Goal: Task Accomplishment & Management: Use online tool/utility

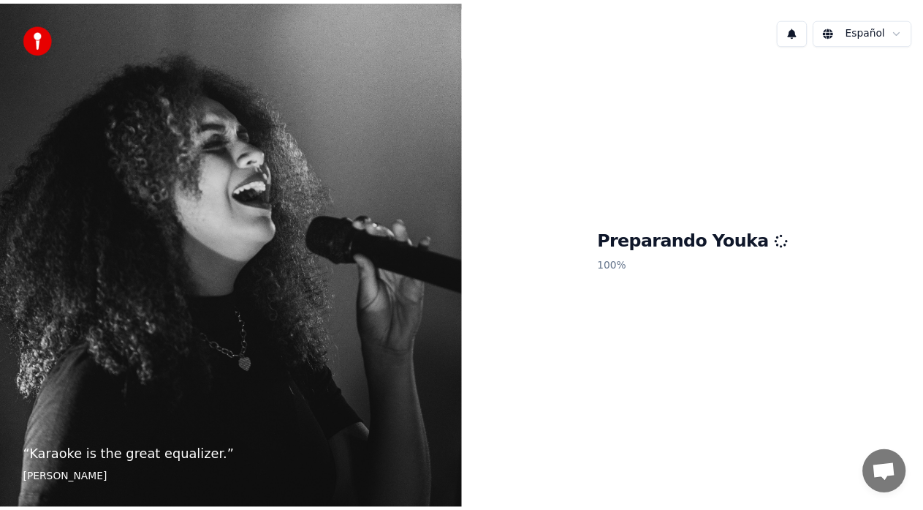
scroll to position [1498, 0]
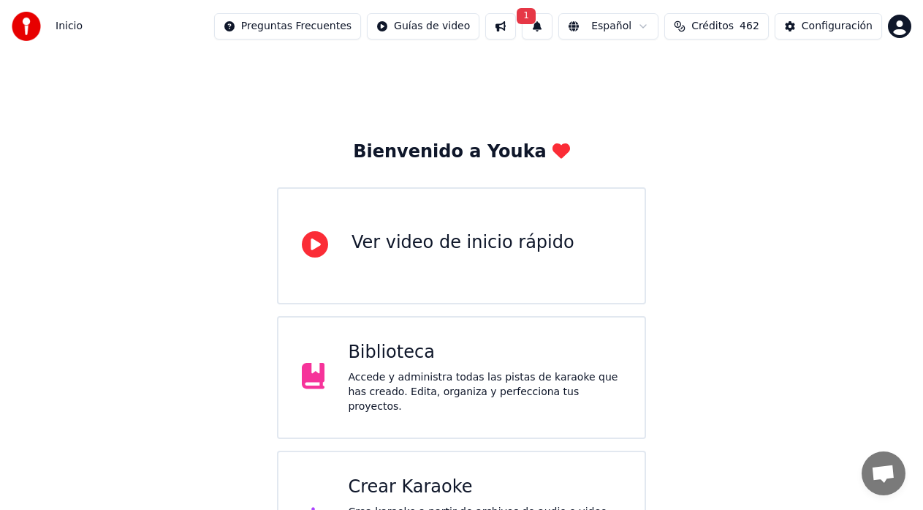
click at [553, 22] on button "1" at bounding box center [537, 26] width 31 height 26
drag, startPoint x: 632, startPoint y: 77, endPoint x: 502, endPoint y: 165, distance: 156.9
click at [634, 81] on button "Actualizar" at bounding box center [661, 72] width 75 height 26
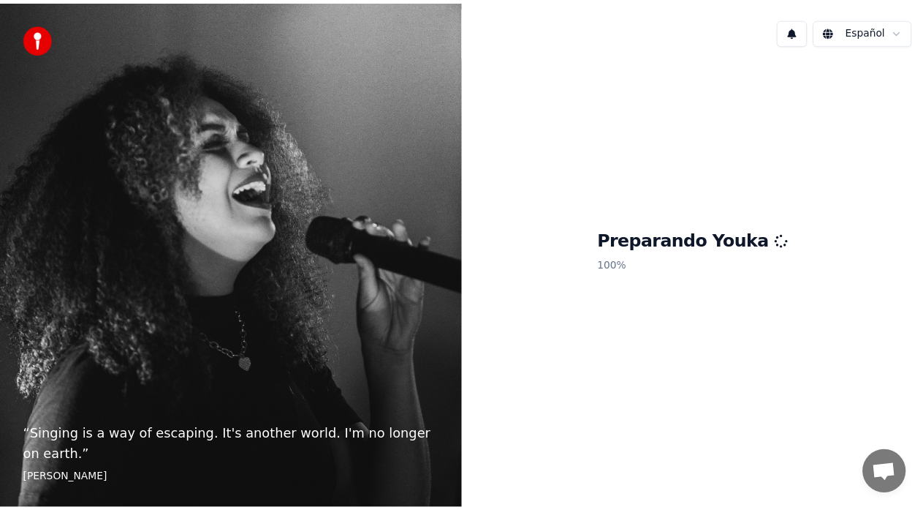
scroll to position [1523, 0]
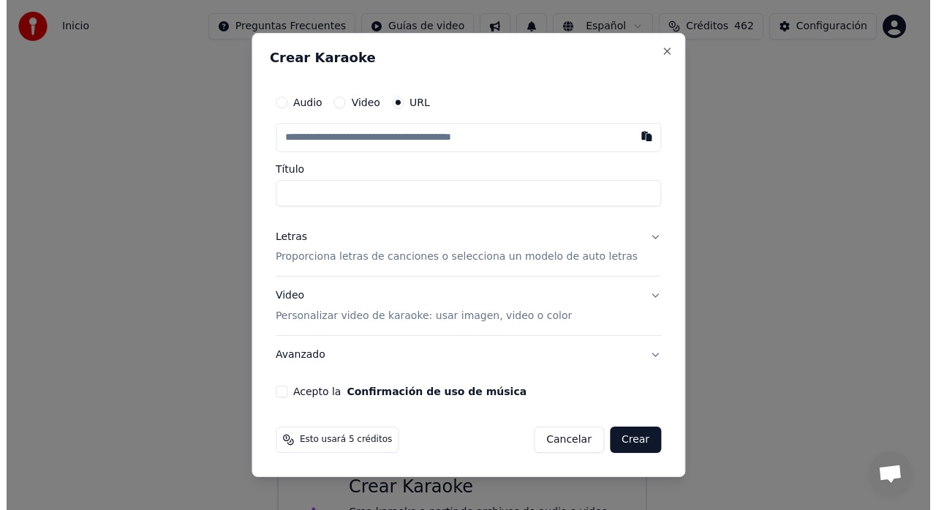
scroll to position [58, 0]
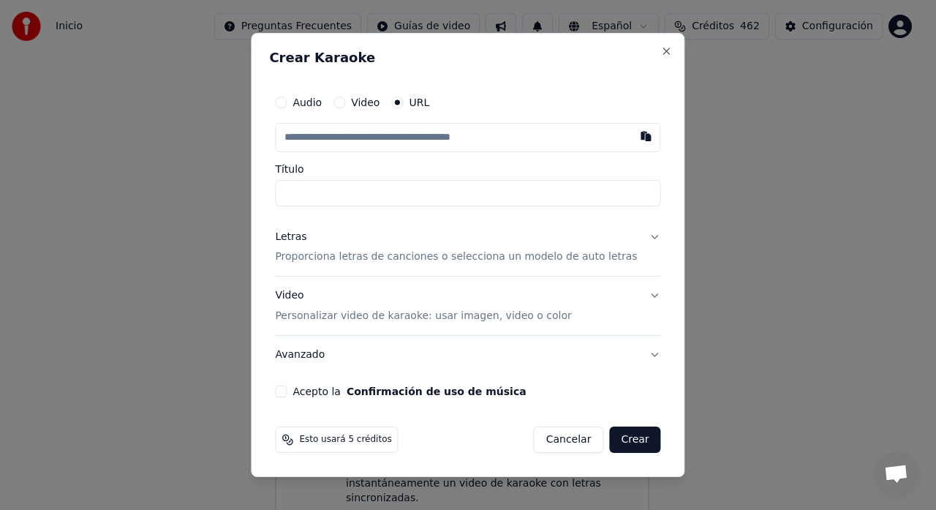
click at [287, 105] on button "Audio" at bounding box center [281, 103] width 12 height 12
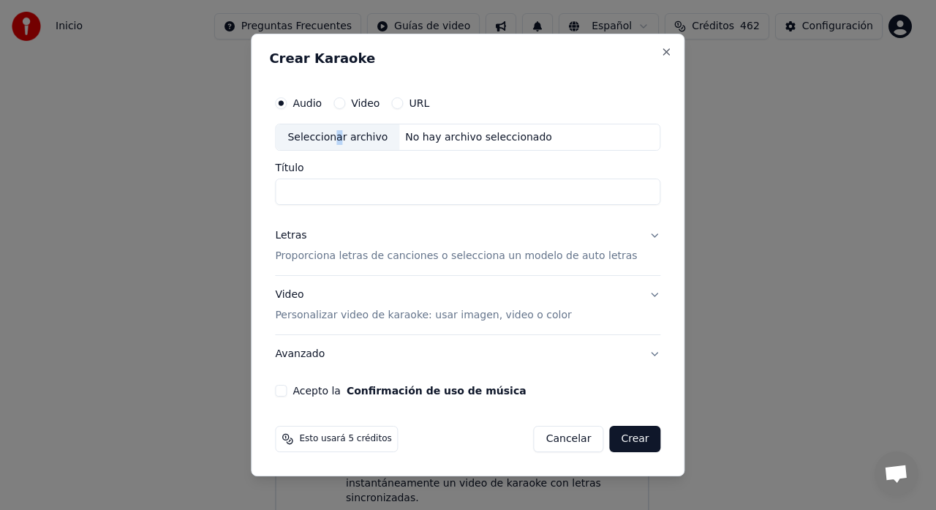
click at [352, 145] on div "Seleccionar archivo" at bounding box center [338, 137] width 124 height 26
type input "**********"
click at [640, 235] on button "Letras Proporciona letras de canciones o selecciona un modelo de auto letras" at bounding box center [467, 246] width 385 height 58
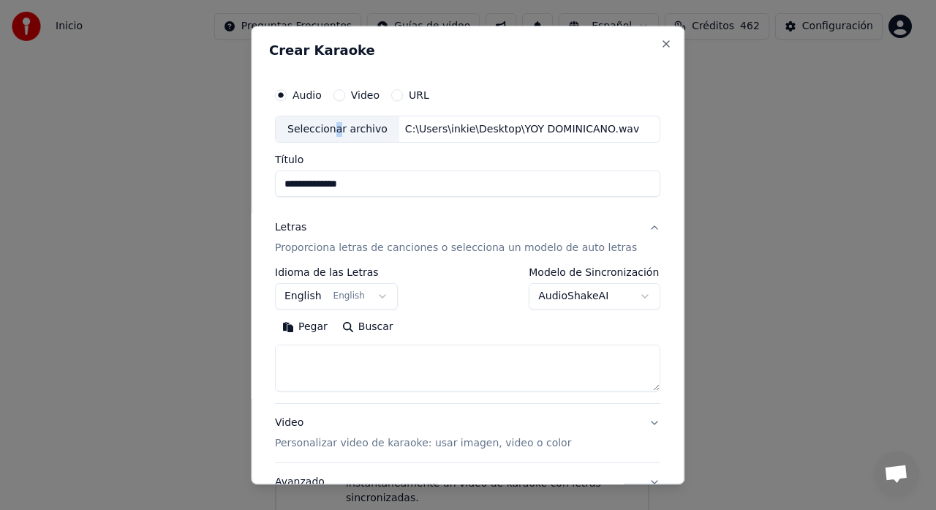
click at [619, 289] on button "AudioShakeAI" at bounding box center [595, 297] width 132 height 26
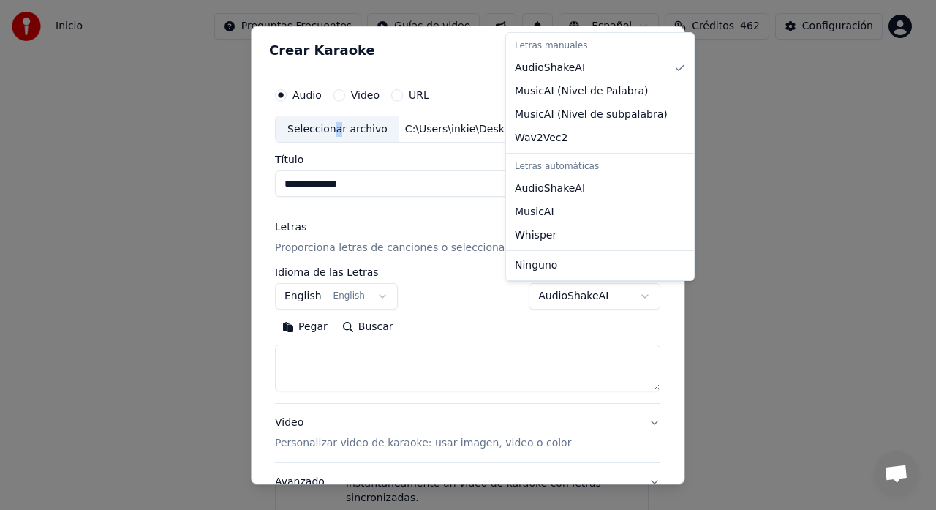
select select "**********"
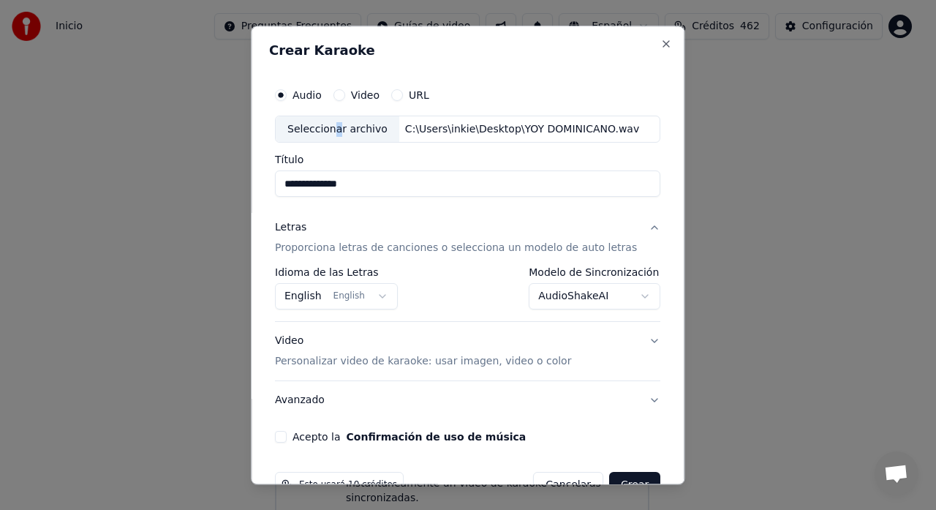
click at [388, 296] on button "English English" at bounding box center [336, 297] width 123 height 26
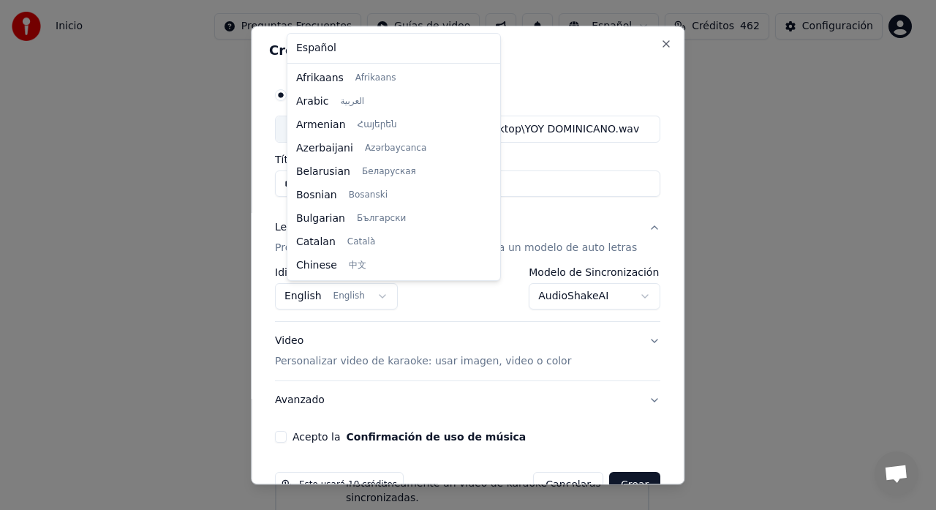
scroll to position [117, 0]
select select "**"
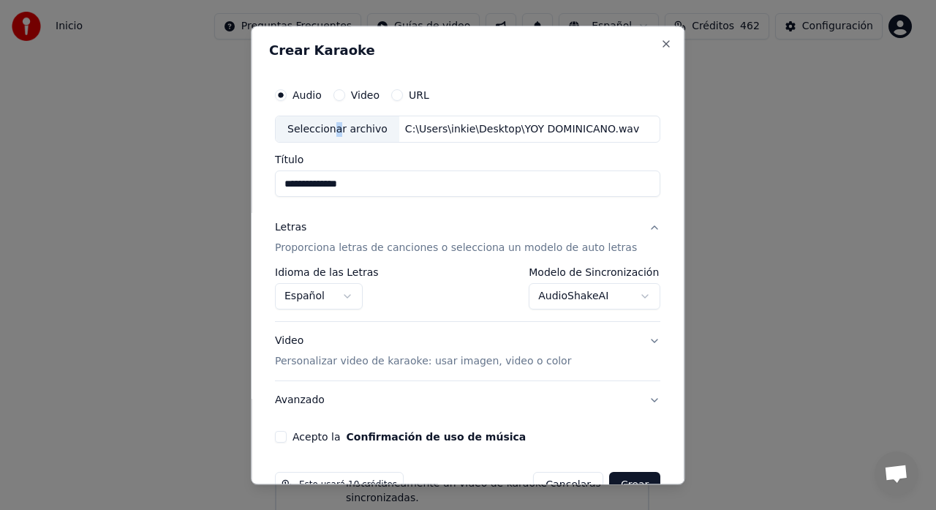
click at [287, 442] on button "Acepto la Confirmación de uso de música" at bounding box center [281, 437] width 12 height 12
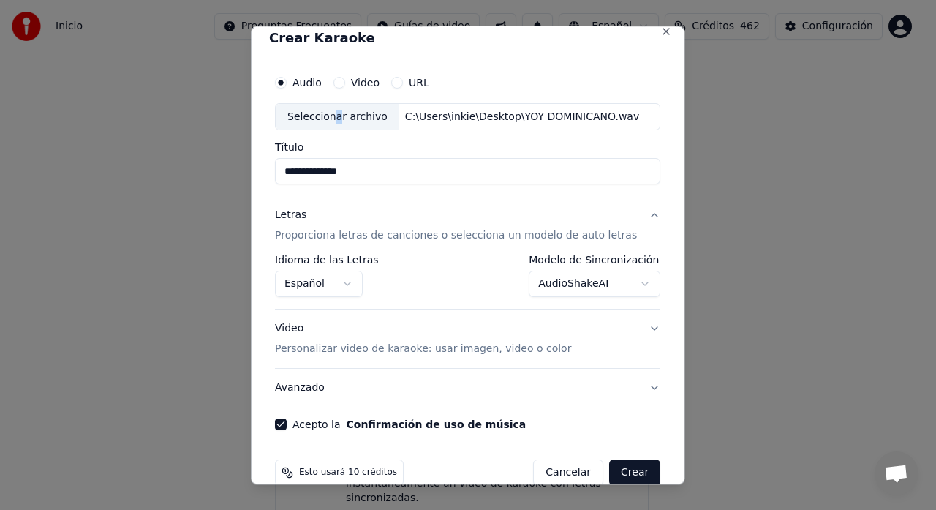
scroll to position [38, 0]
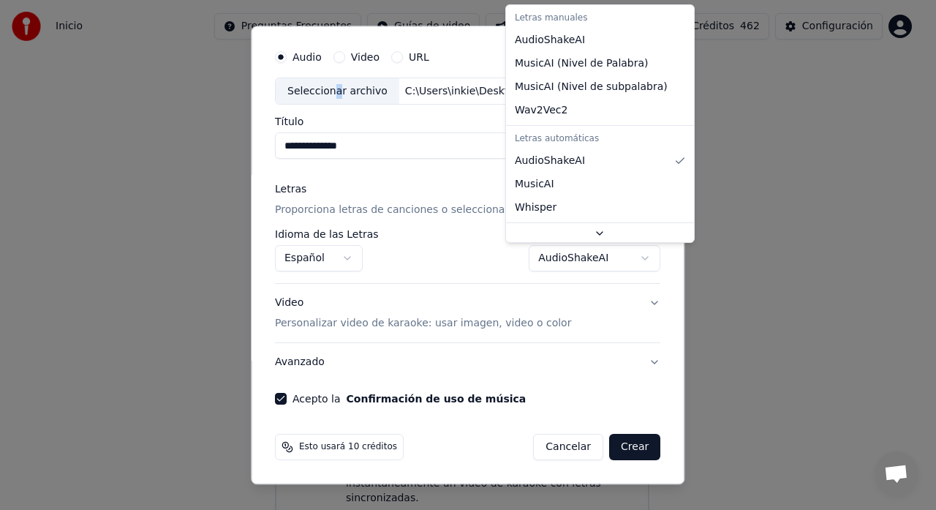
click at [624, 257] on body "Inicio Preguntas Frecuentes Guías de video Español Créditos 462 Configuración B…" at bounding box center [461, 236] width 923 height 588
click at [621, 256] on body "Inicio Preguntas Frecuentes Guías de video Español Créditos 462 Configuración B…" at bounding box center [461, 236] width 923 height 588
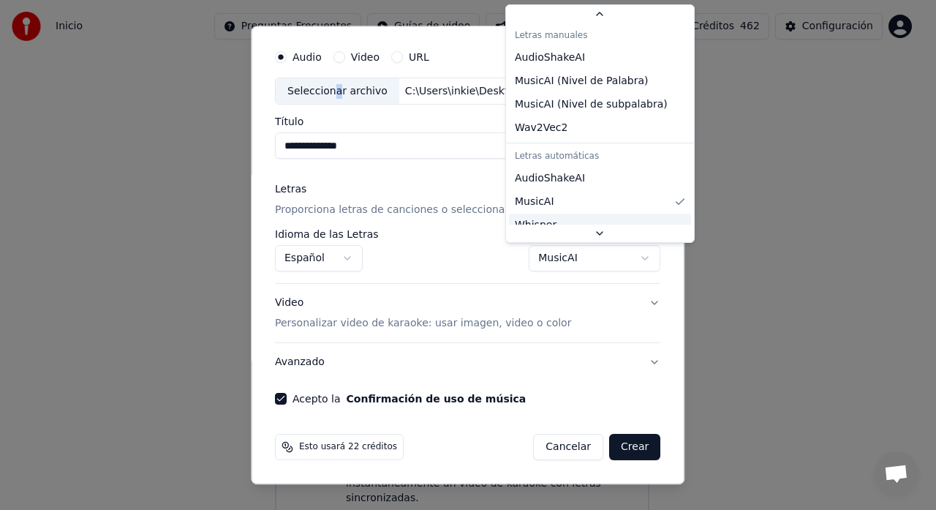
scroll to position [23, 0]
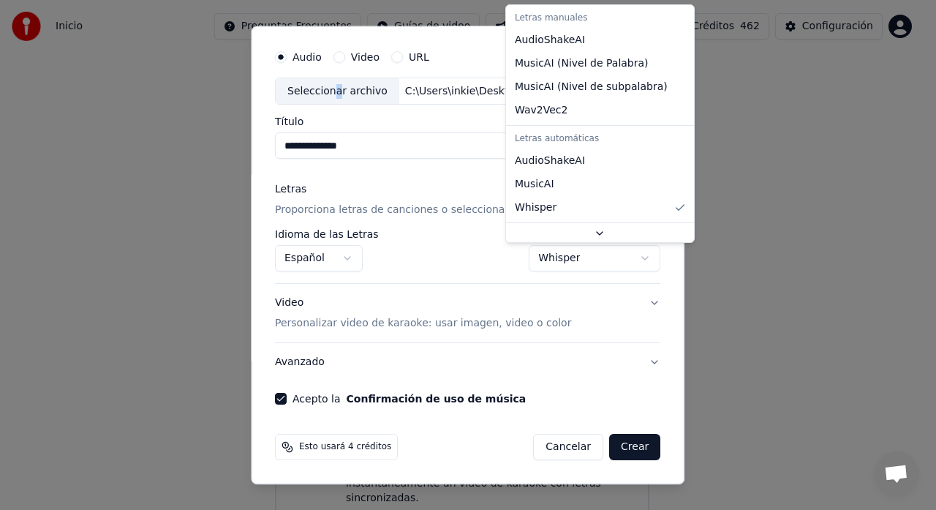
click at [623, 260] on body "Inicio Preguntas Frecuentes Guías de video Español Créditos 462 Configuración B…" at bounding box center [461, 236] width 923 height 588
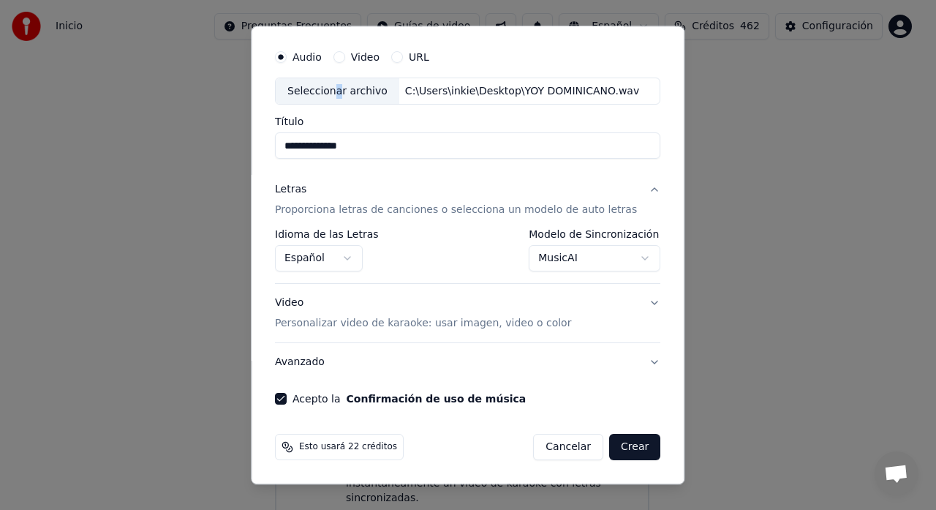
click at [624, 256] on body "Inicio Preguntas Frecuentes Guías de video Español Créditos 462 Configuración B…" at bounding box center [461, 236] width 923 height 588
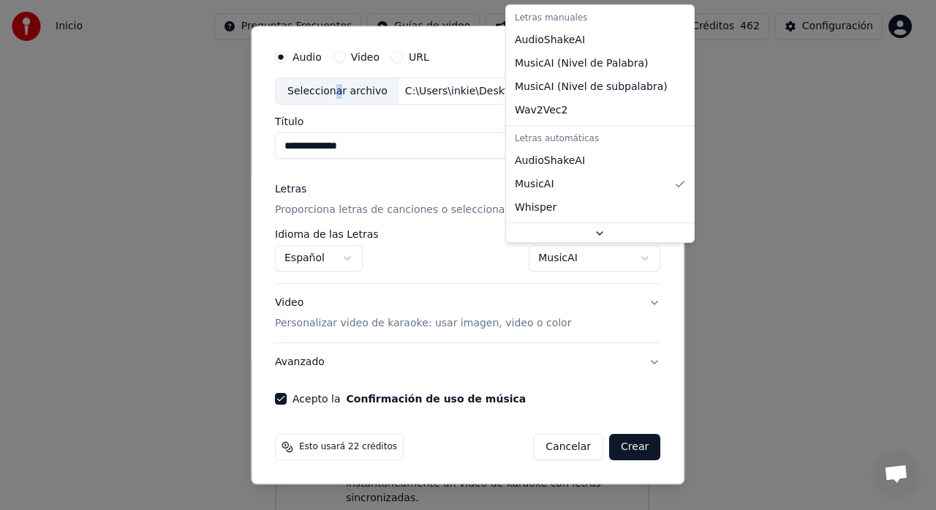
select select "**********"
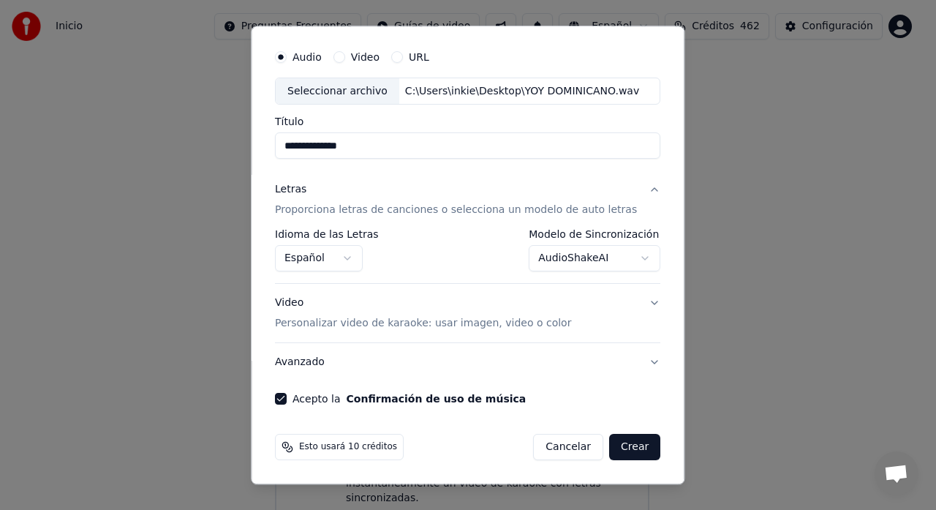
click at [423, 247] on div "**********" at bounding box center [467, 251] width 385 height 42
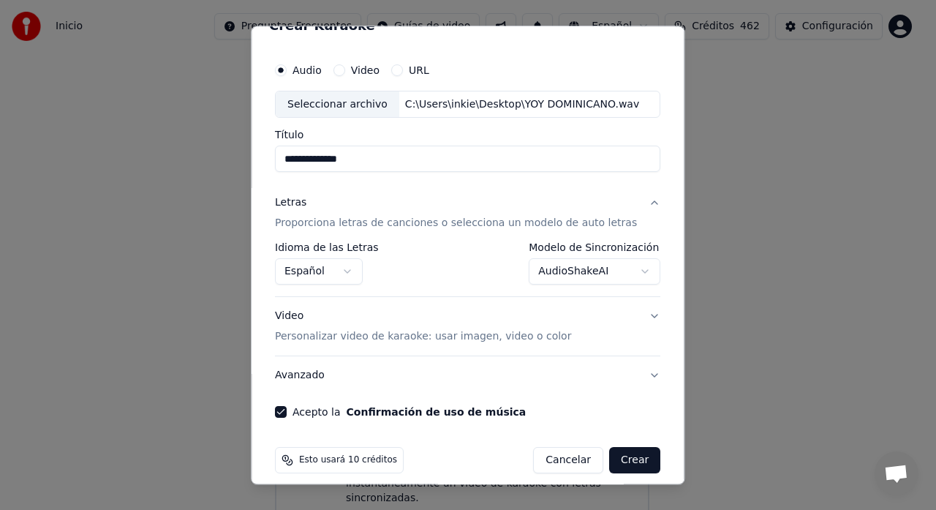
scroll to position [38, 0]
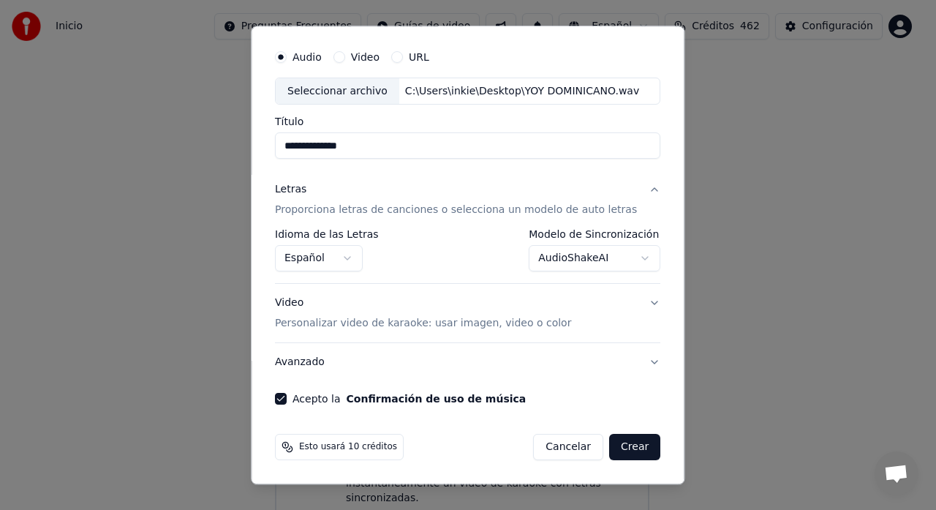
click at [629, 304] on button "Video Personalizar video de karaoke: usar imagen, video o color" at bounding box center [467, 313] width 385 height 58
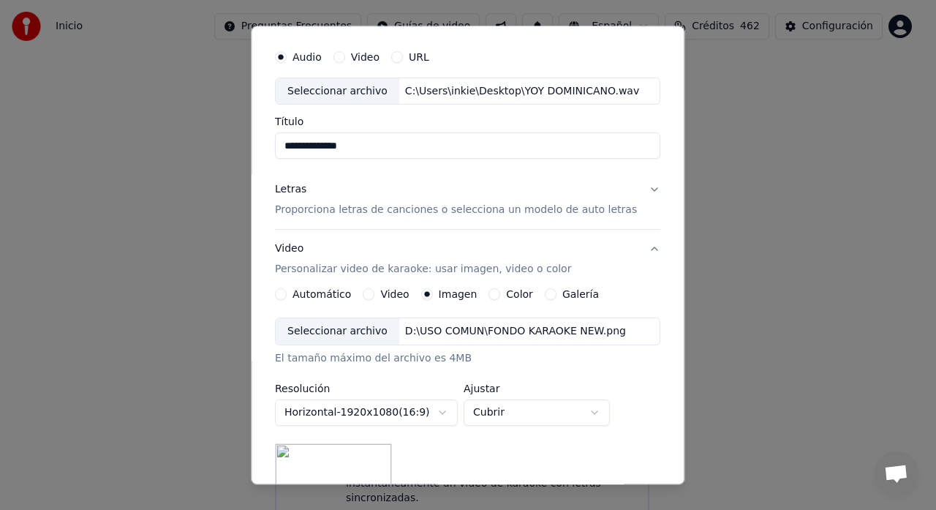
click at [629, 249] on button "Video Personalizar video de karaoke: usar imagen, video o color" at bounding box center [467, 259] width 385 height 58
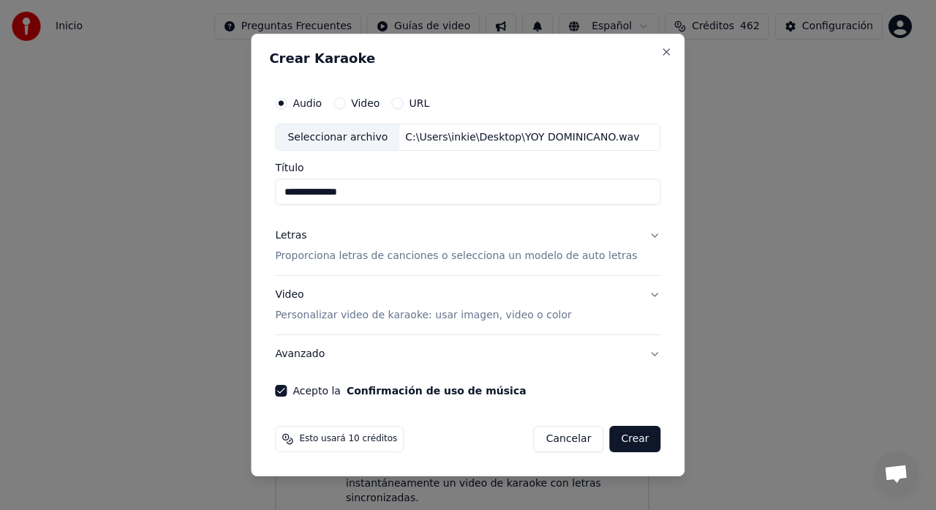
click at [639, 355] on button "Avanzado" at bounding box center [467, 354] width 385 height 38
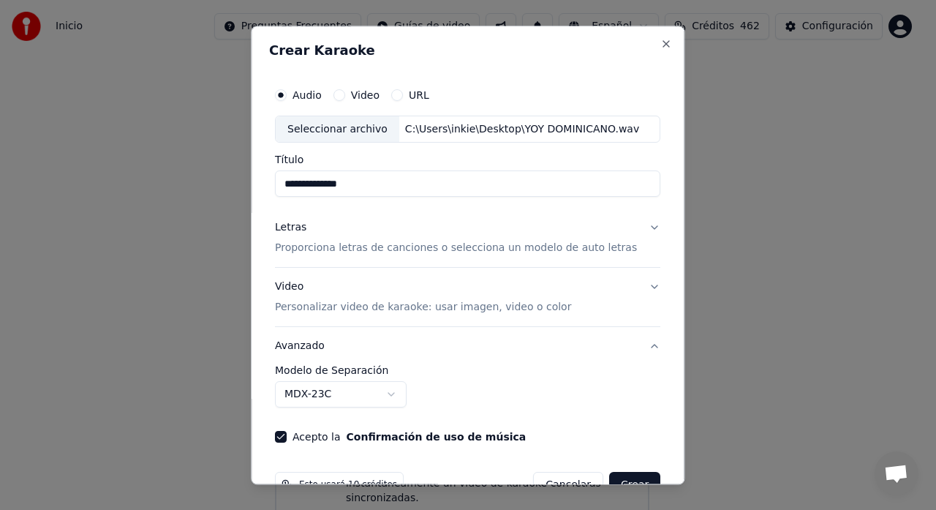
click at [400, 390] on body "Inicio Preguntas Frecuentes Guías de video Español Créditos 462 Configuración B…" at bounding box center [461, 236] width 923 height 588
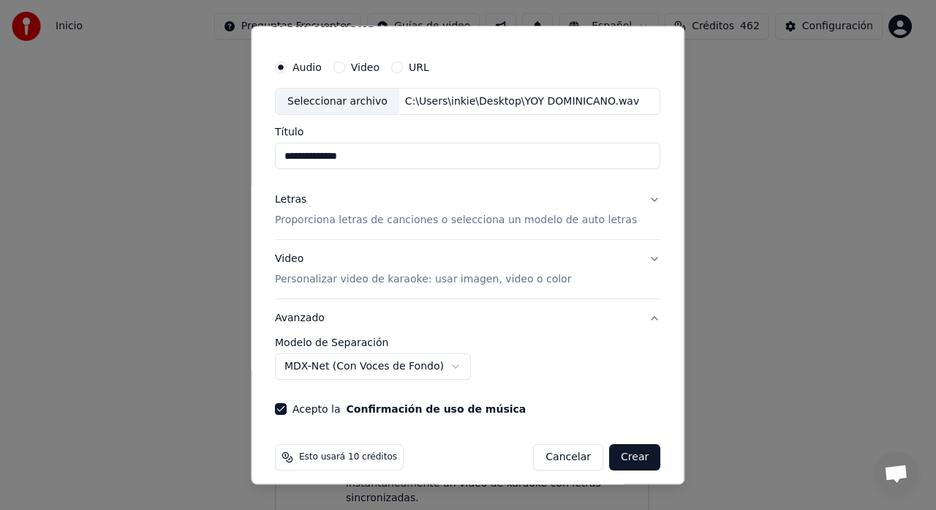
scroll to position [38, 0]
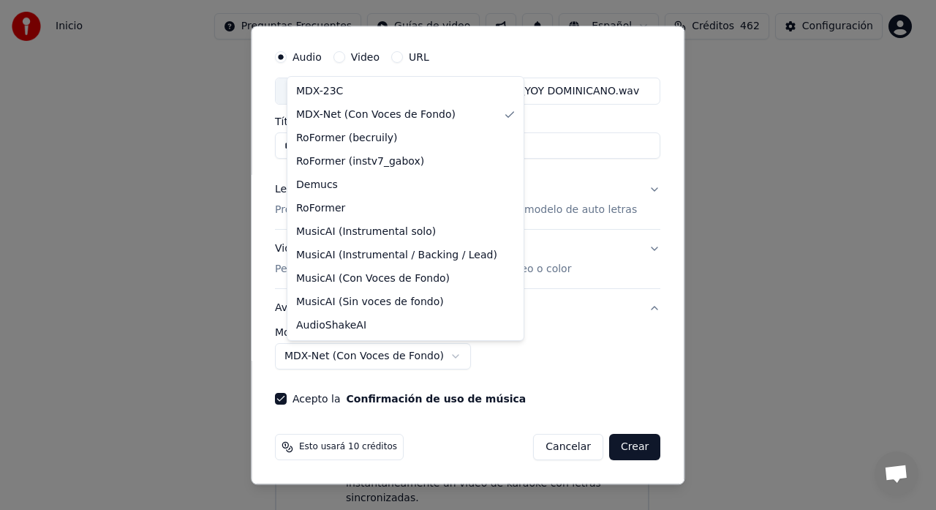
click at [450, 355] on body "Inicio Preguntas Frecuentes Guías de video Español Créditos 462 Configuración B…" at bounding box center [461, 236] width 923 height 588
select select "**********"
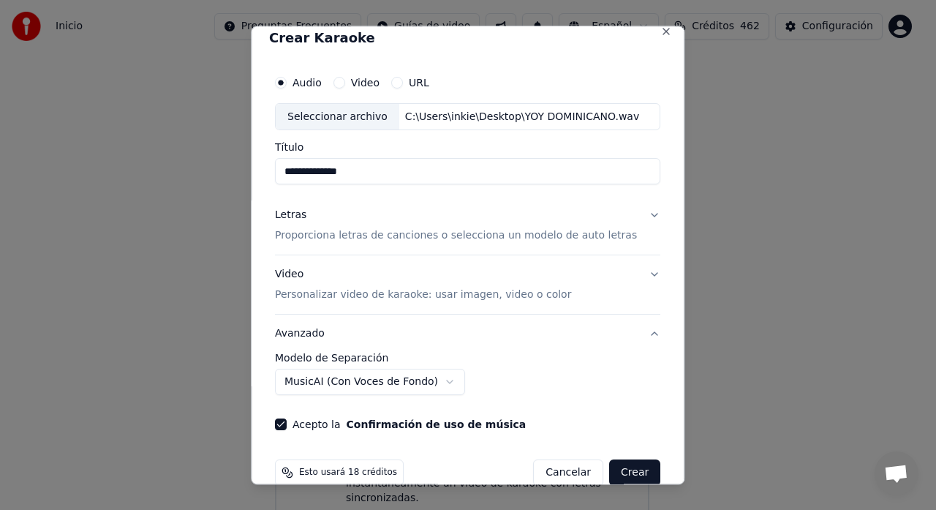
scroll to position [0, 0]
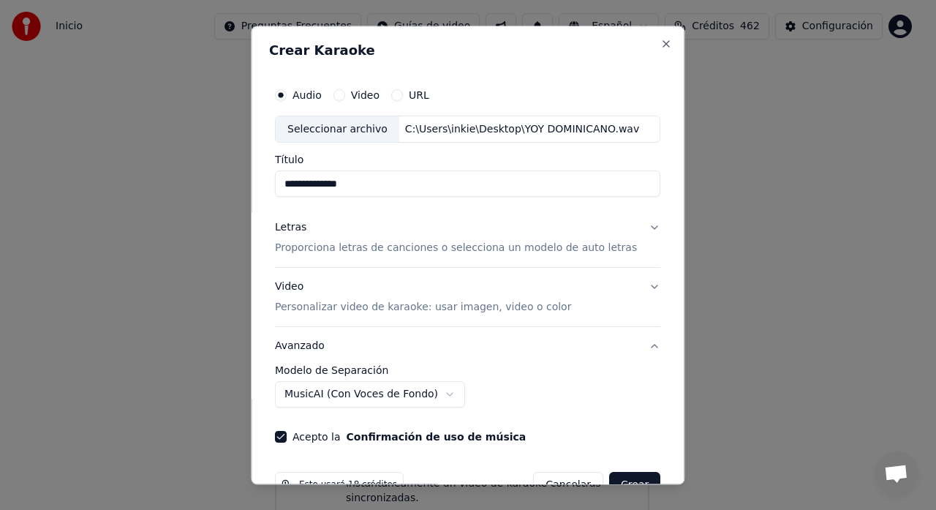
click at [627, 230] on button "Letras Proporciona letras de canciones o selecciona un modelo de auto letras" at bounding box center [467, 238] width 385 height 58
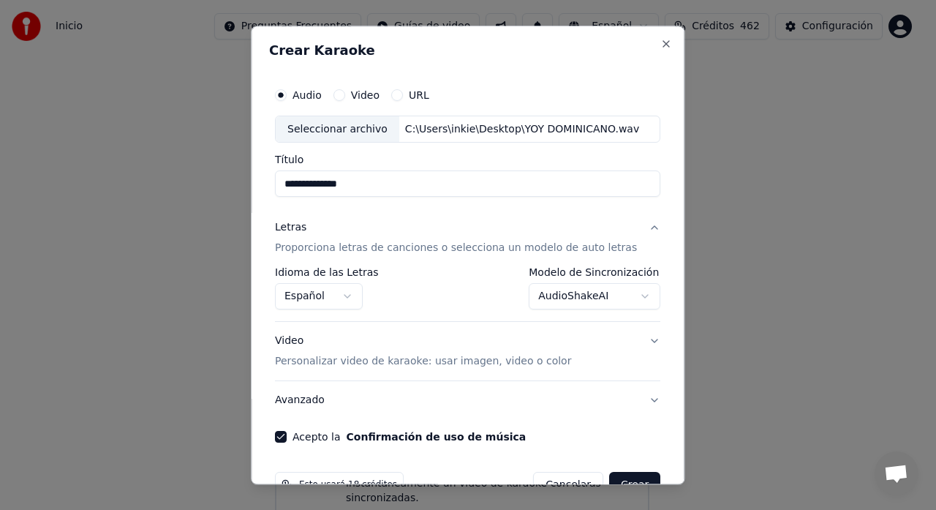
click at [420, 296] on div "**********" at bounding box center [467, 289] width 385 height 42
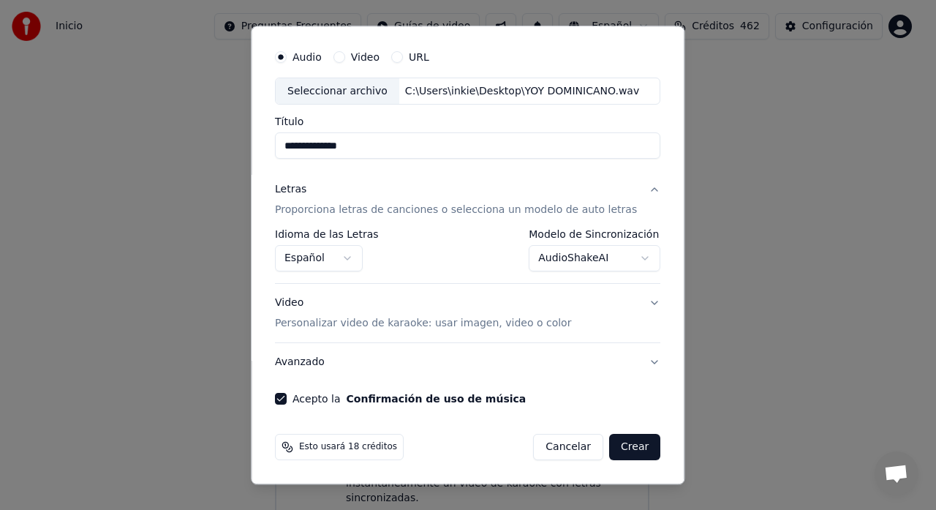
click at [609, 447] on button "Crear" at bounding box center [634, 447] width 51 height 26
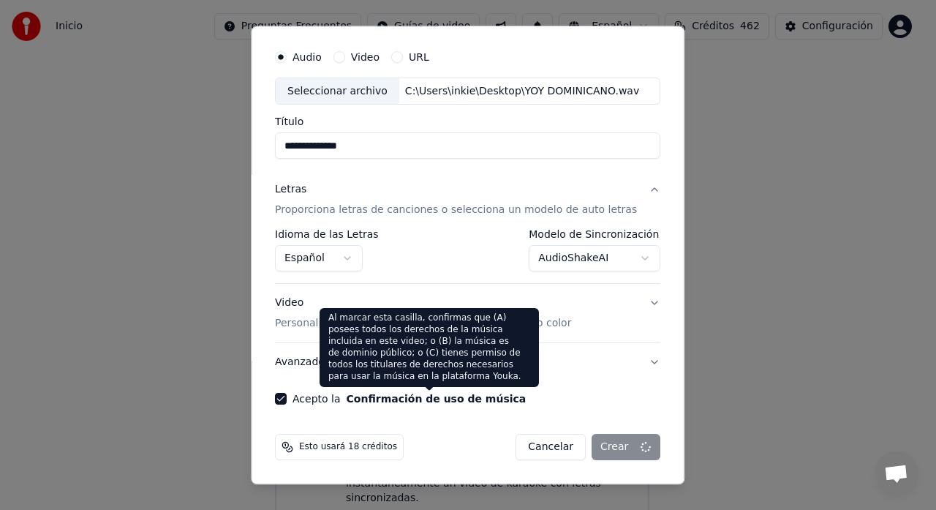
scroll to position [11, 0]
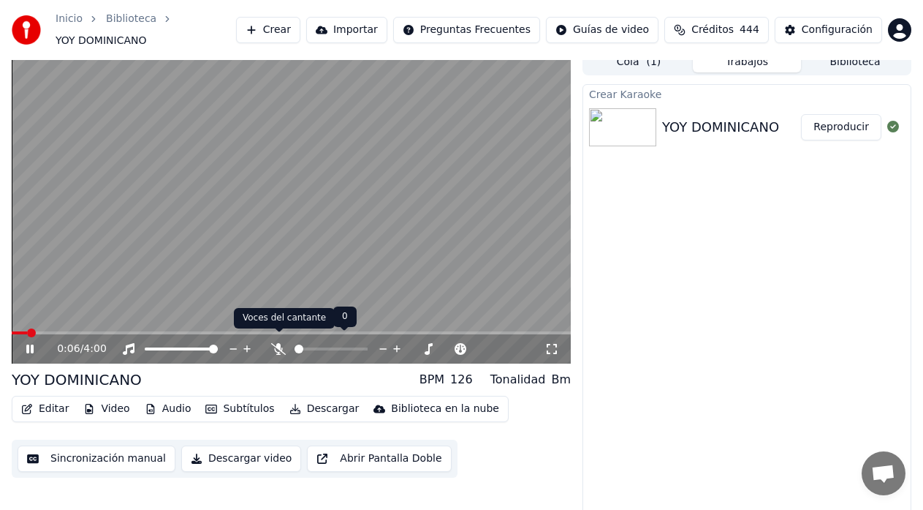
click at [279, 344] on icon at bounding box center [278, 349] width 15 height 12
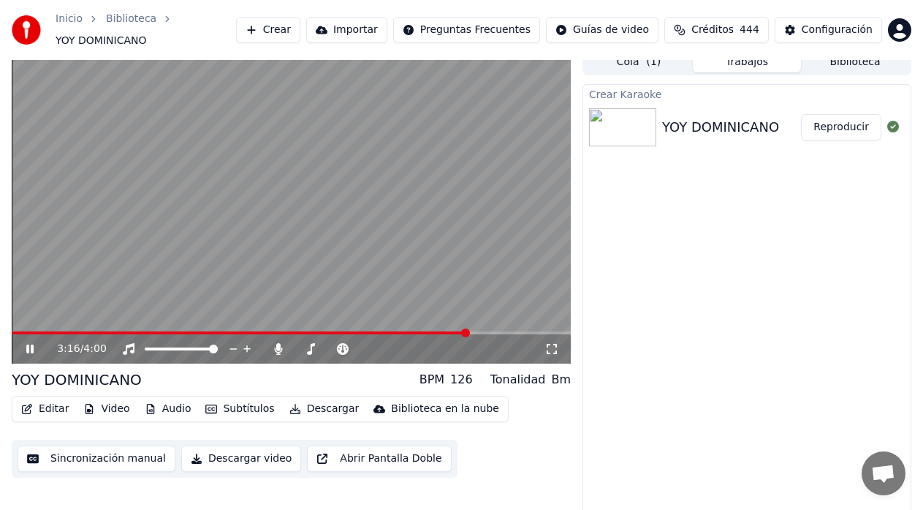
click at [23, 343] on icon at bounding box center [40, 349] width 34 height 12
drag, startPoint x: 18, startPoint y: 340, endPoint x: 0, endPoint y: 342, distance: 17.7
click at [13, 341] on div "3:16 / 4:00" at bounding box center [291, 348] width 559 height 29
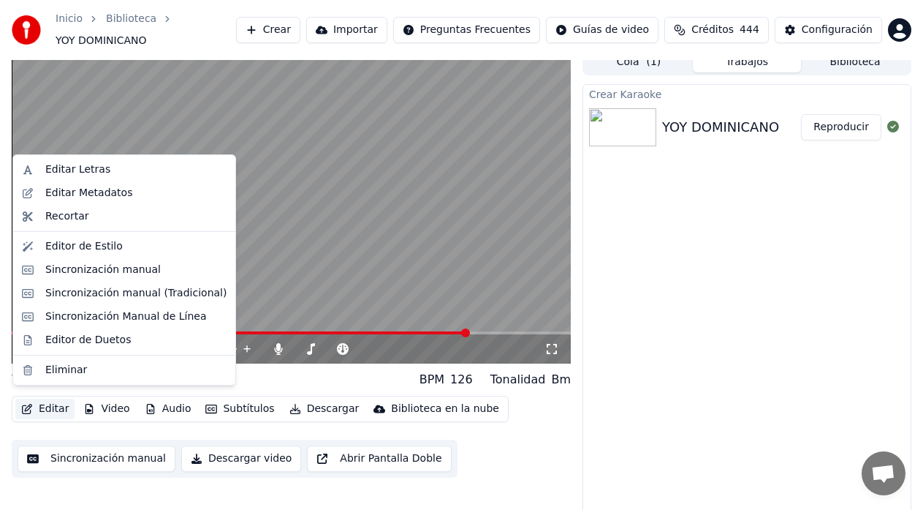
click at [50, 398] on button "Editar" at bounding box center [44, 408] width 59 height 20
click at [82, 170] on div "Editar Letras" at bounding box center [77, 169] width 65 height 15
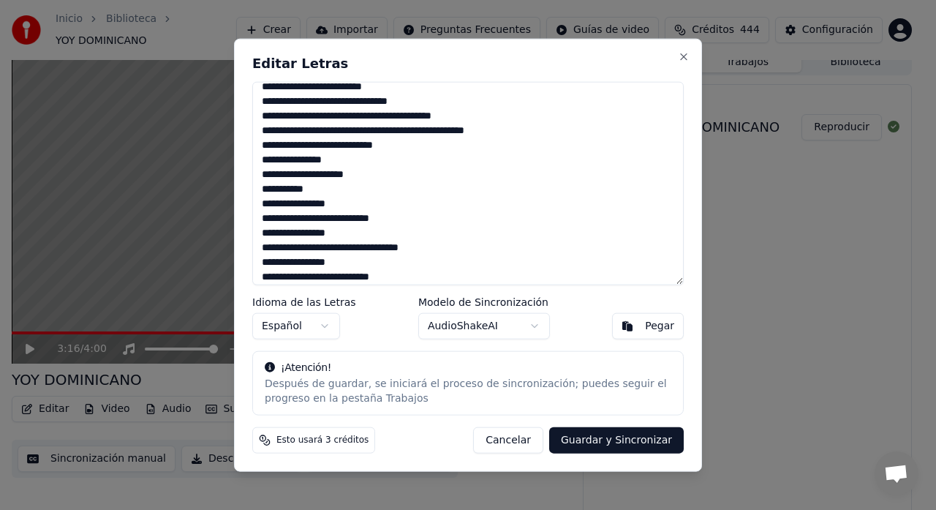
scroll to position [832, 0]
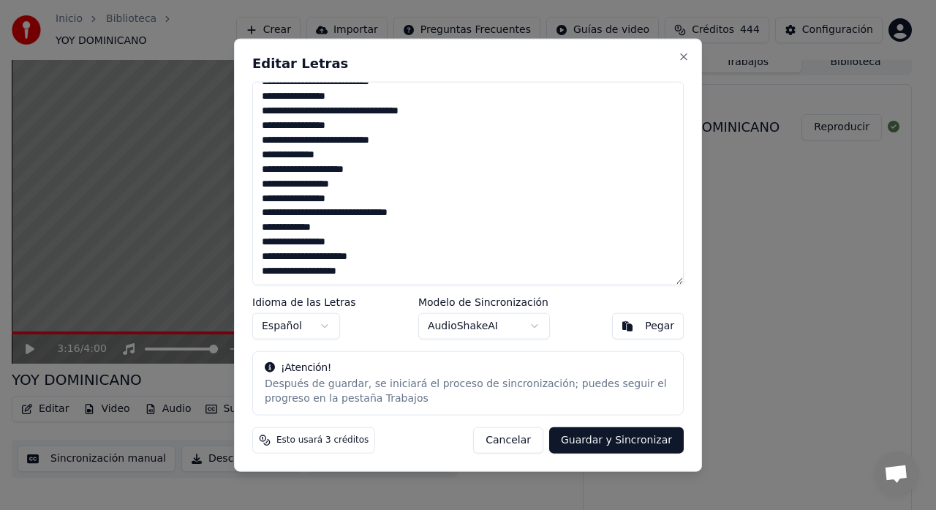
drag, startPoint x: 261, startPoint y: 92, endPoint x: 446, endPoint y: 322, distance: 294.8
click at [446, 322] on div "Editar Letras Idioma de las Letras Español Modelo de Sincronización AudioShakeA…" at bounding box center [468, 255] width 468 height 434
click at [249, 343] on div "Editar Letras Idioma de las Letras Español Modelo de Sincronización AudioShakeA…" at bounding box center [468, 255] width 468 height 434
drag, startPoint x: 265, startPoint y: 107, endPoint x: 407, endPoint y: 276, distance: 221.6
click at [409, 277] on textarea at bounding box center [467, 183] width 431 height 204
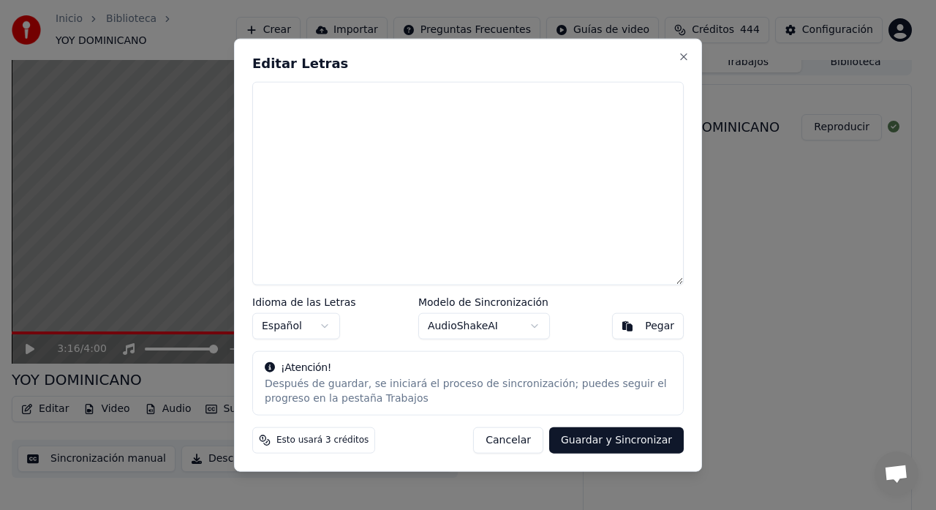
scroll to position [0, 0]
paste textarea "**********"
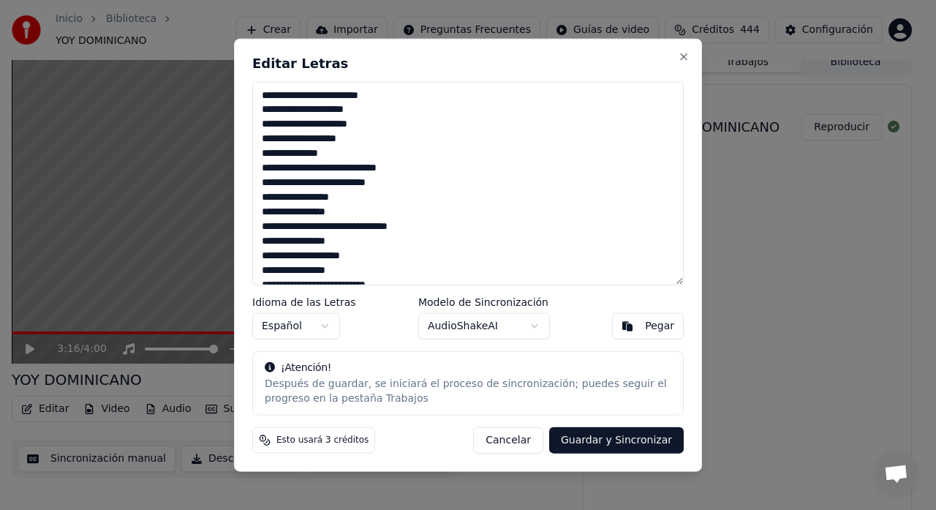
scroll to position [957, 0]
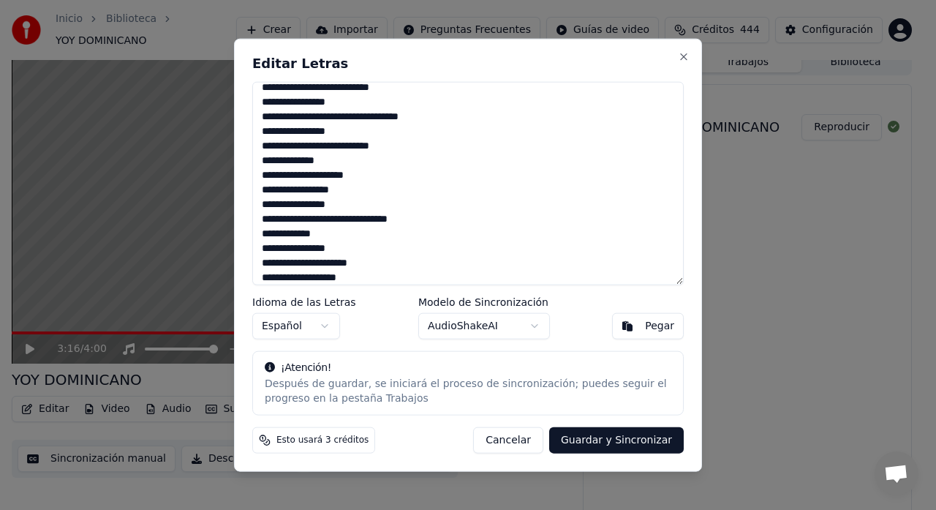
type textarea "**********"
click at [619, 428] on button "Guardar y Sincronizar" at bounding box center [616, 440] width 135 height 26
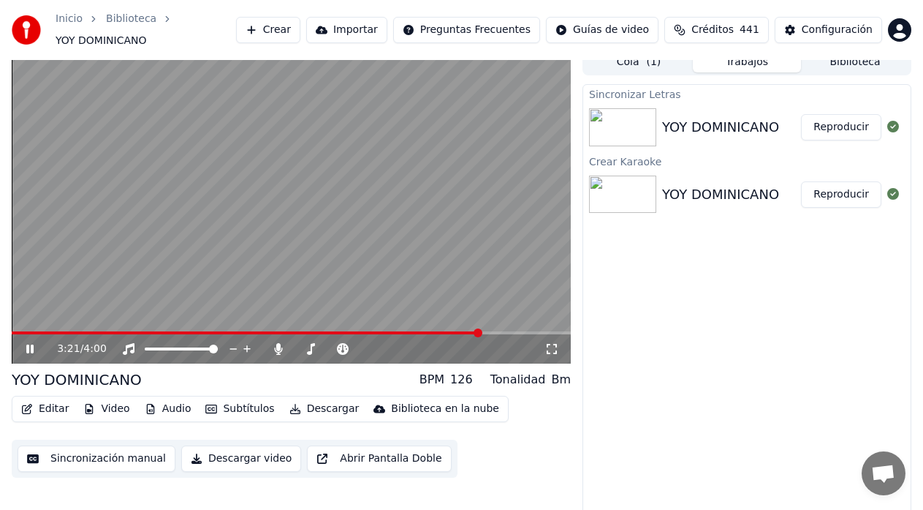
click at [839, 121] on button "Reproducir" at bounding box center [841, 127] width 80 height 26
click at [28, 344] on icon at bounding box center [29, 348] width 7 height 9
click at [45, 404] on button "Editar" at bounding box center [44, 408] width 59 height 20
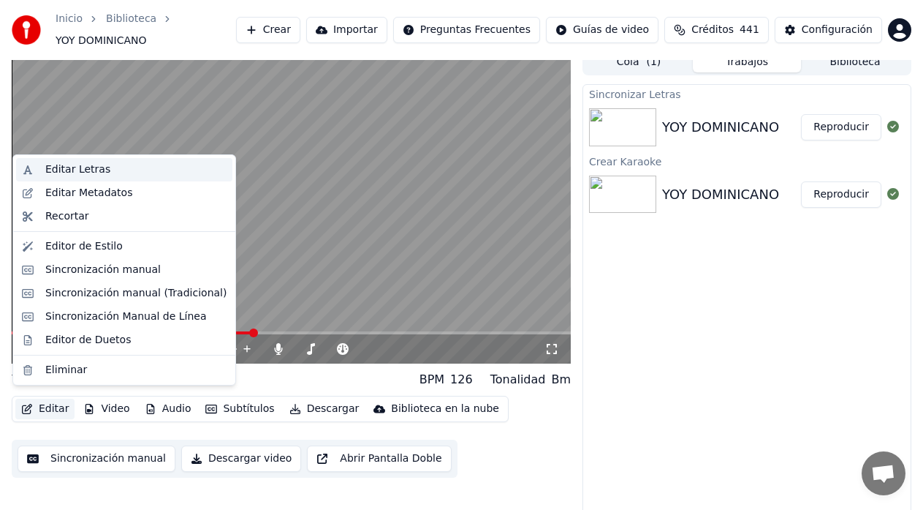
click at [74, 169] on div "Editar Letras" at bounding box center [77, 169] width 65 height 15
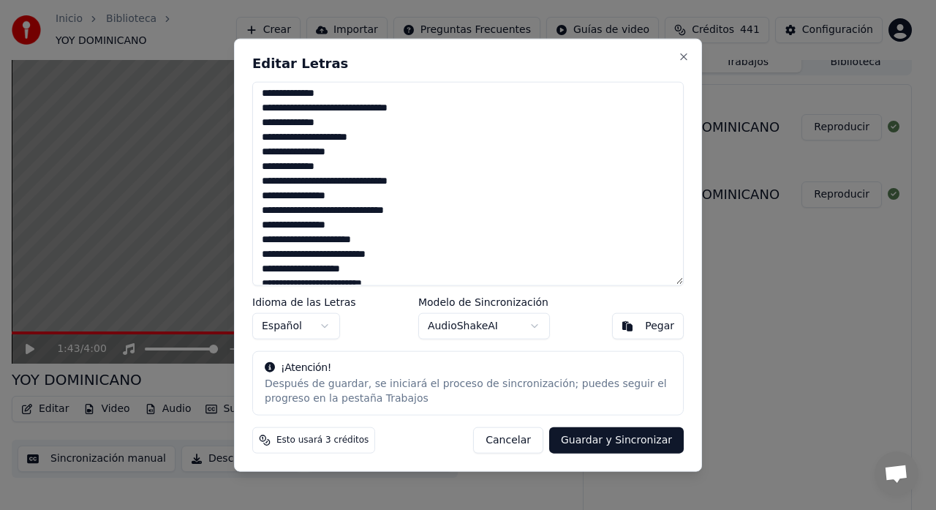
scroll to position [964, 0]
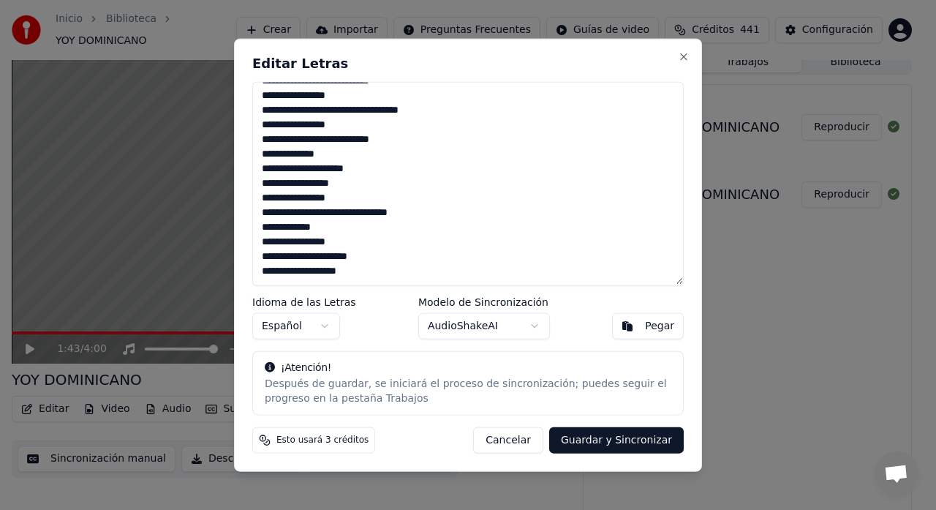
drag, startPoint x: 265, startPoint y: 96, endPoint x: 469, endPoint y: 337, distance: 315.9
click at [465, 337] on div "Editar Letras Idioma de las Letras Español Modelo de Sincronización AudioShakeA…" at bounding box center [468, 255] width 468 height 434
type textarea "**********"
click at [605, 443] on button "Guardar y Sincronizar" at bounding box center [616, 440] width 135 height 26
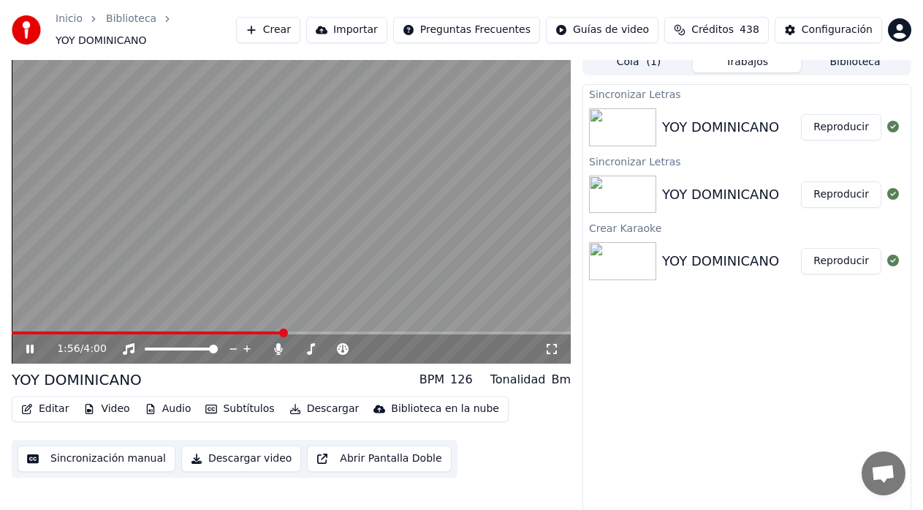
click at [851, 118] on button "Reproducir" at bounding box center [841, 127] width 80 height 26
click at [49, 399] on button "Editar" at bounding box center [44, 408] width 59 height 20
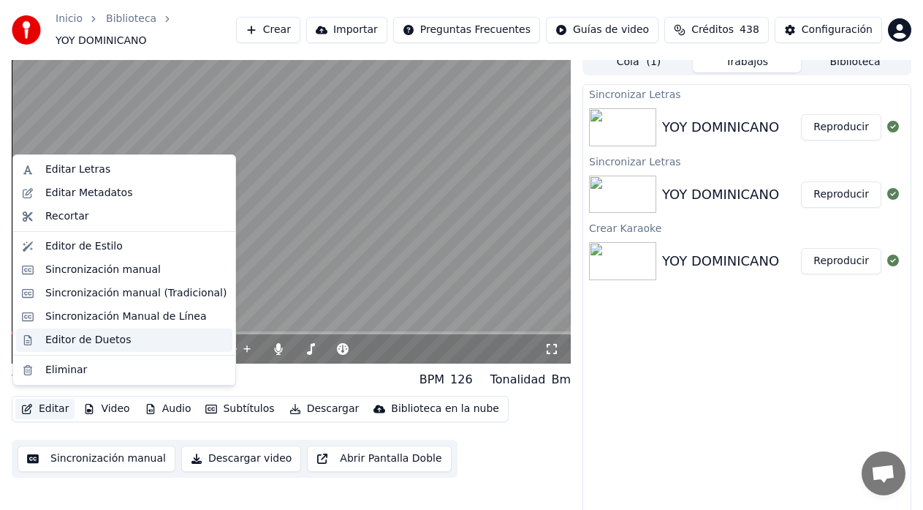
click at [73, 339] on div "Editor de Duetos" at bounding box center [88, 340] width 86 height 15
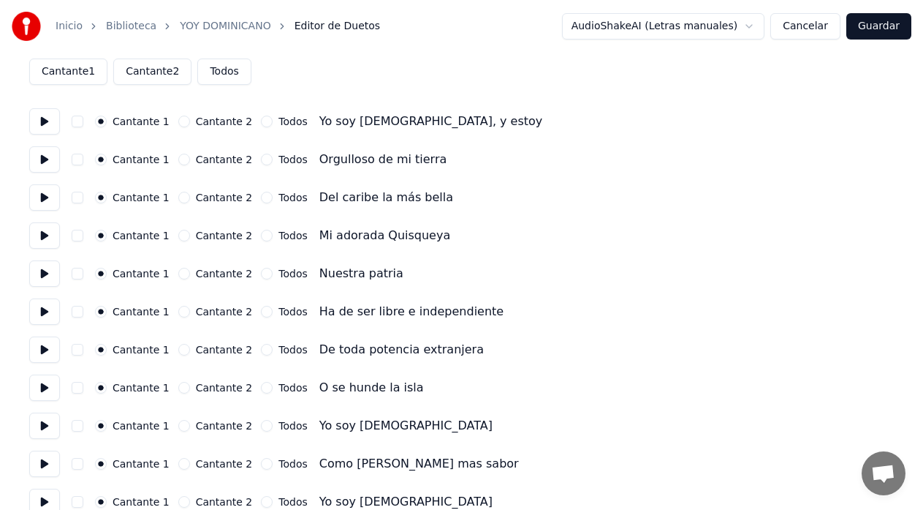
scroll to position [146, 0]
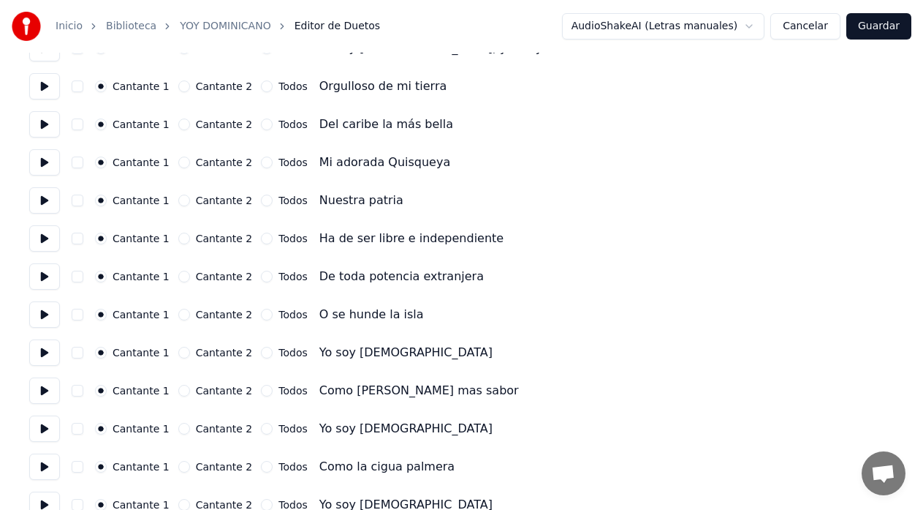
click at [178, 203] on button "Cantante 2" at bounding box center [184, 200] width 12 height 12
click at [178, 240] on button "Cantante 2" at bounding box center [184, 238] width 12 height 12
click at [178, 279] on button "Cantante 2" at bounding box center [184, 277] width 12 height 12
click at [178, 315] on button "Cantante 2" at bounding box center [184, 315] width 12 height 12
click at [178, 355] on button "Cantante 2" at bounding box center [184, 353] width 12 height 12
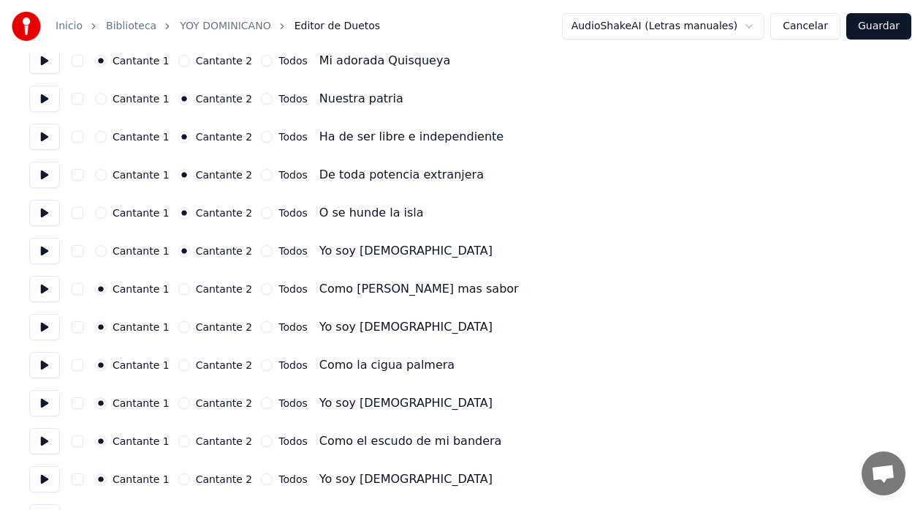
scroll to position [292, 0]
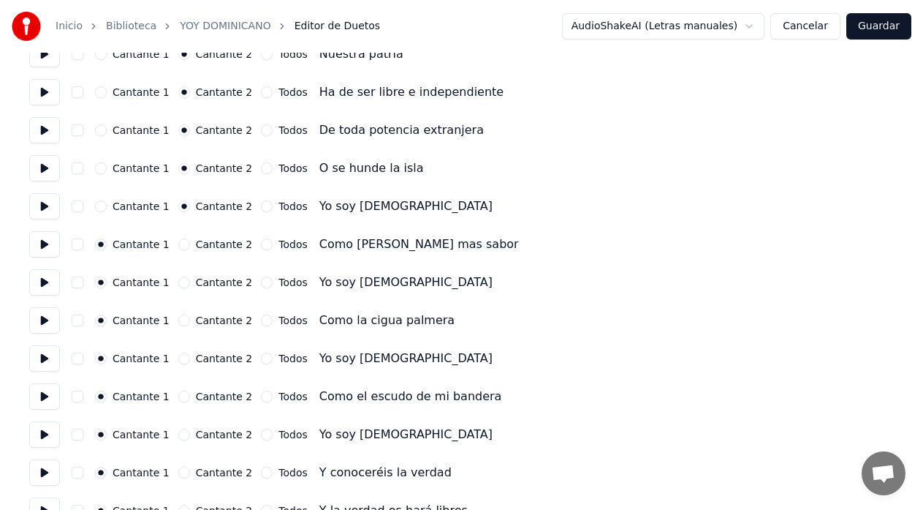
drag, startPoint x: 176, startPoint y: 284, endPoint x: 173, endPoint y: 294, distance: 9.9
click at [178, 286] on button "Cantante 2" at bounding box center [184, 282] width 12 height 12
click at [178, 360] on button "Cantante 2" at bounding box center [184, 358] width 12 height 12
click at [178, 435] on button "Cantante 2" at bounding box center [184, 434] width 12 height 12
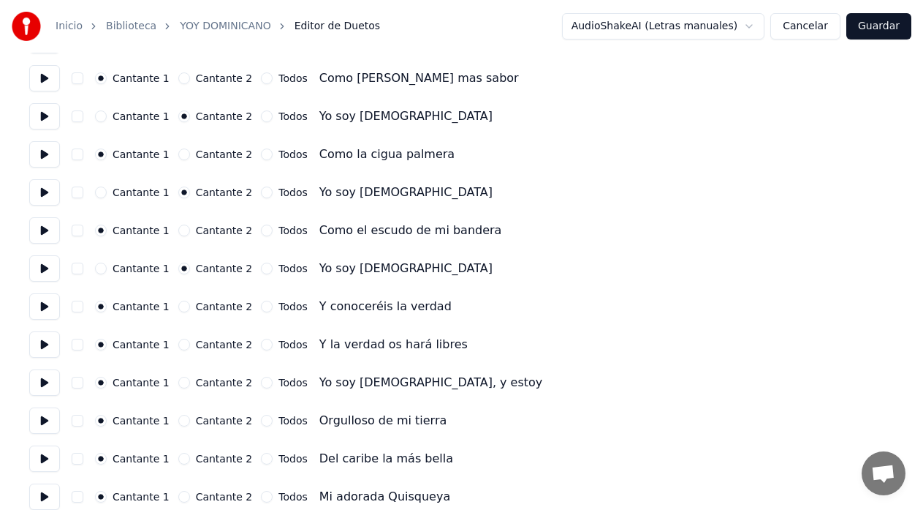
scroll to position [512, 0]
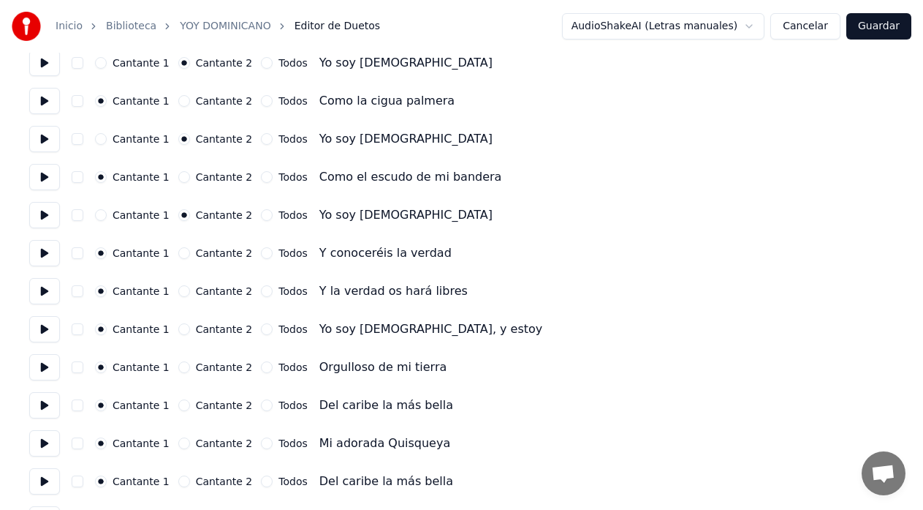
click at [178, 252] on button "Cantante 2" at bounding box center [184, 253] width 12 height 12
click at [178, 292] on button "Cantante 2" at bounding box center [184, 291] width 12 height 12
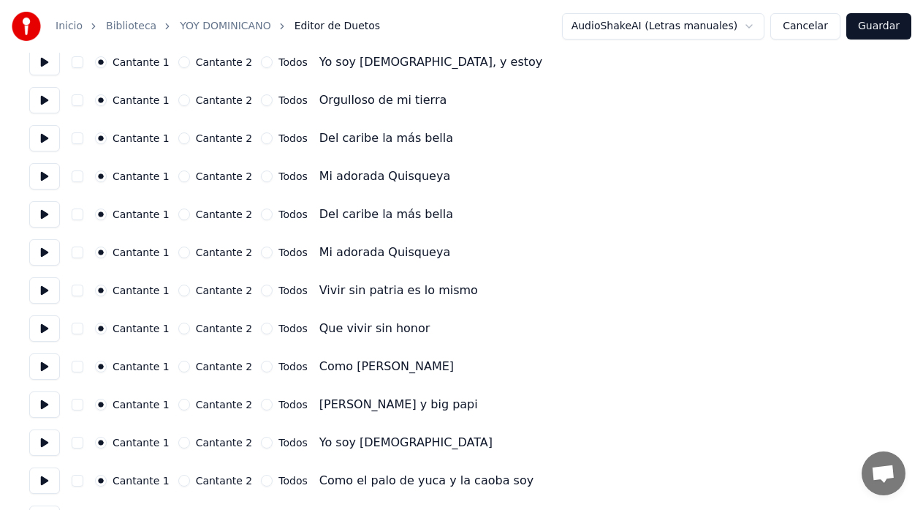
scroll to position [804, 0]
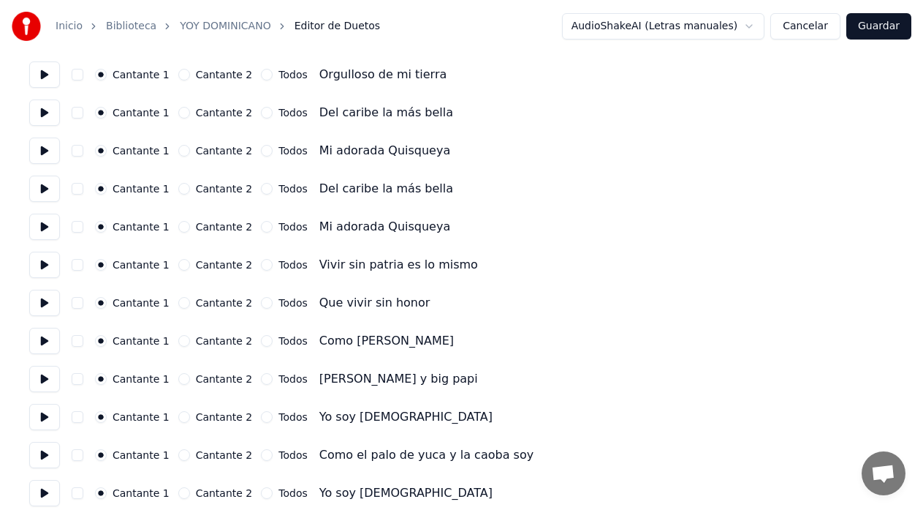
click at [178, 265] on button "Cantante 2" at bounding box center [184, 265] width 12 height 12
click at [178, 301] on button "Cantante 2" at bounding box center [184, 303] width 12 height 12
drag, startPoint x: 174, startPoint y: 417, endPoint x: 184, endPoint y: 415, distance: 9.8
click at [178, 418] on button "Cantante 2" at bounding box center [184, 417] width 12 height 12
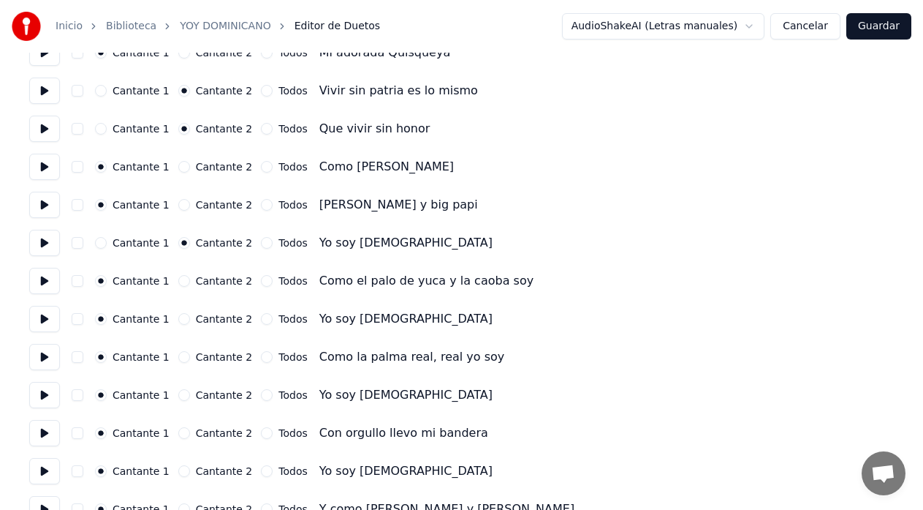
scroll to position [1024, 0]
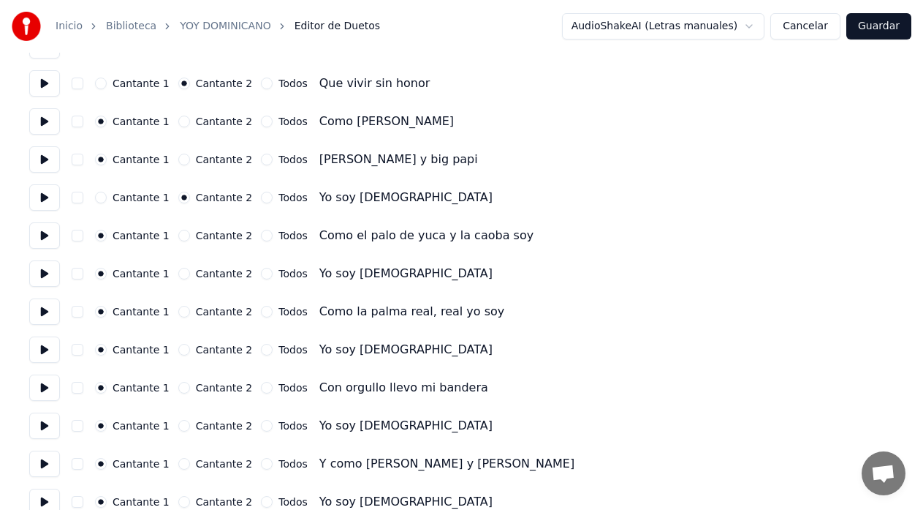
click at [175, 280] on div "Cantante 1 Cantante 2 Todos Yo soy [DEMOGRAPHIC_DATA]" at bounding box center [461, 273] width 865 height 26
click at [178, 353] on button "Cantante 2" at bounding box center [184, 350] width 12 height 12
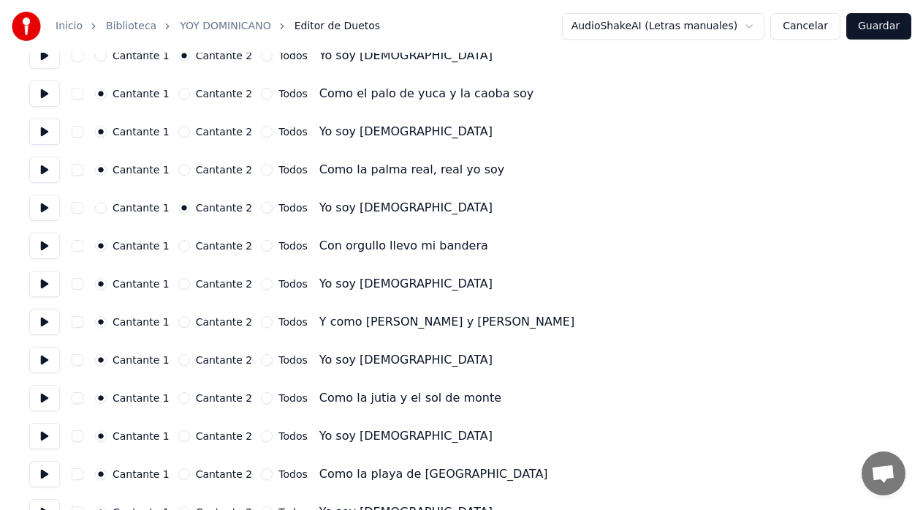
scroll to position [1170, 0]
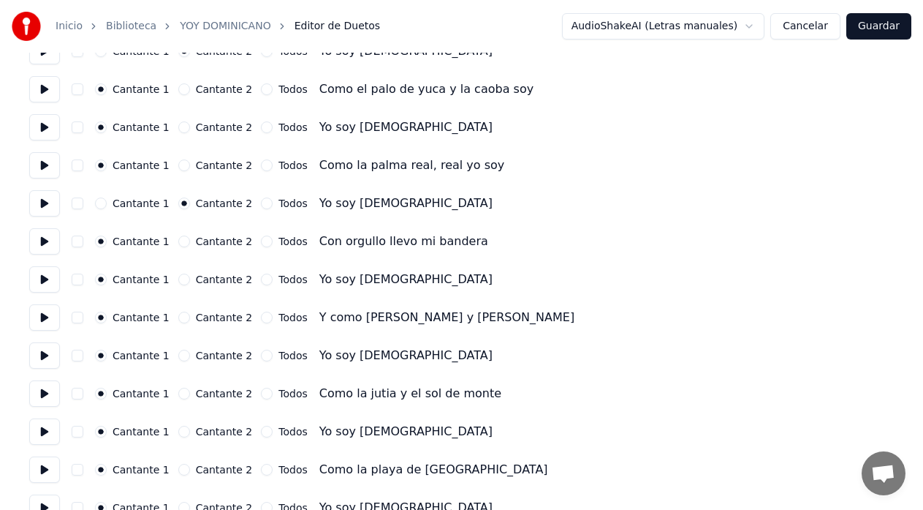
click at [178, 281] on button "Cantante 2" at bounding box center [184, 279] width 12 height 12
click at [183, 356] on div "Cantante 2" at bounding box center [215, 355] width 75 height 12
click at [180, 355] on button "Cantante 2" at bounding box center [184, 355] width 12 height 12
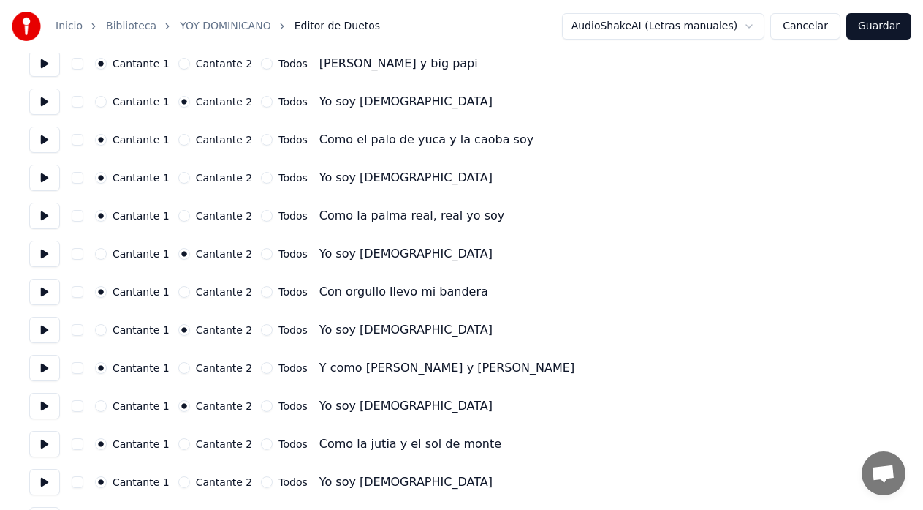
scroll to position [1097, 0]
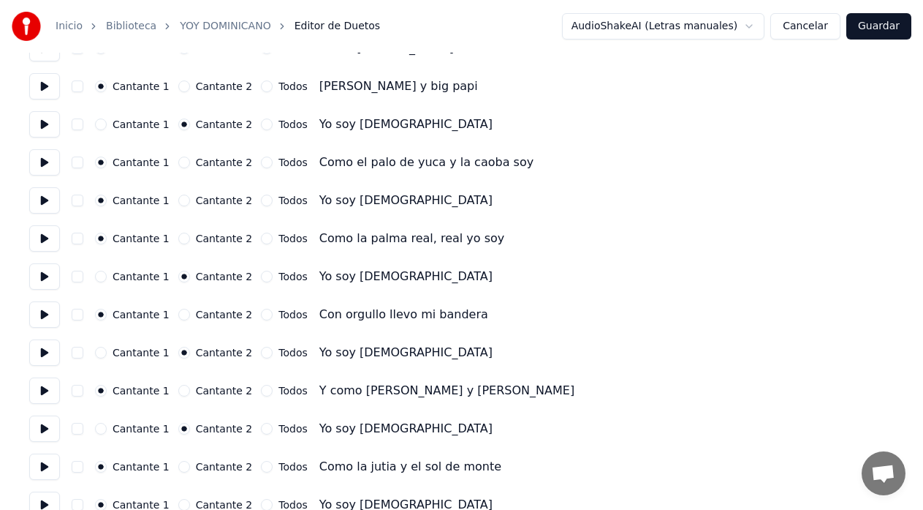
click at [178, 200] on button "Cantante 2" at bounding box center [184, 200] width 12 height 12
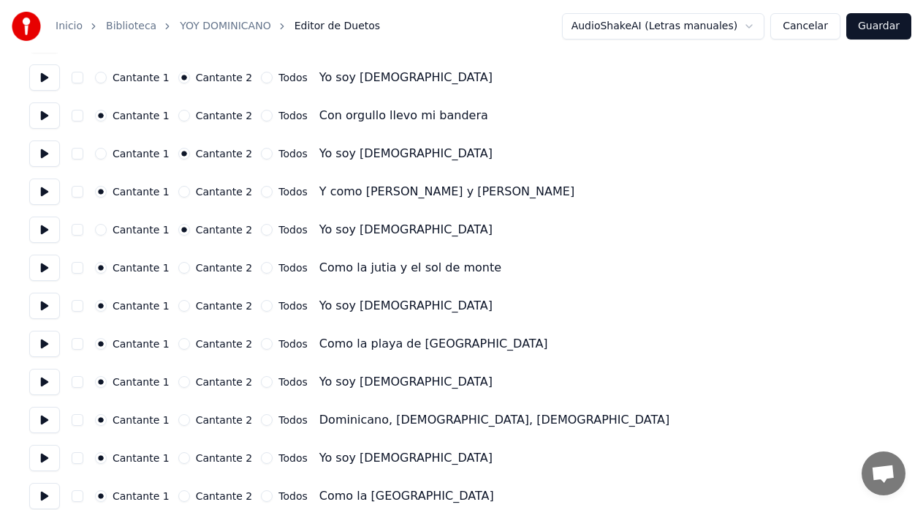
scroll to position [1316, 0]
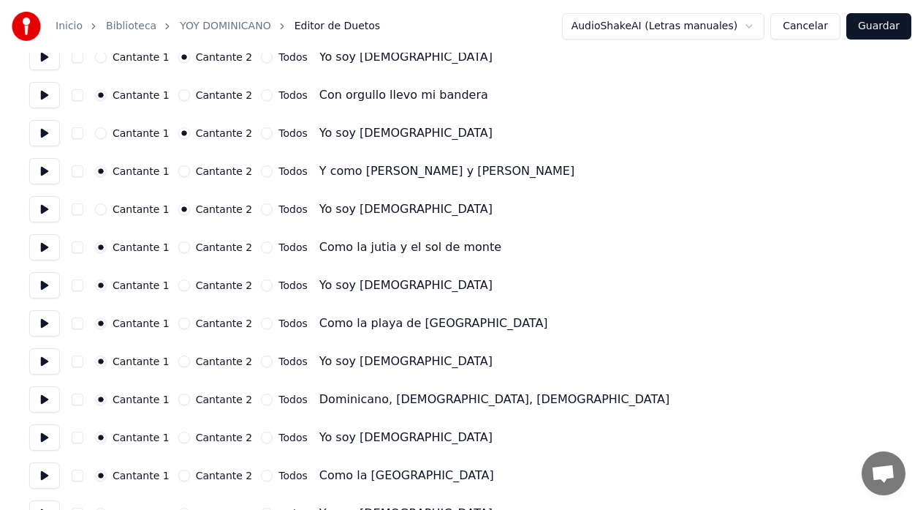
click at [178, 285] on button "Cantante 2" at bounding box center [184, 285] width 12 height 12
click at [178, 362] on button "Cantante 2" at bounding box center [184, 361] width 12 height 12
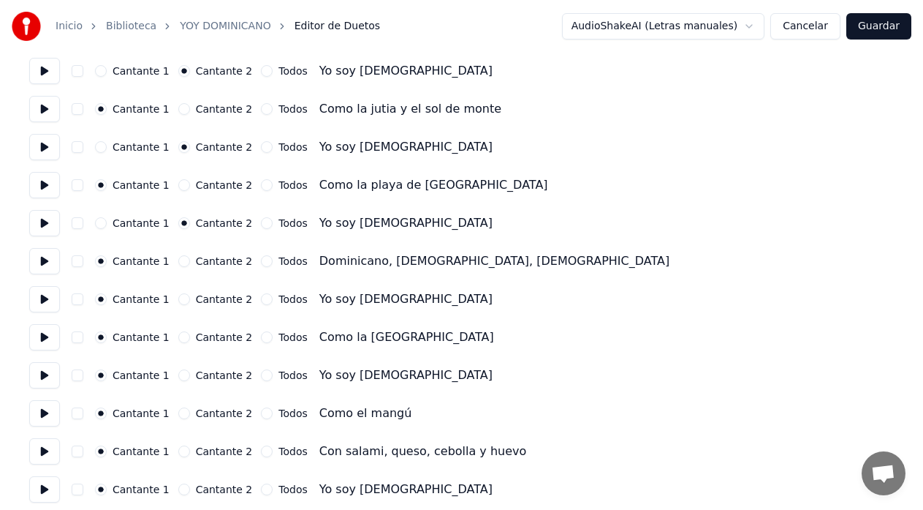
scroll to position [1462, 0]
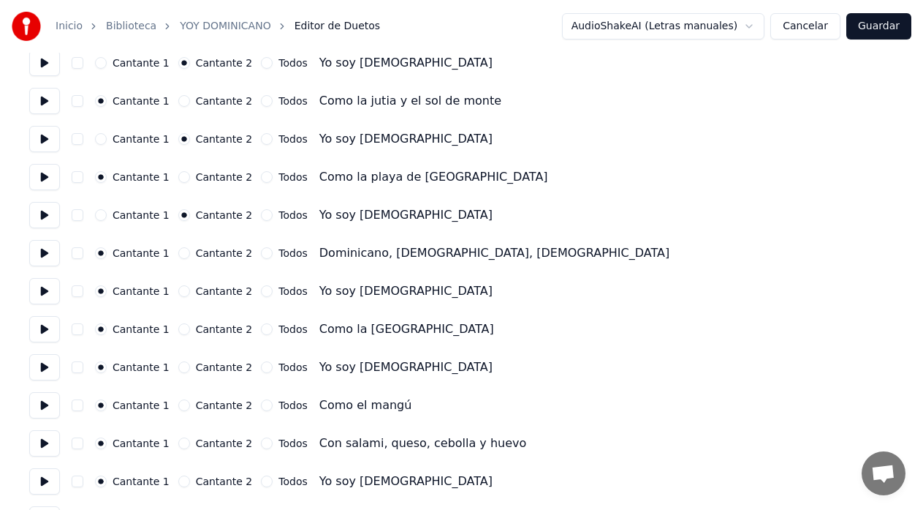
click at [178, 292] on button "Cantante 2" at bounding box center [184, 291] width 12 height 12
click at [178, 368] on button "Cantante 2" at bounding box center [184, 367] width 12 height 12
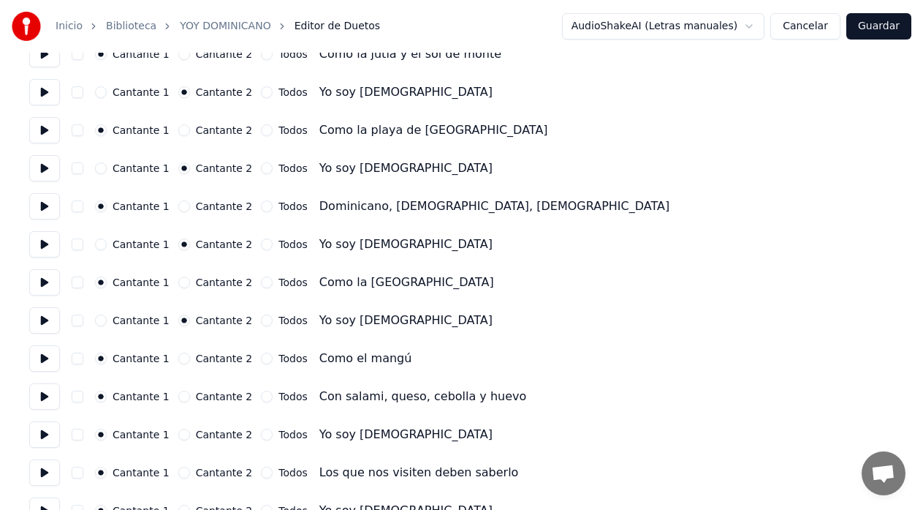
scroll to position [1535, 0]
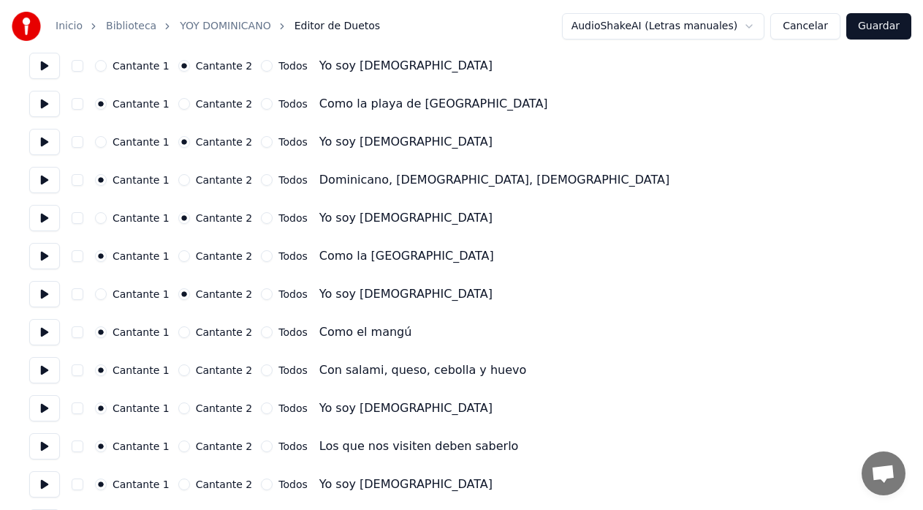
click at [178, 406] on button "Cantante 2" at bounding box center [184, 408] width 12 height 12
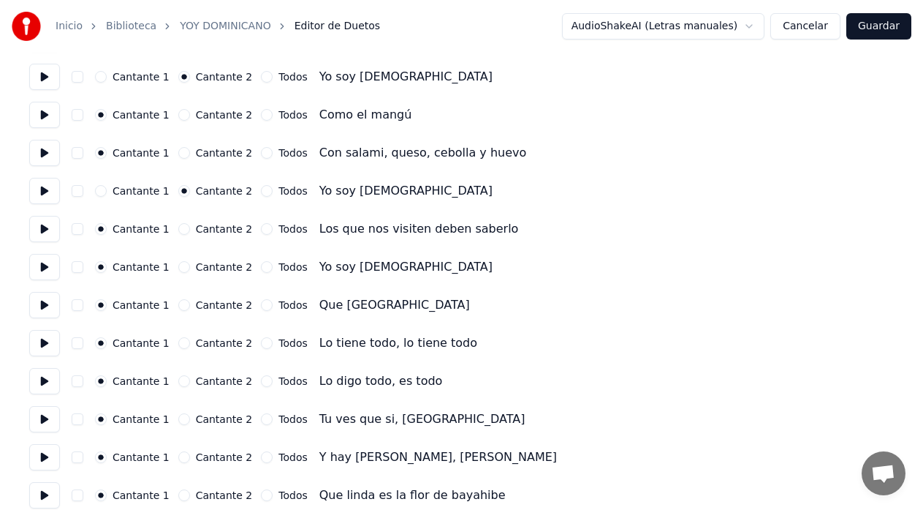
scroll to position [1755, 0]
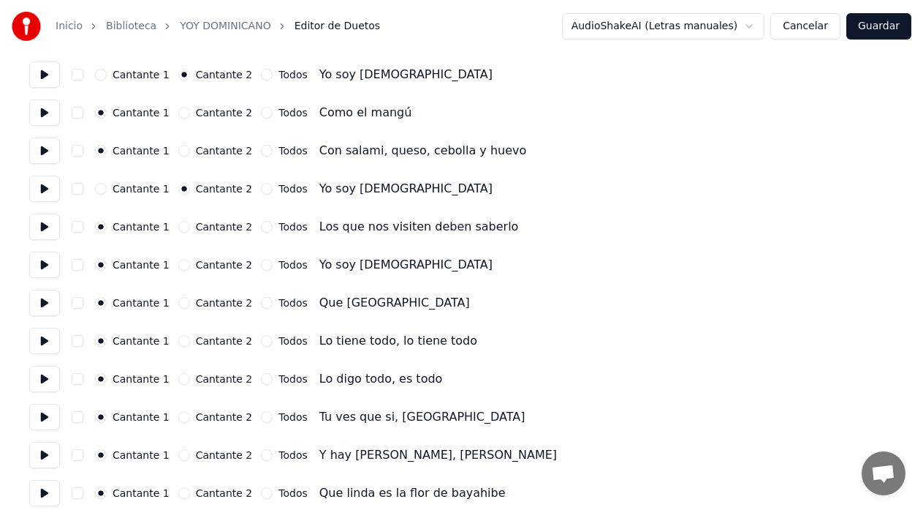
click at [178, 265] on button "Cantante 2" at bounding box center [184, 265] width 12 height 12
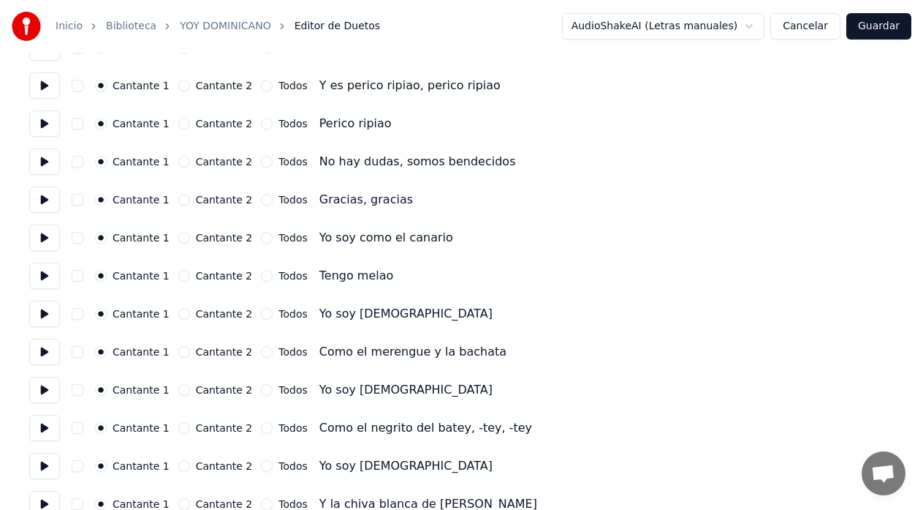
scroll to position [2340, 0]
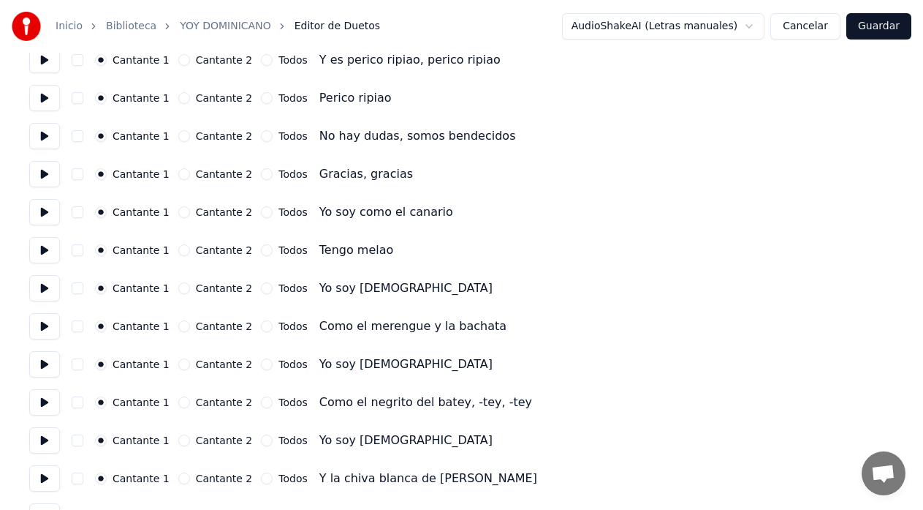
click at [178, 290] on button "Cantante 2" at bounding box center [184, 288] width 12 height 12
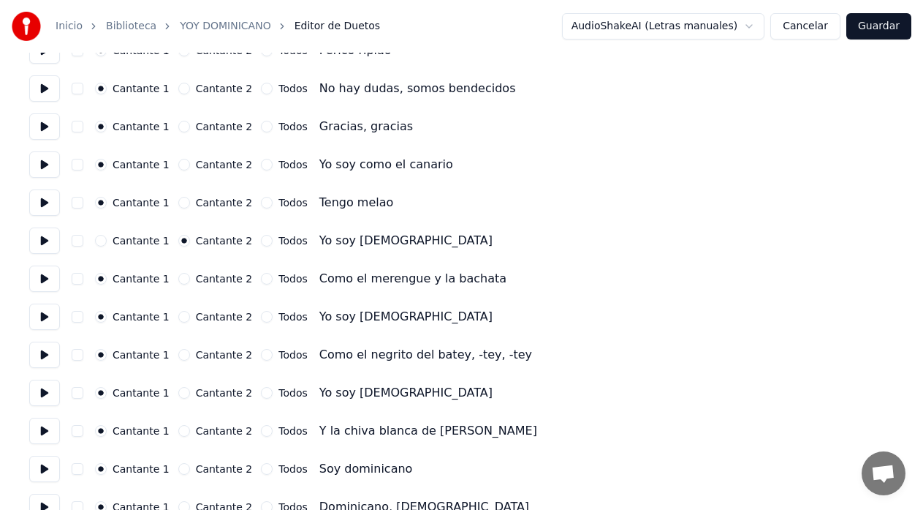
scroll to position [2413, 0]
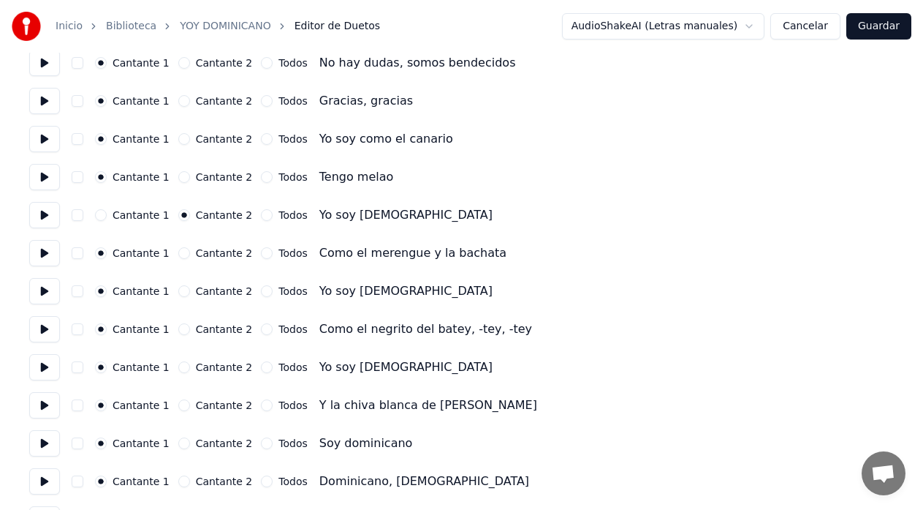
click at [178, 295] on button "Cantante 2" at bounding box center [184, 291] width 12 height 12
click at [178, 366] on button "Cantante 2" at bounding box center [184, 367] width 12 height 12
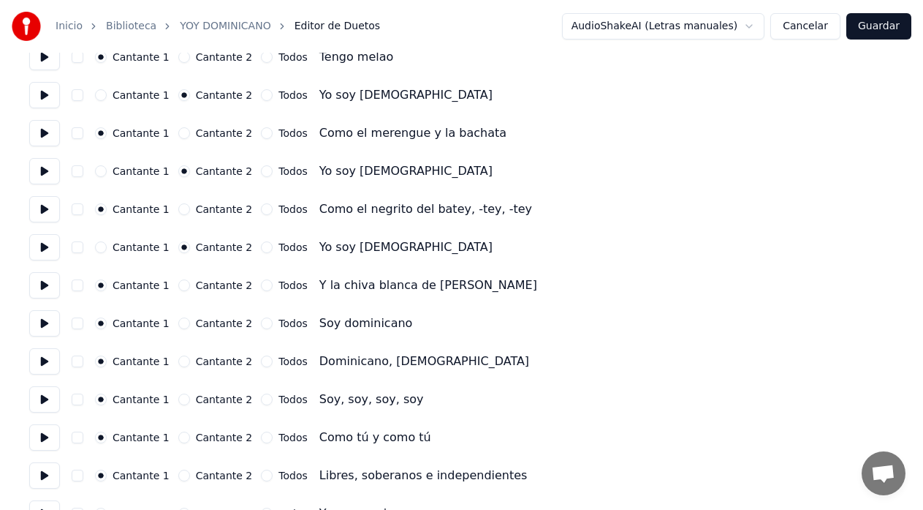
scroll to position [2559, 0]
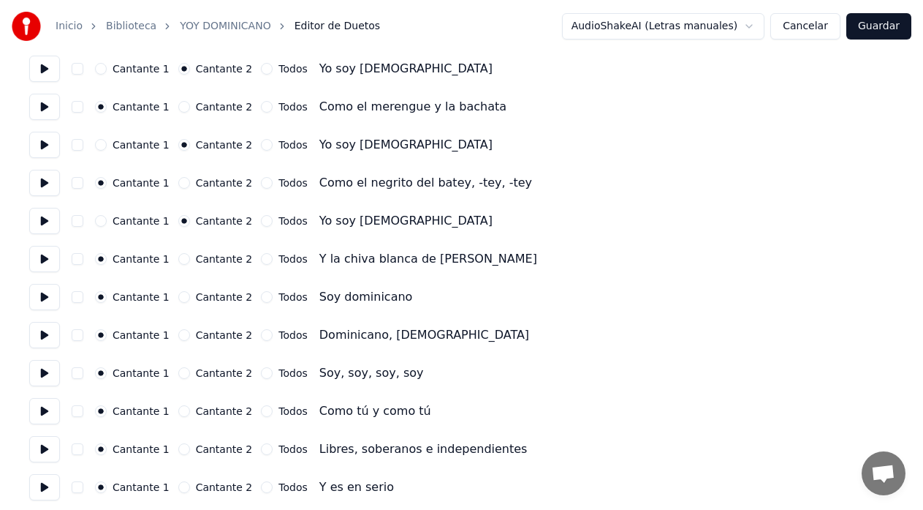
click at [178, 300] on button "Cantante 2" at bounding box center [184, 297] width 12 height 12
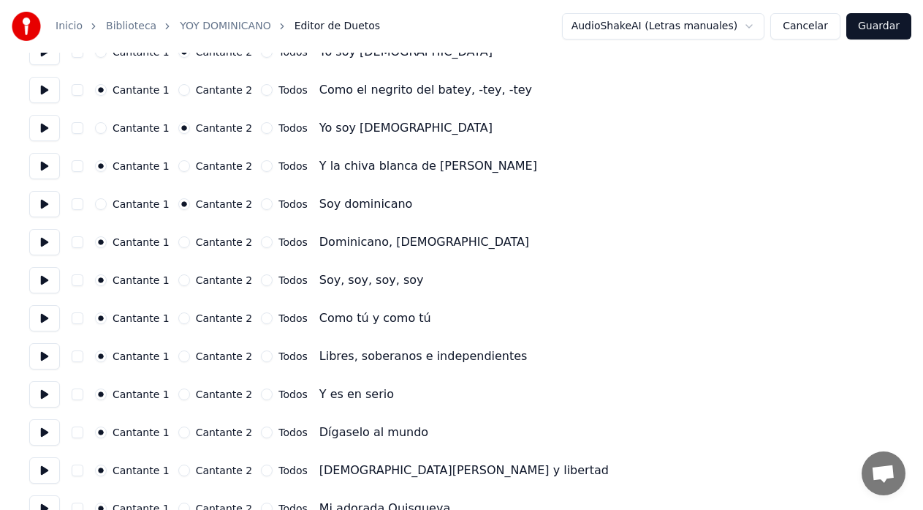
scroll to position [2678, 0]
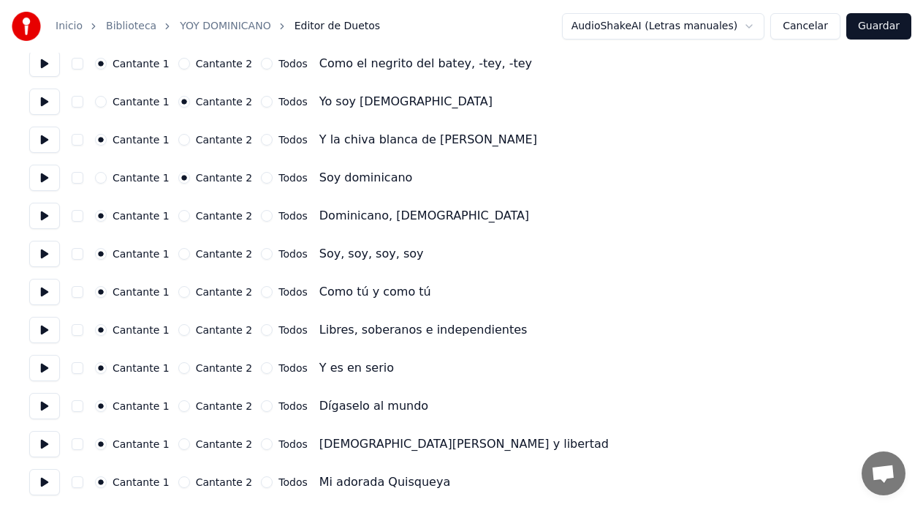
click at [877, 29] on button "Guardar" at bounding box center [879, 26] width 65 height 26
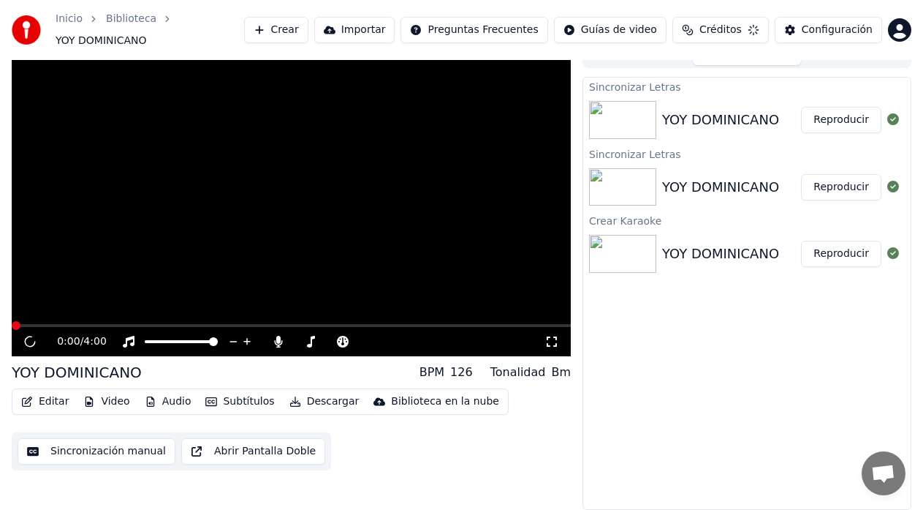
scroll to position [11, 0]
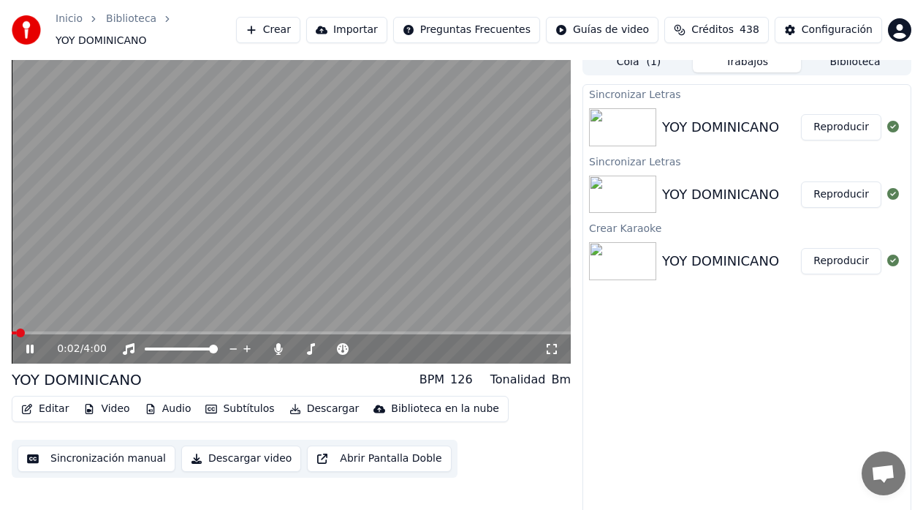
click at [843, 119] on button "Reproducir" at bounding box center [841, 127] width 80 height 26
click at [412, 331] on span at bounding box center [212, 332] width 400 height 3
drag, startPoint x: 26, startPoint y: 345, endPoint x: 20, endPoint y: 357, distance: 12.8
click at [24, 347] on icon at bounding box center [40, 349] width 34 height 12
click at [277, 343] on icon at bounding box center [279, 349] width 8 height 12
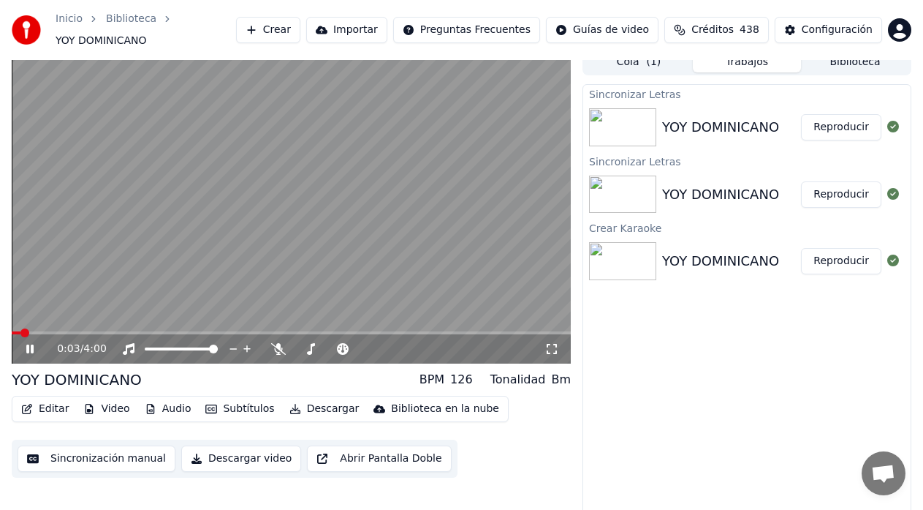
click at [160, 398] on button "Audio" at bounding box center [168, 408] width 58 height 20
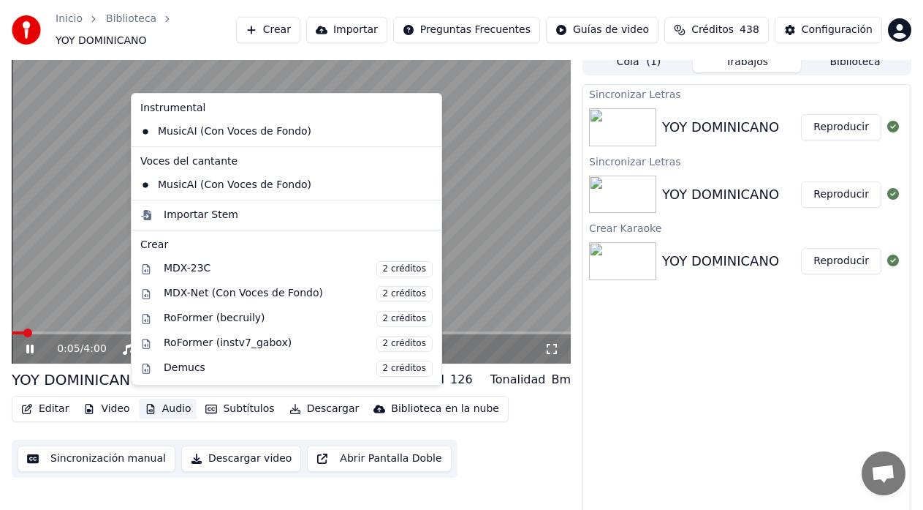
click at [154, 399] on button "Audio" at bounding box center [168, 408] width 58 height 20
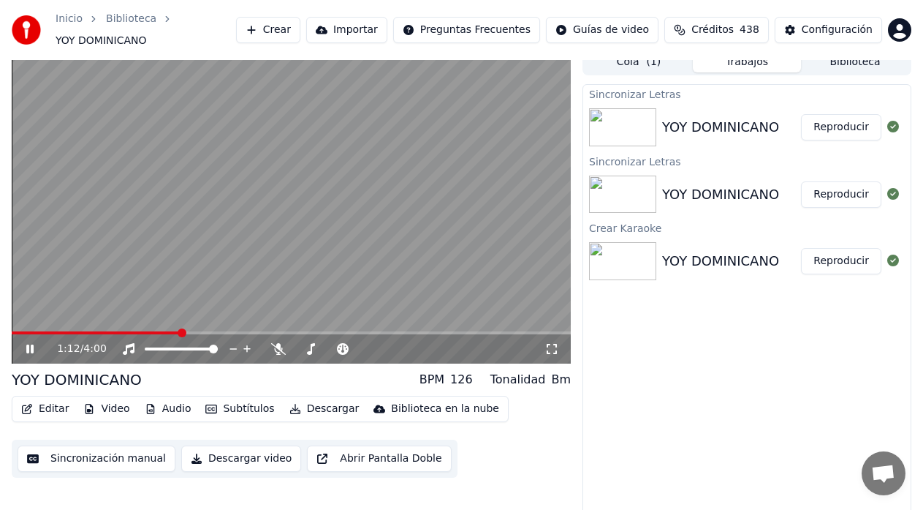
click at [27, 343] on icon at bounding box center [40, 349] width 34 height 12
click at [77, 417] on div "Editar Video Audio Subtítulos Descargar Biblioteca en la nube Sincronización ma…" at bounding box center [291, 437] width 559 height 82
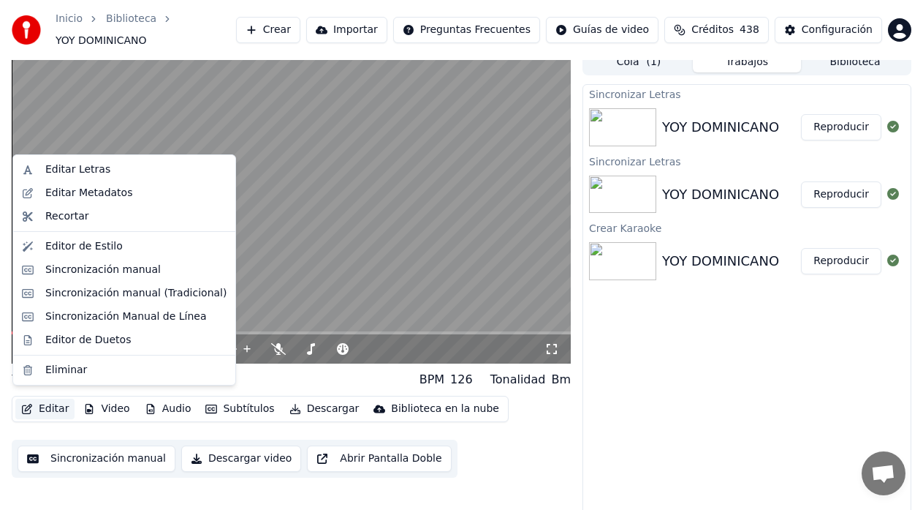
click at [30, 396] on div "Editar Video Audio Subtítulos Descargar Biblioteca en la nube" at bounding box center [260, 409] width 497 height 26
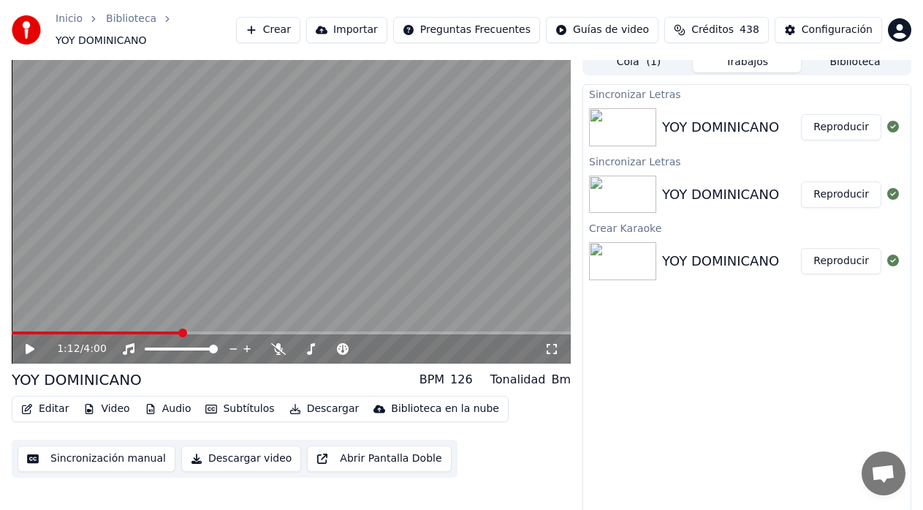
click at [5, 211] on div "1:12 / 4:00 YOY DOMINICANO BPM 126 Tonalidad Bm Editar Video Audio Subtítulos D…" at bounding box center [461, 283] width 923 height 468
click at [24, 343] on icon at bounding box center [40, 349] width 34 height 12
click at [281, 343] on icon at bounding box center [278, 349] width 15 height 12
click at [363, 331] on span at bounding box center [291, 332] width 559 height 3
click at [373, 331] on span at bounding box center [291, 332] width 559 height 3
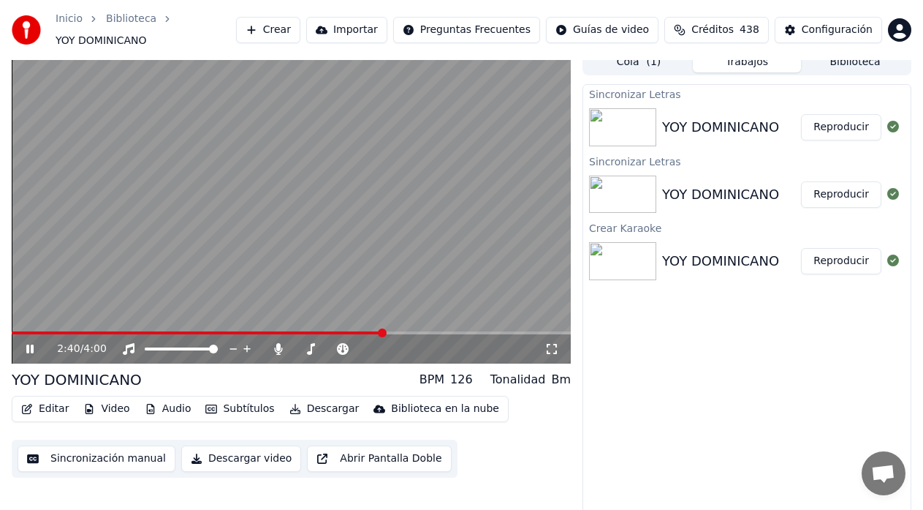
click at [385, 331] on span at bounding box center [291, 332] width 559 height 3
click at [399, 331] on span at bounding box center [291, 332] width 559 height 3
click at [408, 334] on div "2:47 / 4:00" at bounding box center [291, 348] width 559 height 29
click at [416, 331] on span at bounding box center [291, 332] width 559 height 3
click at [428, 323] on video at bounding box center [291, 206] width 559 height 314
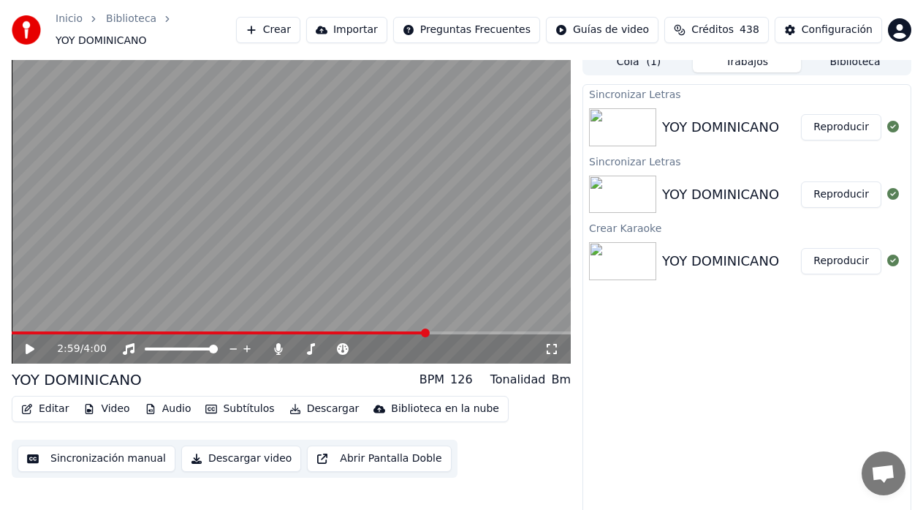
click at [428, 331] on span at bounding box center [291, 332] width 559 height 3
click at [437, 331] on span at bounding box center [291, 332] width 559 height 3
click at [444, 331] on span at bounding box center [291, 332] width 559 height 3
click at [453, 331] on span at bounding box center [291, 332] width 559 height 3
click at [462, 331] on span at bounding box center [291, 332] width 559 height 3
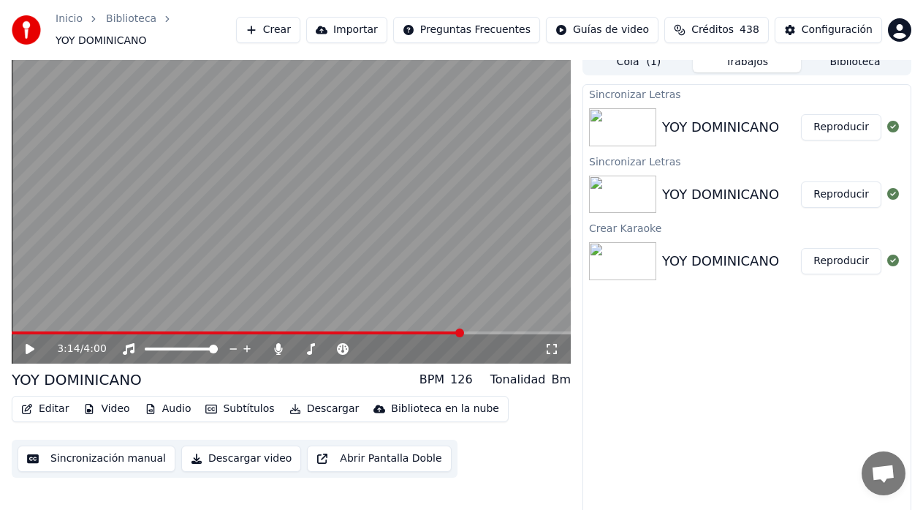
click at [473, 334] on div "3:14 / 4:00" at bounding box center [291, 348] width 559 height 29
click at [30, 345] on icon at bounding box center [40, 349] width 34 height 12
drag, startPoint x: 27, startPoint y: 341, endPoint x: 20, endPoint y: 349, distance: 11.0
click at [25, 343] on icon at bounding box center [40, 349] width 34 height 12
click at [460, 331] on span at bounding box center [246, 332] width 468 height 3
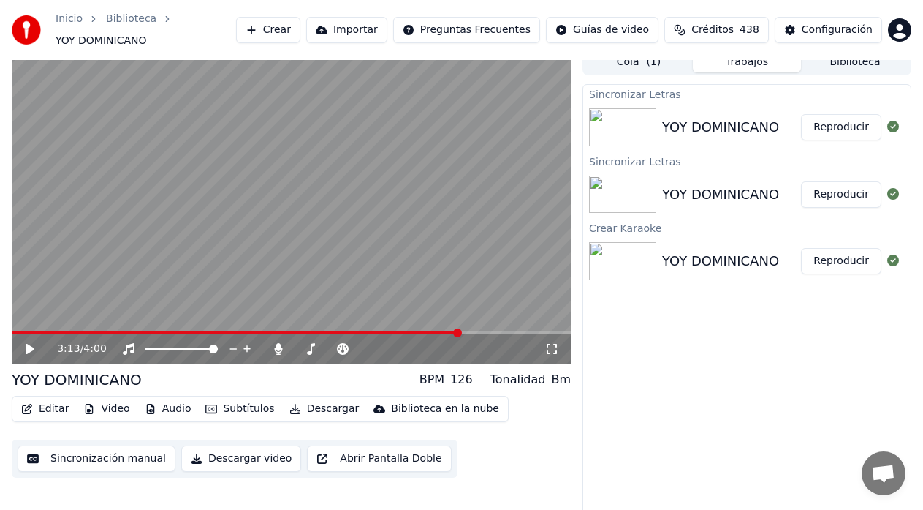
click at [29, 344] on icon at bounding box center [30, 349] width 9 height 10
click at [30, 343] on icon at bounding box center [40, 349] width 34 height 12
click at [469, 331] on span at bounding box center [246, 332] width 469 height 3
click at [29, 344] on icon at bounding box center [30, 349] width 9 height 10
drag, startPoint x: 20, startPoint y: 338, endPoint x: 10, endPoint y: 345, distance: 12.0
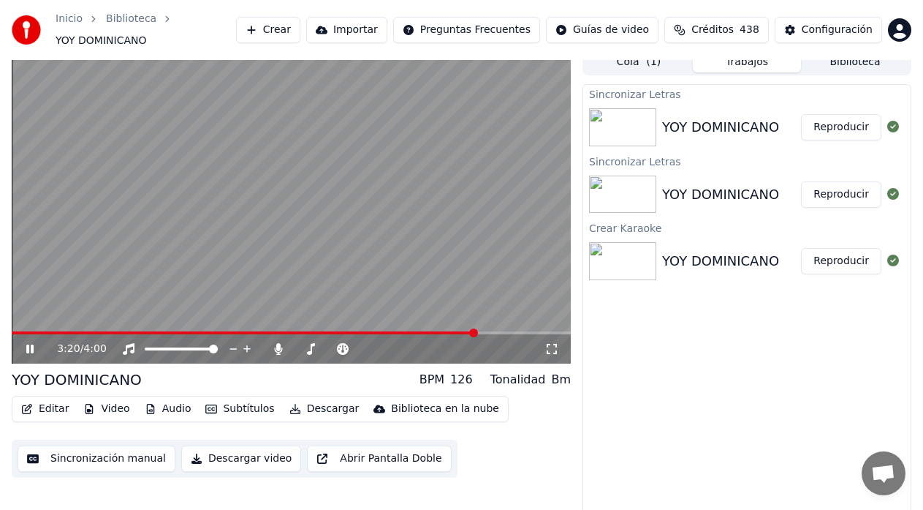
click at [18, 341] on div "3:20 / 4:00" at bounding box center [292, 348] width 548 height 15
click at [30, 347] on icon at bounding box center [40, 349] width 34 height 12
click at [467, 331] on span at bounding box center [246, 332] width 469 height 3
click at [26, 346] on icon at bounding box center [40, 349] width 34 height 12
click at [28, 344] on icon at bounding box center [29, 348] width 7 height 9
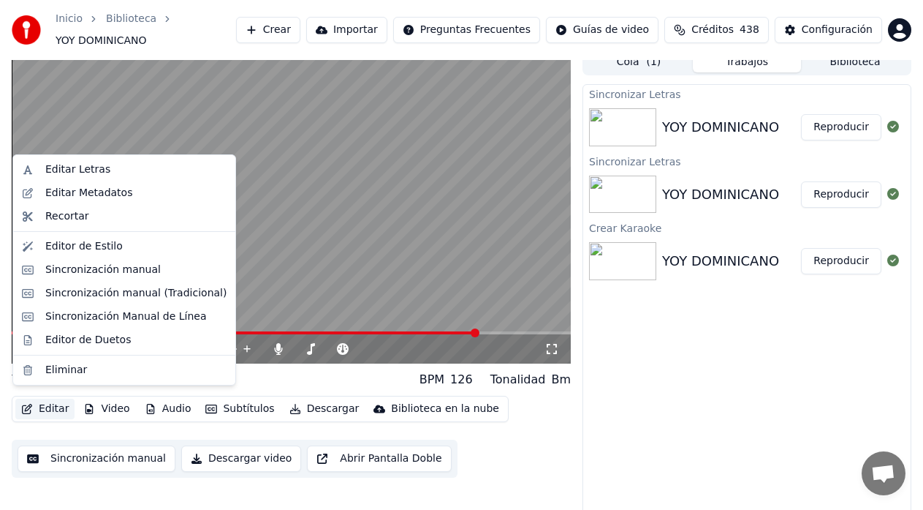
click at [43, 399] on button "Editar" at bounding box center [44, 408] width 59 height 20
click at [94, 292] on div "Sincronización manual (Tradicional)" at bounding box center [135, 293] width 181 height 15
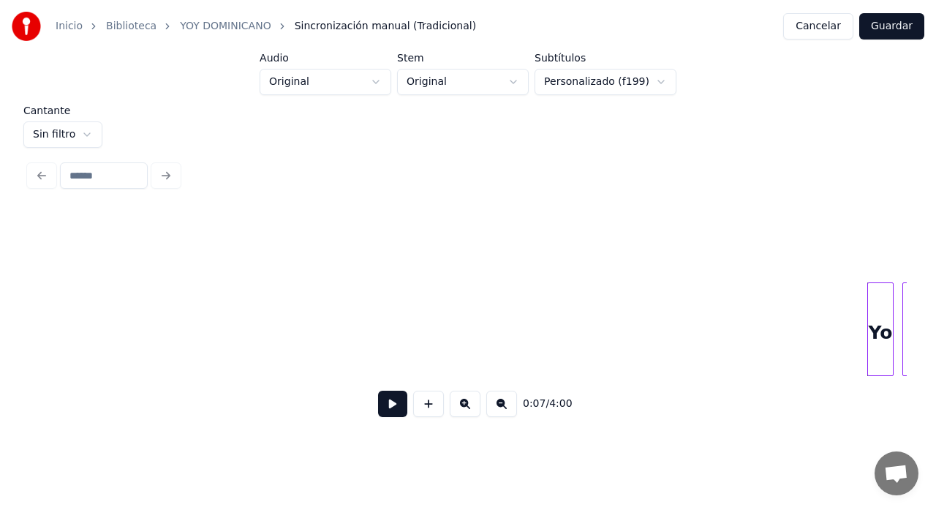
click at [501, 414] on button at bounding box center [501, 403] width 31 height 26
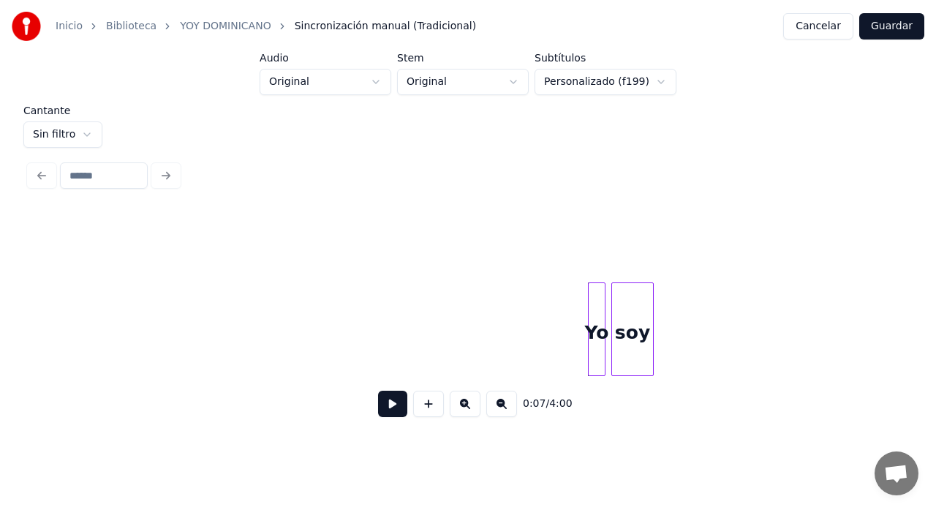
click at [501, 414] on button at bounding box center [501, 403] width 31 height 26
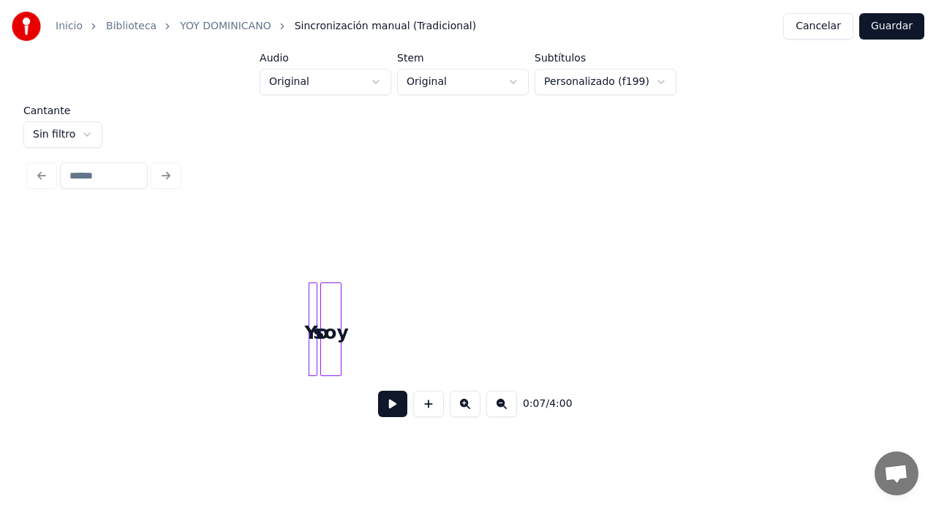
click at [501, 414] on button at bounding box center [501, 403] width 31 height 26
click at [501, 414] on div "0:07 / 4:00" at bounding box center [468, 403] width 854 height 32
click at [470, 408] on button at bounding box center [465, 403] width 31 height 26
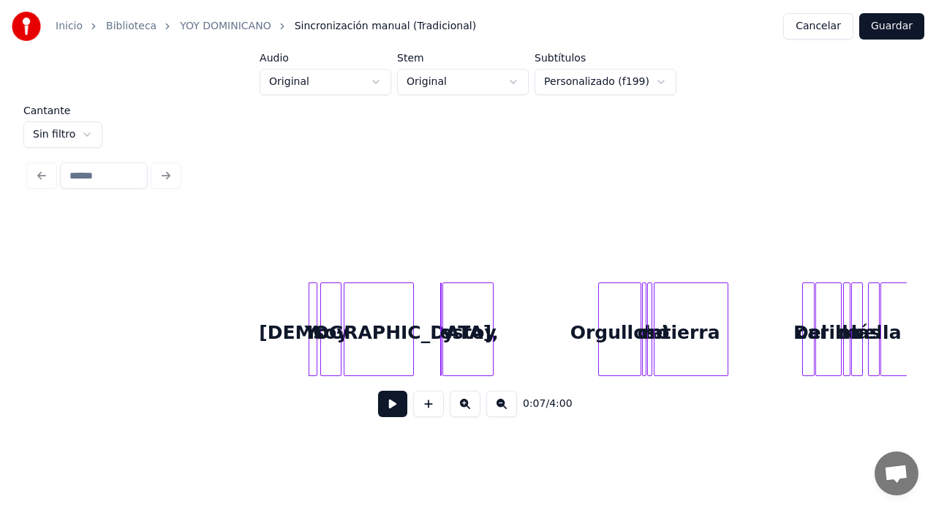
scroll to position [0, 251]
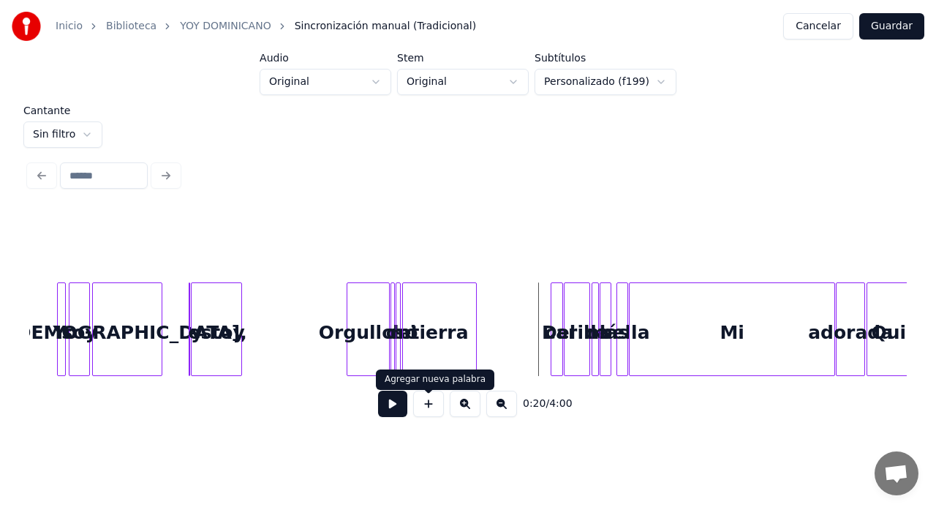
click at [398, 412] on button at bounding box center [392, 403] width 29 height 26
click at [464, 409] on button at bounding box center [465, 403] width 31 height 26
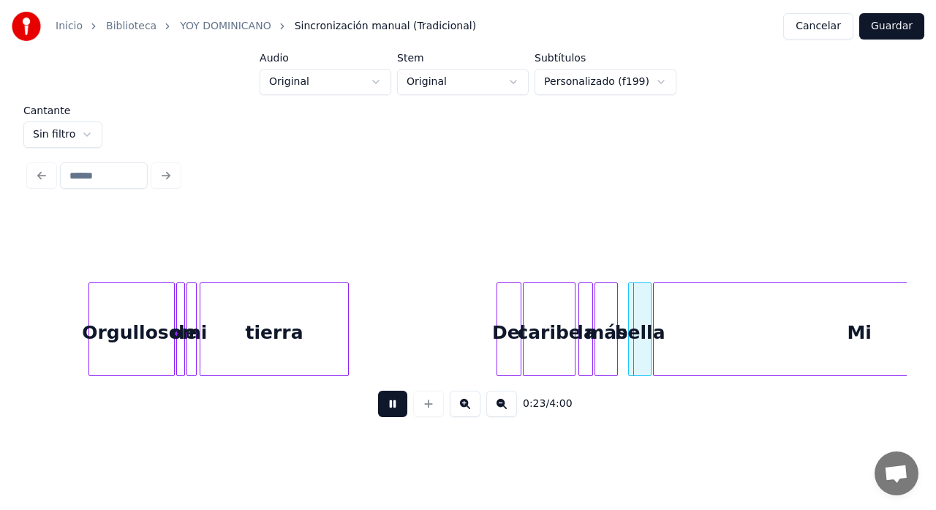
click at [465, 409] on button at bounding box center [465, 403] width 31 height 26
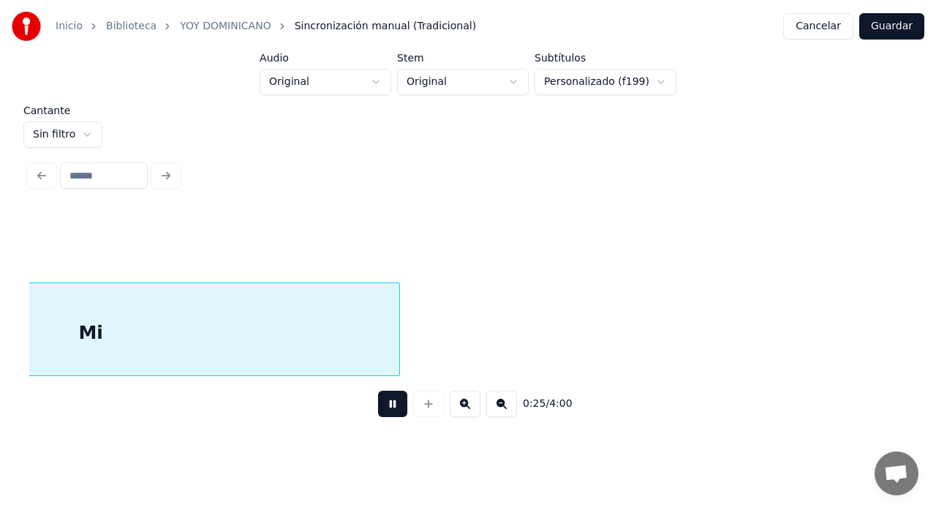
click at [450, 390] on button at bounding box center [465, 403] width 31 height 26
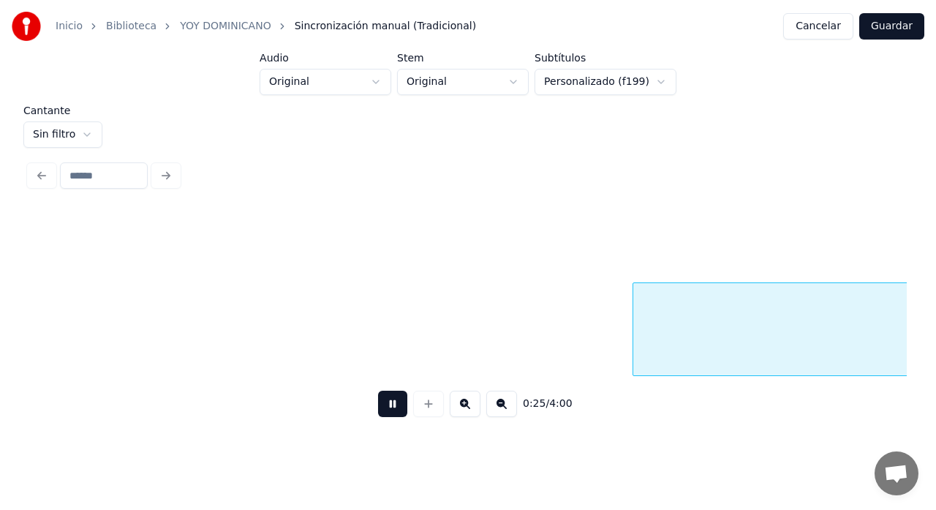
scroll to position [0, 3740]
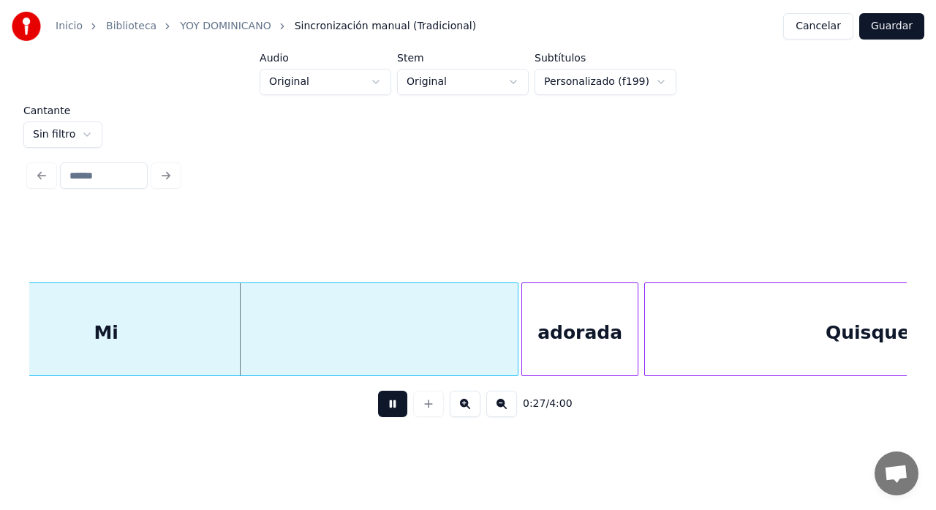
click at [450, 390] on button at bounding box center [465, 403] width 31 height 26
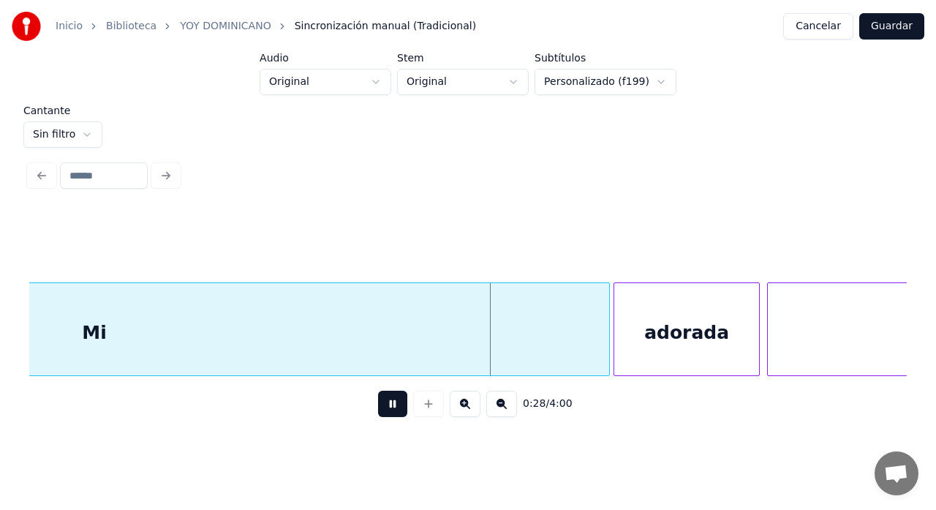
click at [450, 390] on button at bounding box center [465, 403] width 31 height 26
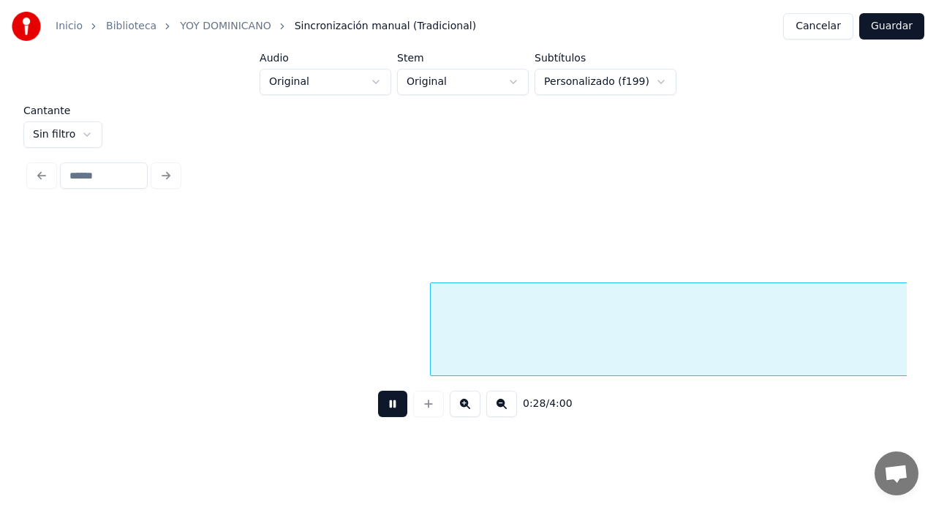
scroll to position [0, 5748]
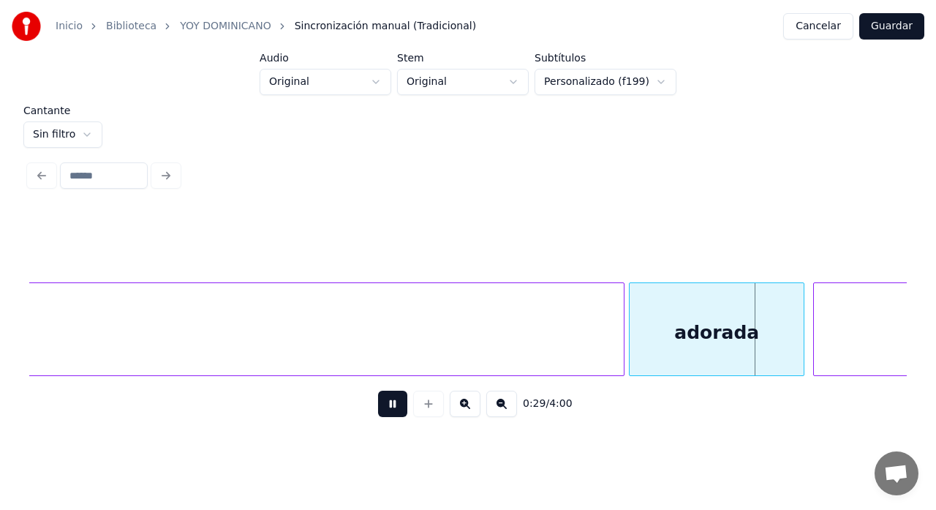
click at [393, 412] on button at bounding box center [392, 403] width 29 height 26
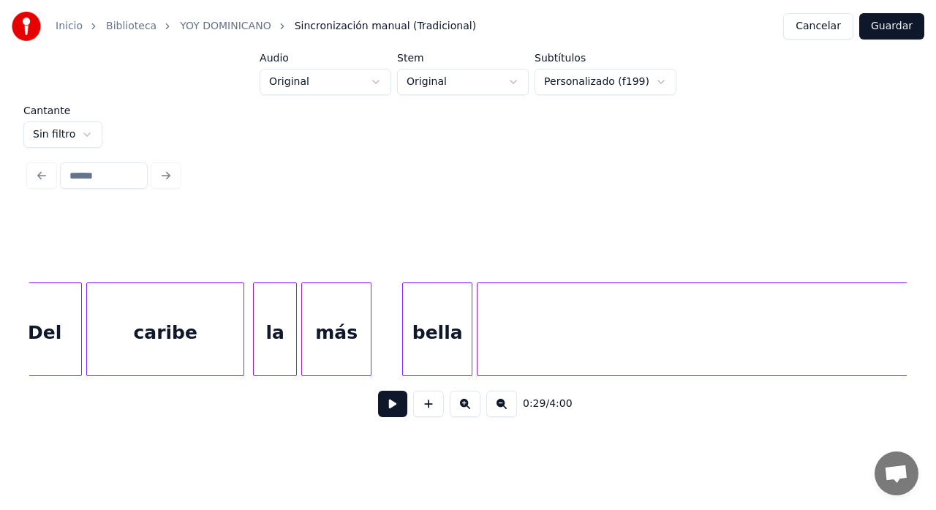
scroll to position [0, 4748]
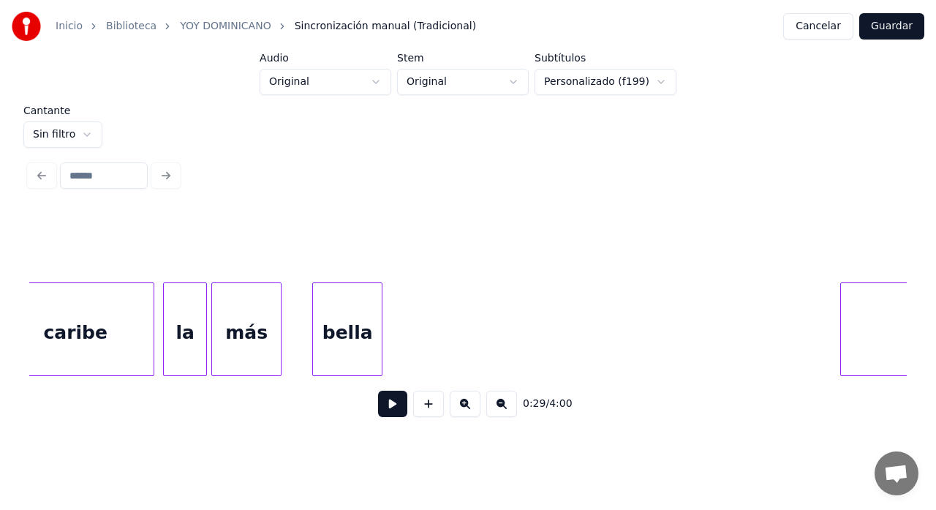
click at [841, 307] on div at bounding box center [843, 329] width 4 height 92
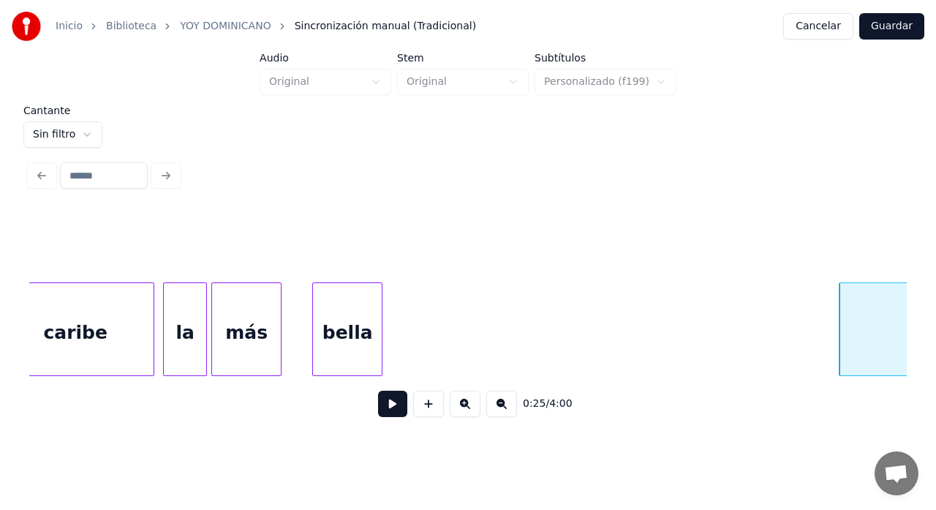
click at [362, 328] on div "bella" at bounding box center [347, 332] width 69 height 99
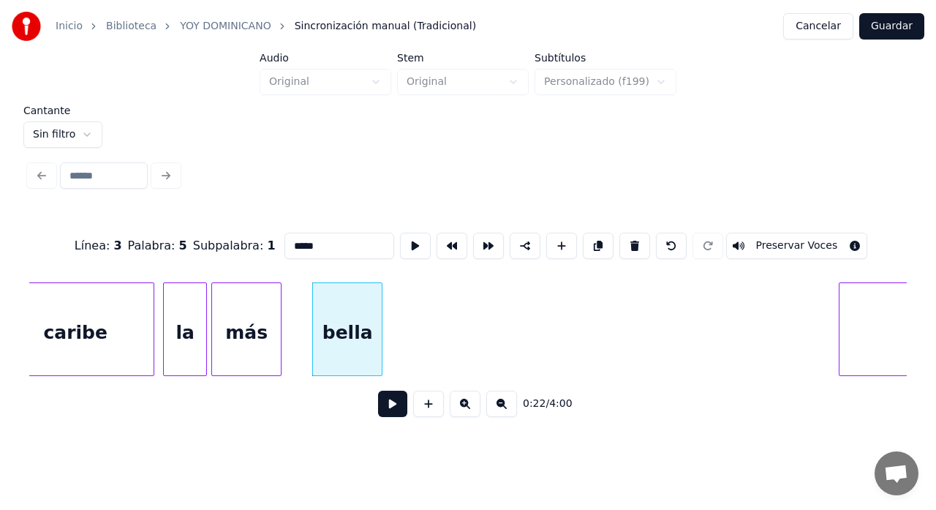
click at [395, 411] on button at bounding box center [392, 403] width 29 height 26
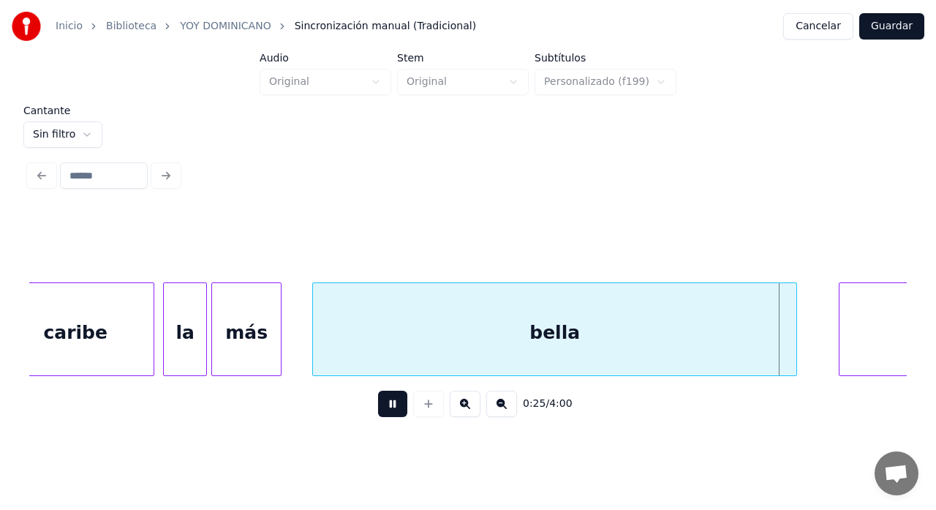
click at [794, 330] on div at bounding box center [794, 329] width 4 height 92
click at [378, 390] on button at bounding box center [392, 403] width 29 height 26
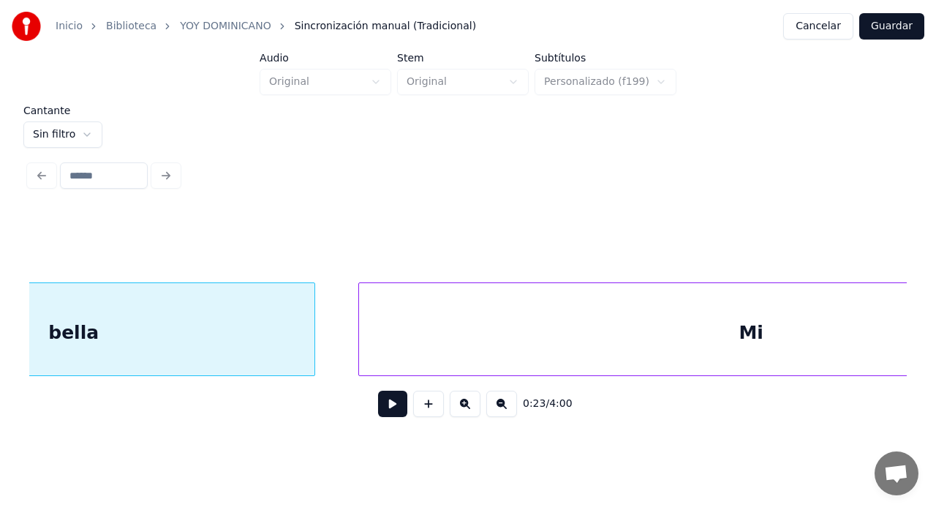
scroll to position [0, 5246]
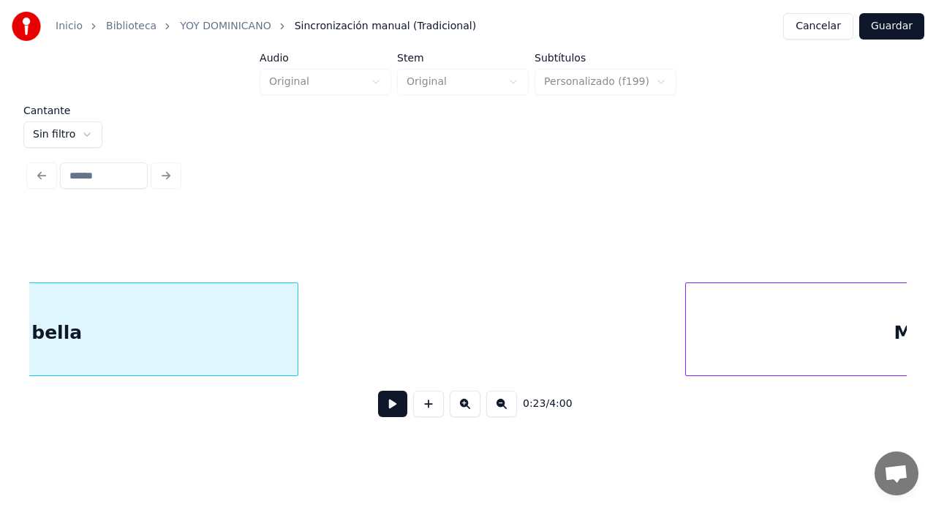
click at [687, 321] on div at bounding box center [688, 329] width 4 height 92
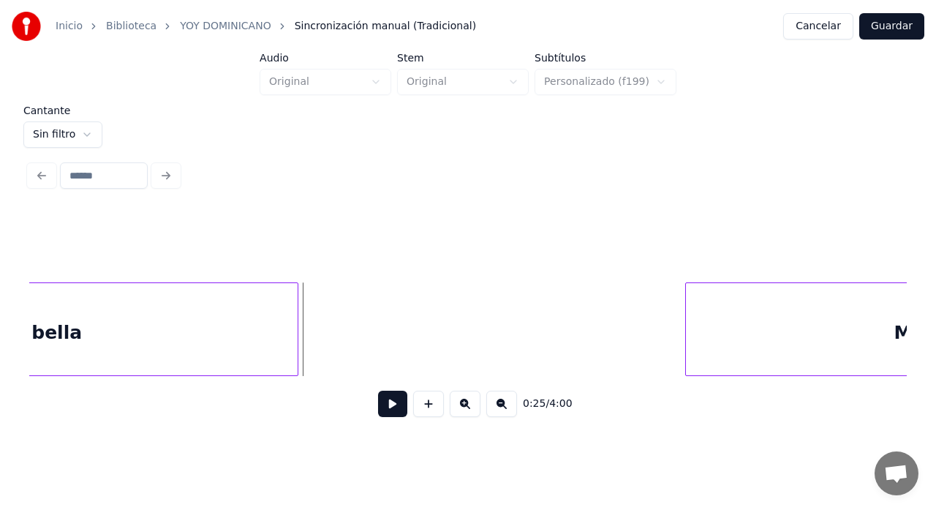
click at [392, 405] on button at bounding box center [392, 403] width 29 height 26
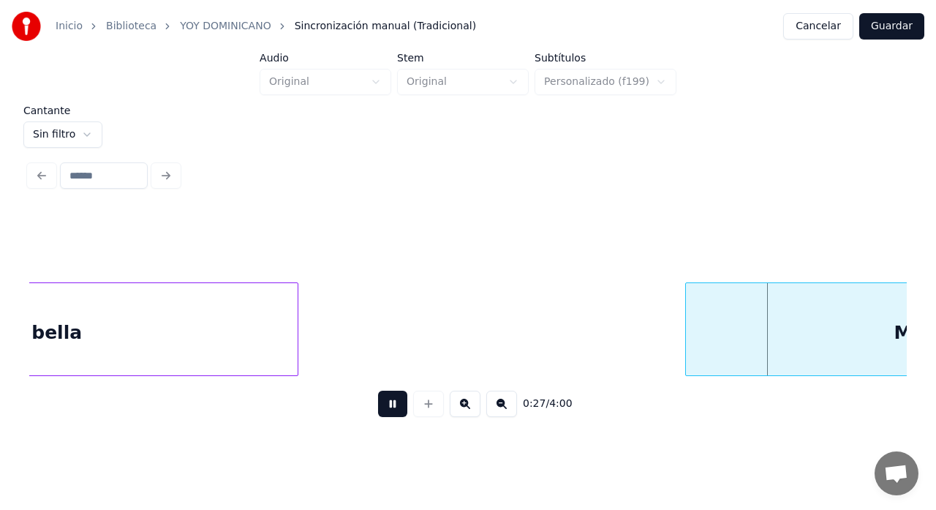
click at [398, 409] on button at bounding box center [392, 403] width 29 height 26
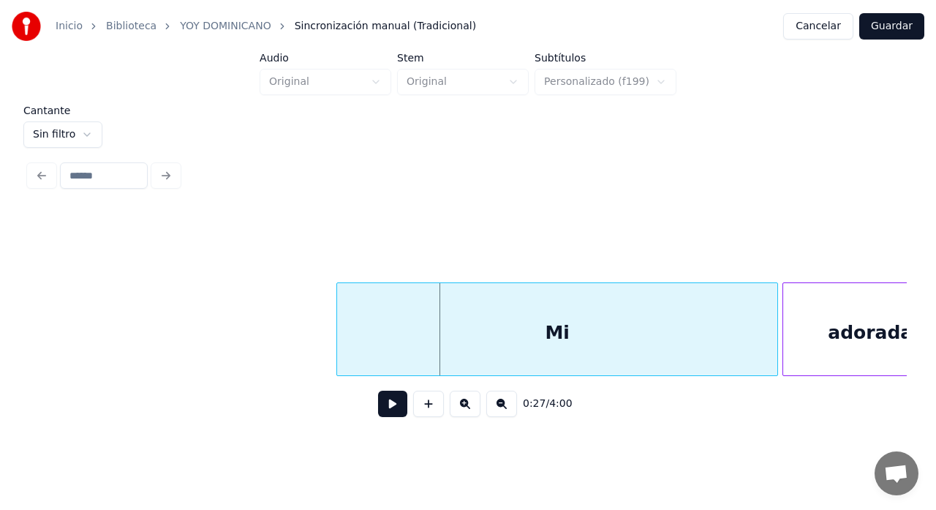
scroll to position [0, 5597]
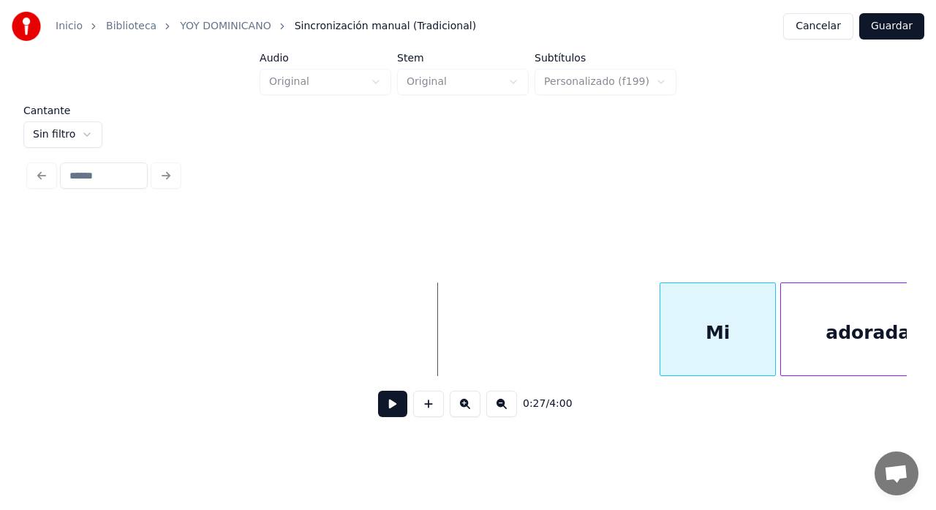
click at [663, 344] on div at bounding box center [662, 329] width 4 height 92
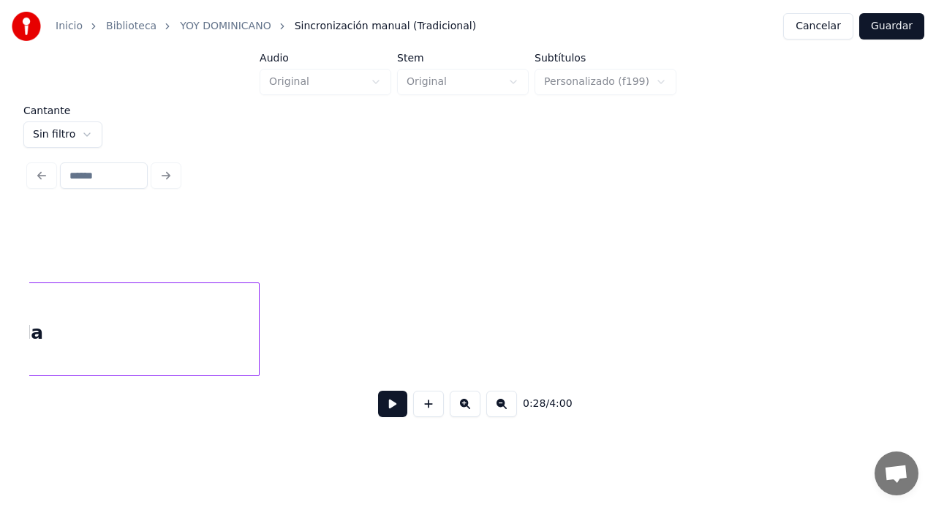
scroll to position [0, 5275]
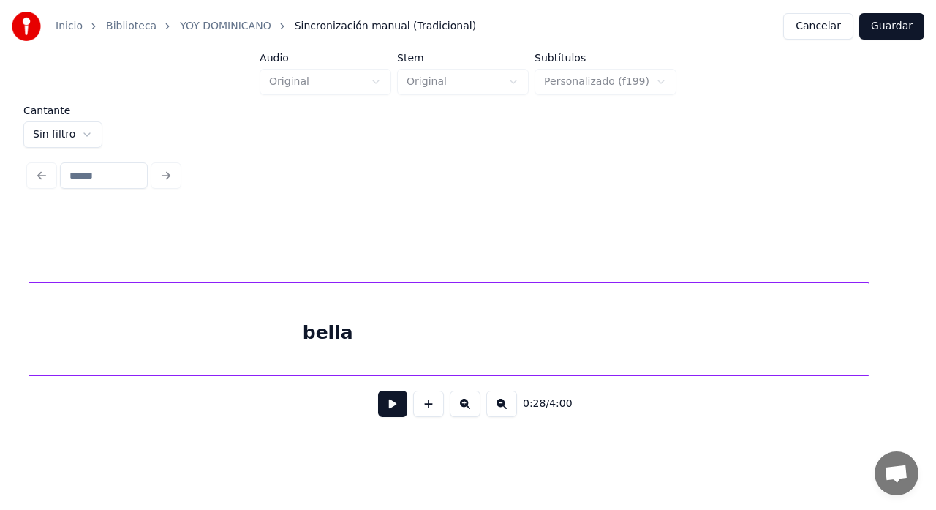
click at [865, 325] on div at bounding box center [866, 329] width 4 height 92
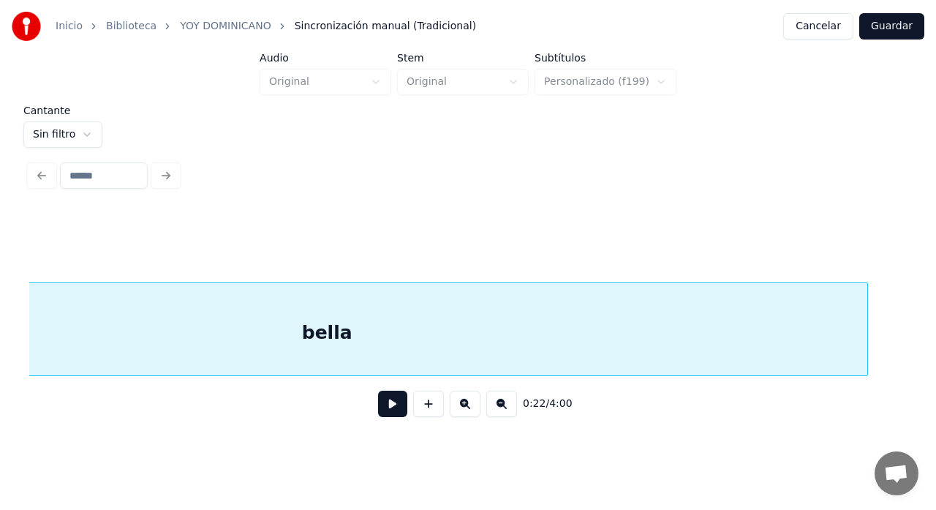
scroll to position [0, 5031]
click at [384, 335] on div "bella" at bounding box center [570, 332] width 1081 height 99
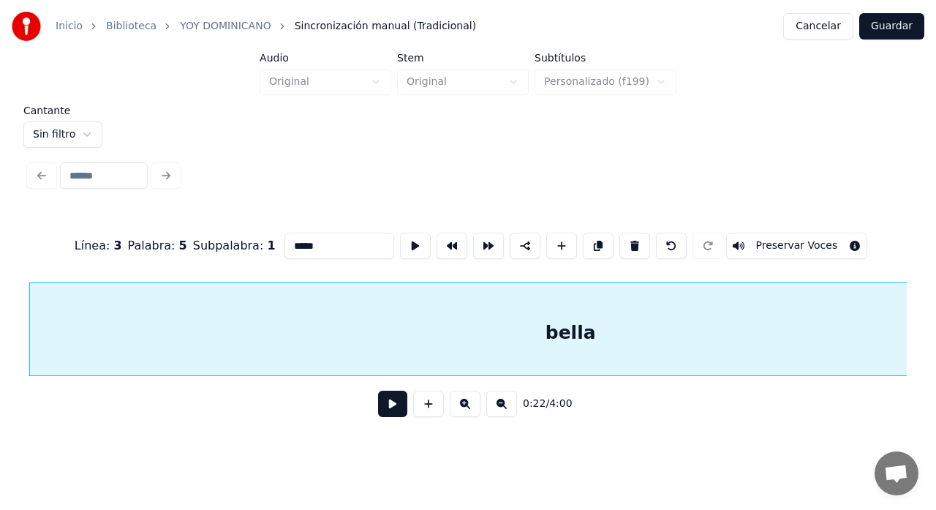
click at [404, 410] on button at bounding box center [392, 403] width 29 height 26
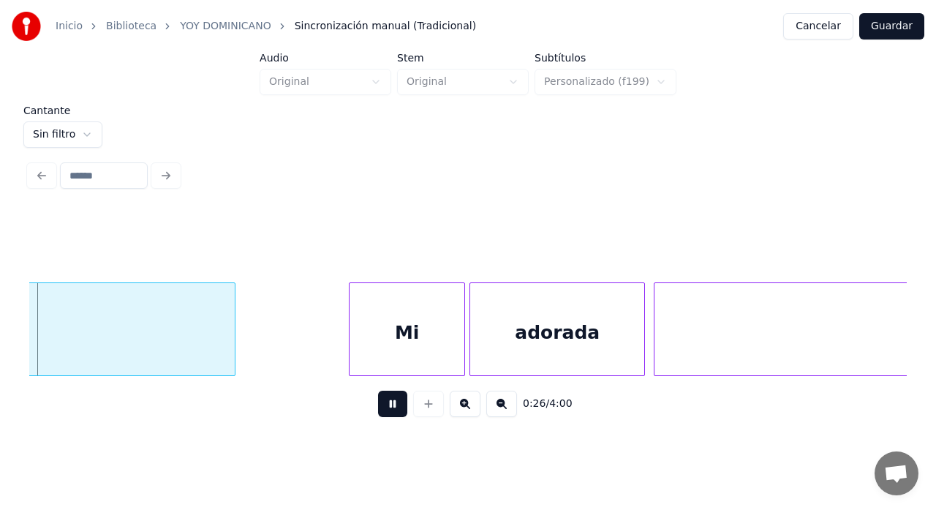
scroll to position [0, 5910]
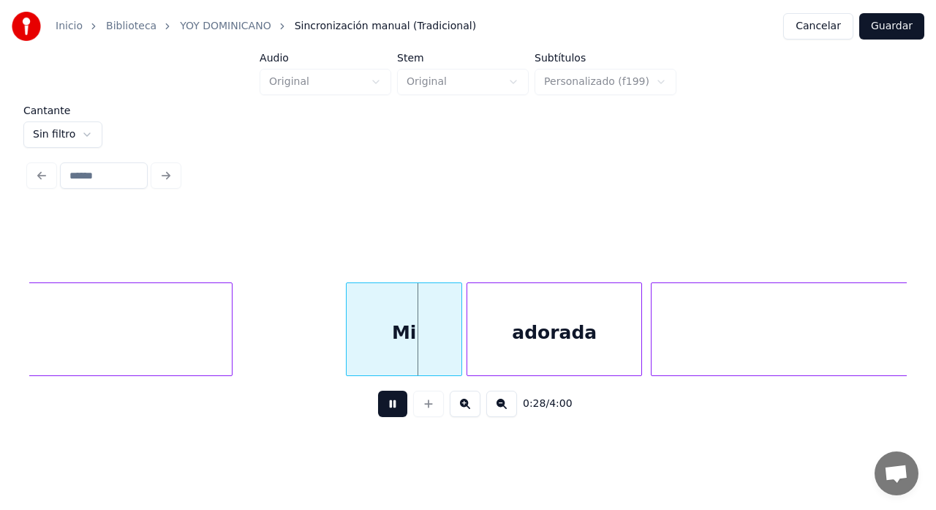
click at [378, 390] on button at bounding box center [392, 403] width 29 height 26
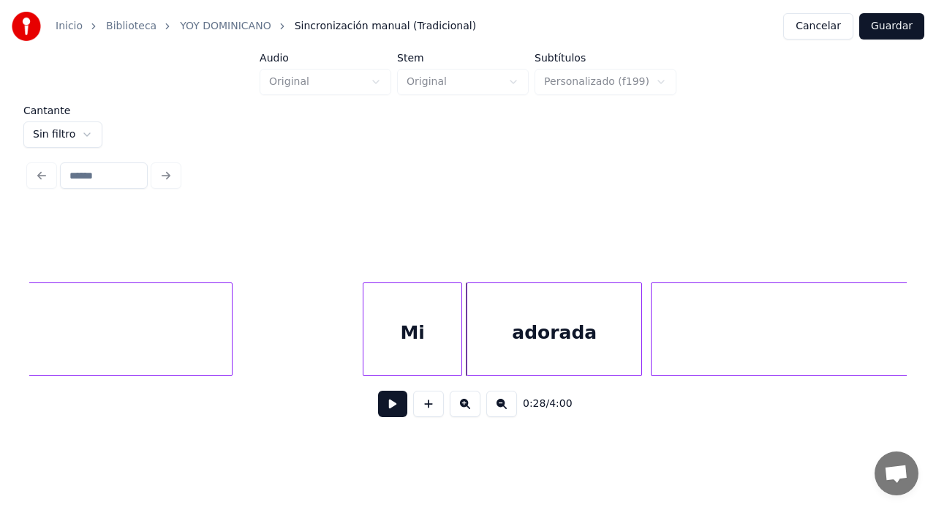
click at [363, 341] on div at bounding box center [365, 329] width 4 height 92
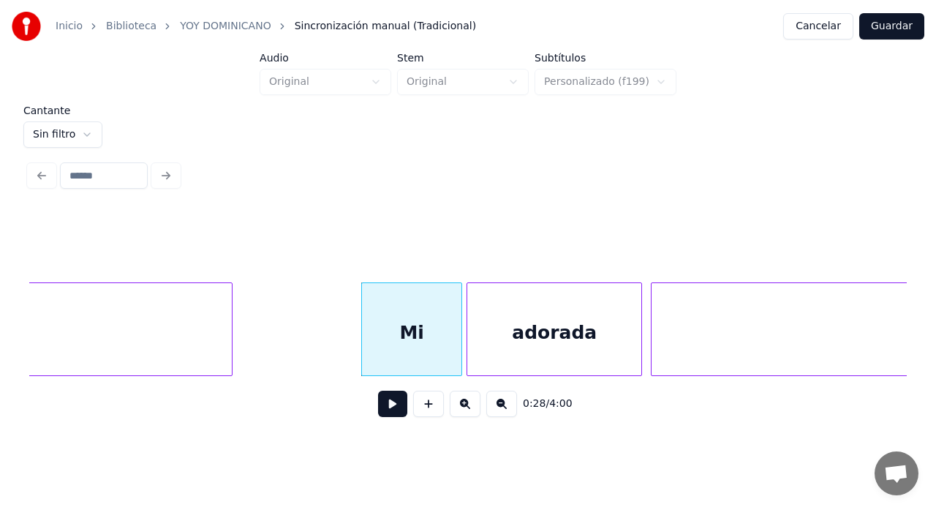
click at [396, 410] on button at bounding box center [392, 403] width 29 height 26
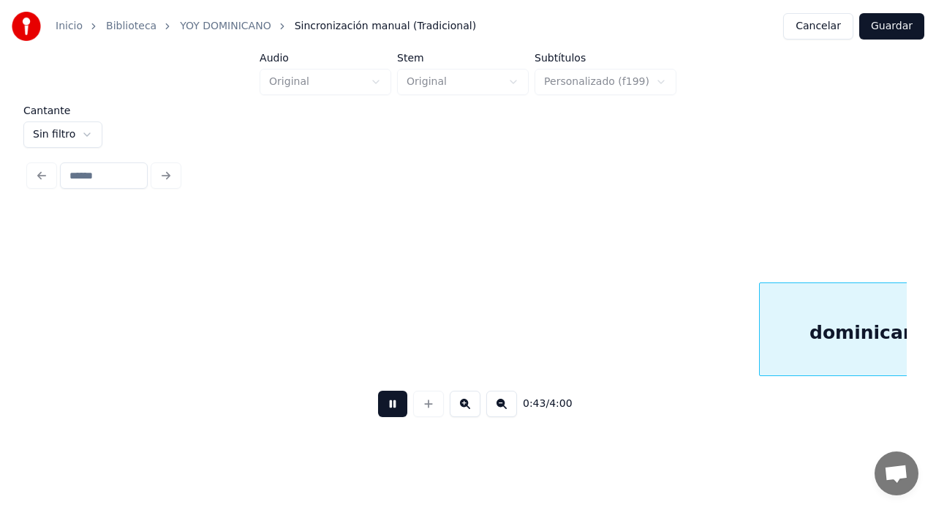
scroll to position [0, 9428]
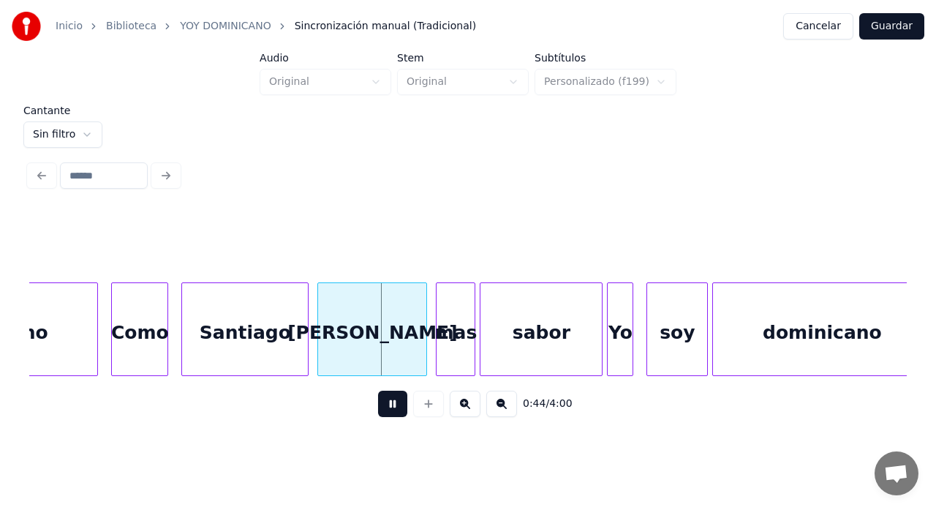
click at [393, 415] on button at bounding box center [392, 403] width 29 height 26
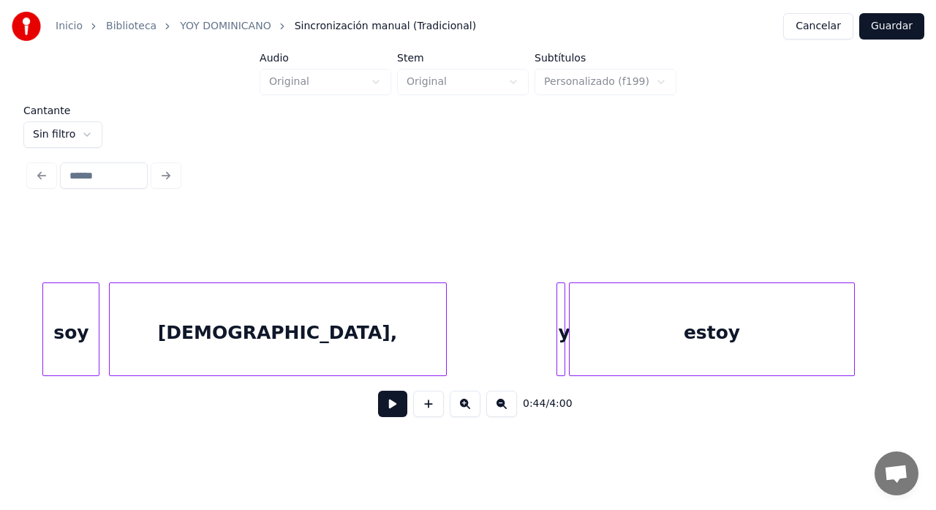
scroll to position [0, 12889]
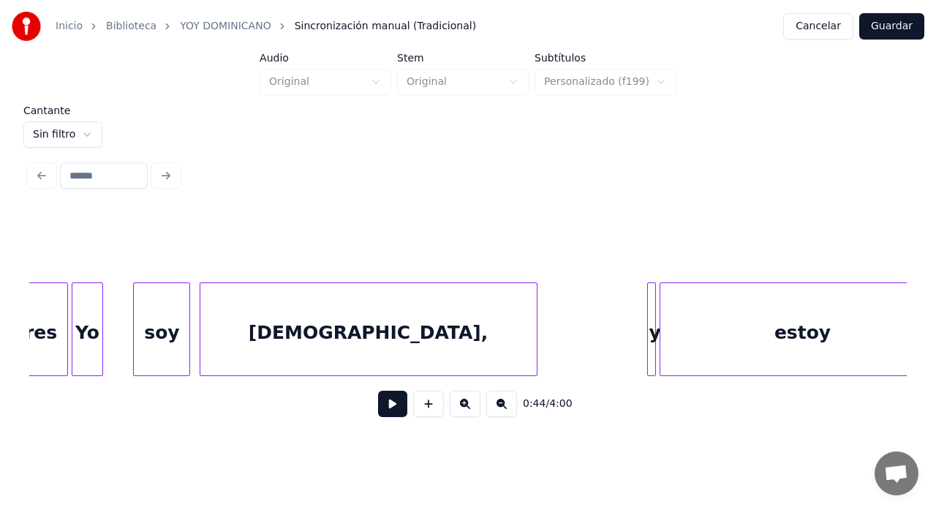
click at [248, 341] on div "[DEMOGRAPHIC_DATA]," at bounding box center [368, 332] width 336 height 99
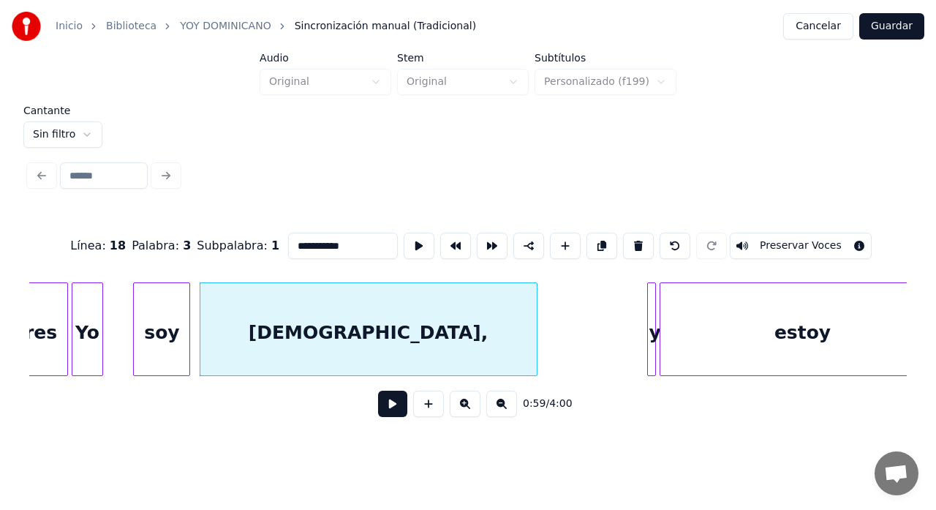
click at [392, 407] on button at bounding box center [392, 403] width 29 height 26
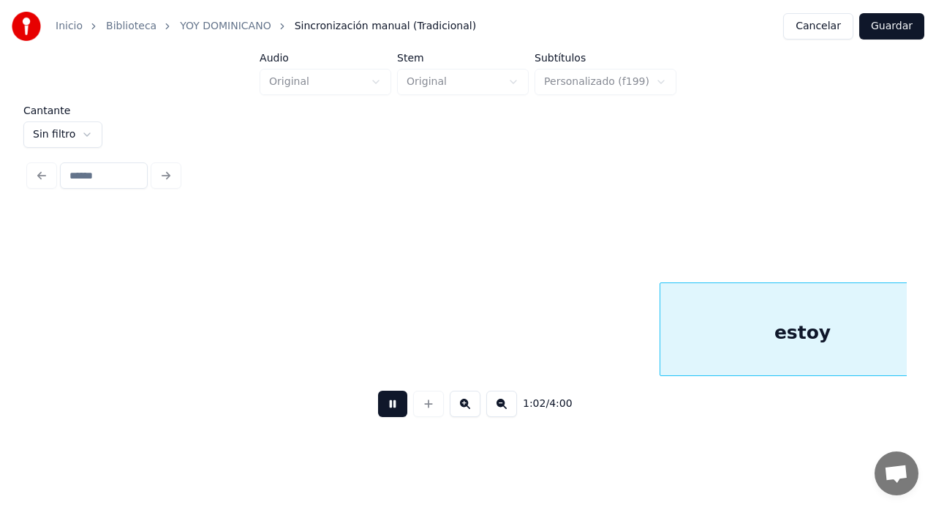
scroll to position [0, 13769]
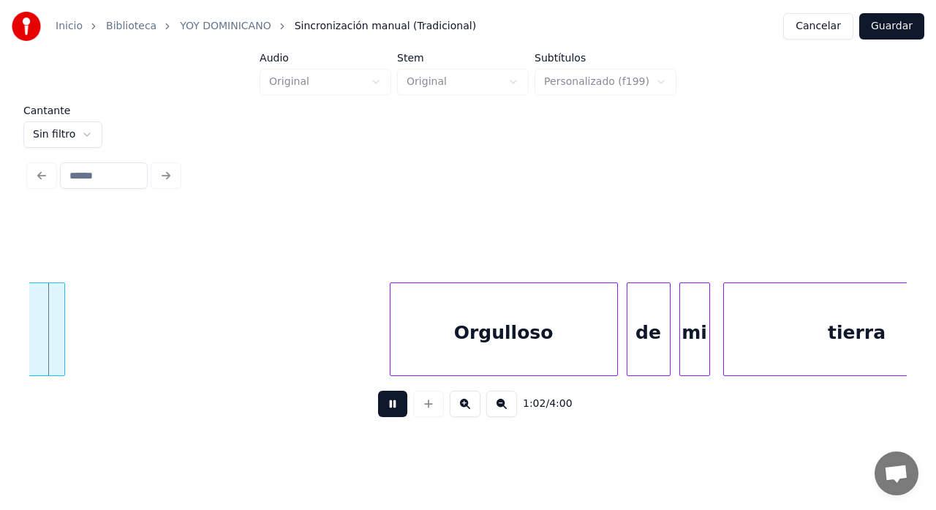
click at [393, 401] on button at bounding box center [392, 403] width 29 height 26
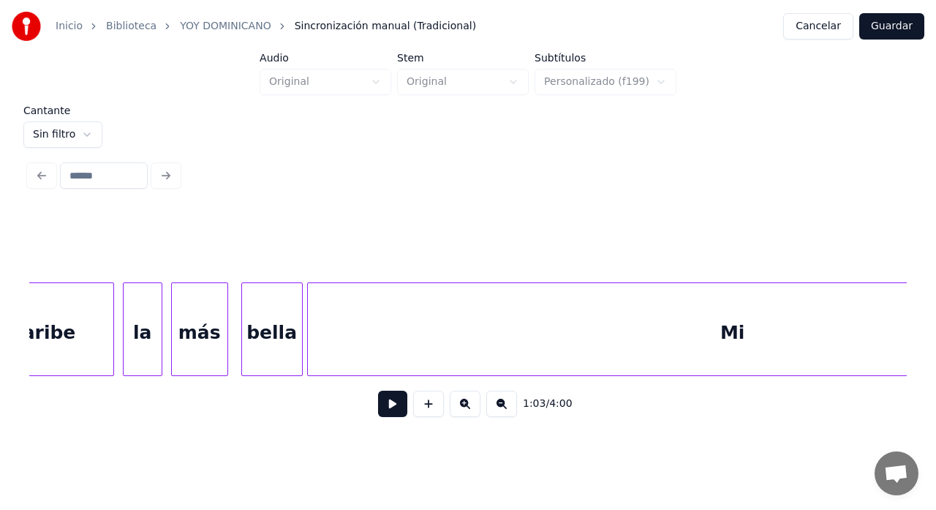
scroll to position [0, 16688]
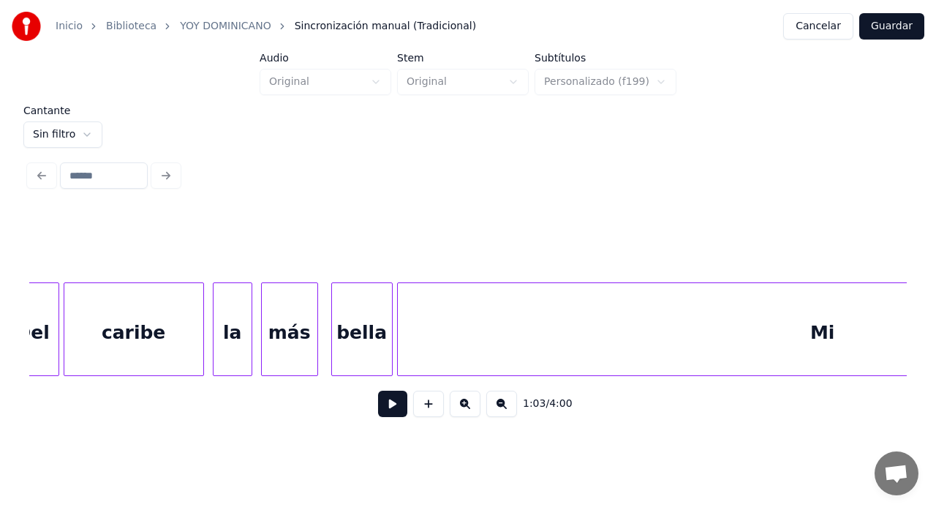
click at [148, 346] on div "caribe" at bounding box center [133, 332] width 139 height 99
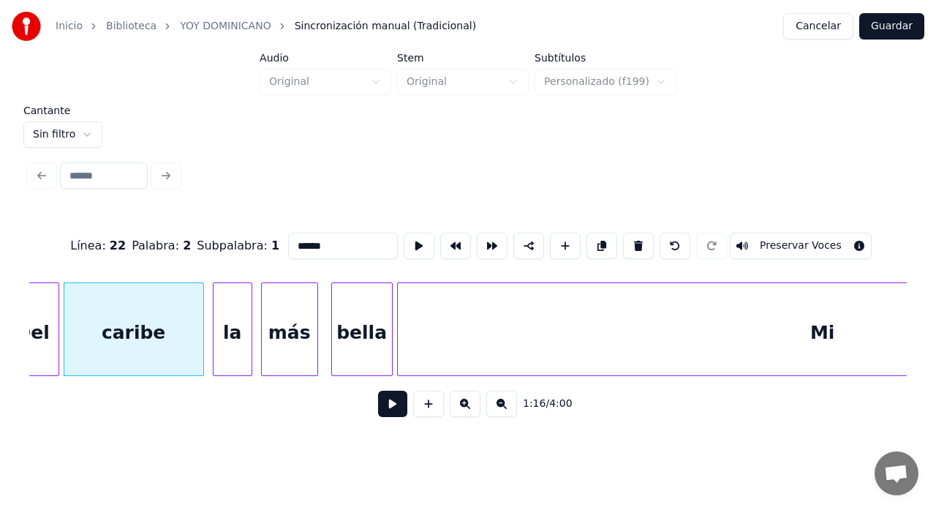
click at [390, 406] on button at bounding box center [392, 403] width 29 height 26
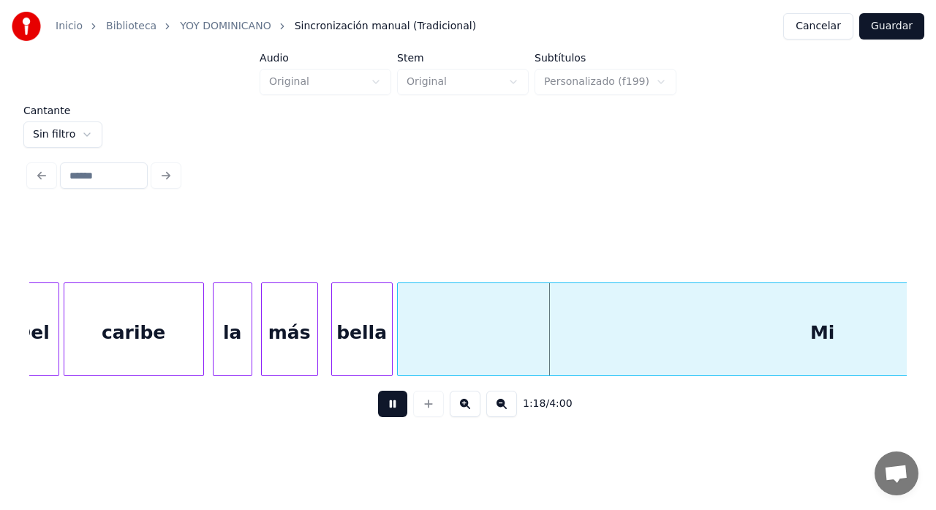
click at [394, 408] on button at bounding box center [392, 403] width 29 height 26
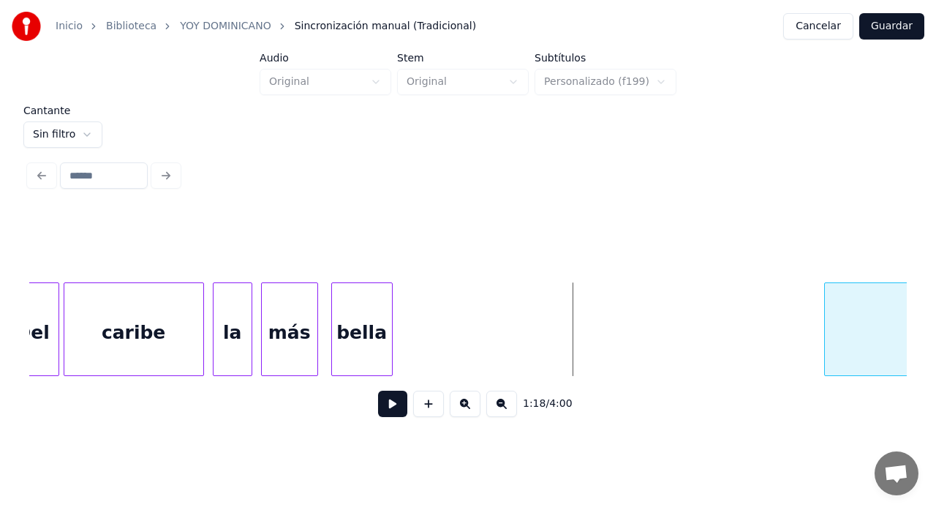
click at [825, 341] on div at bounding box center [827, 329] width 4 height 92
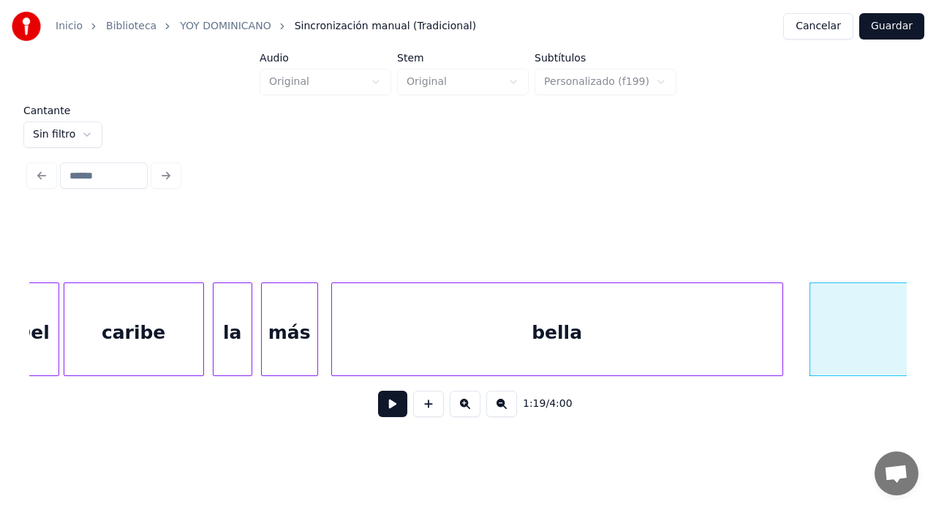
click at [779, 336] on div at bounding box center [780, 329] width 4 height 92
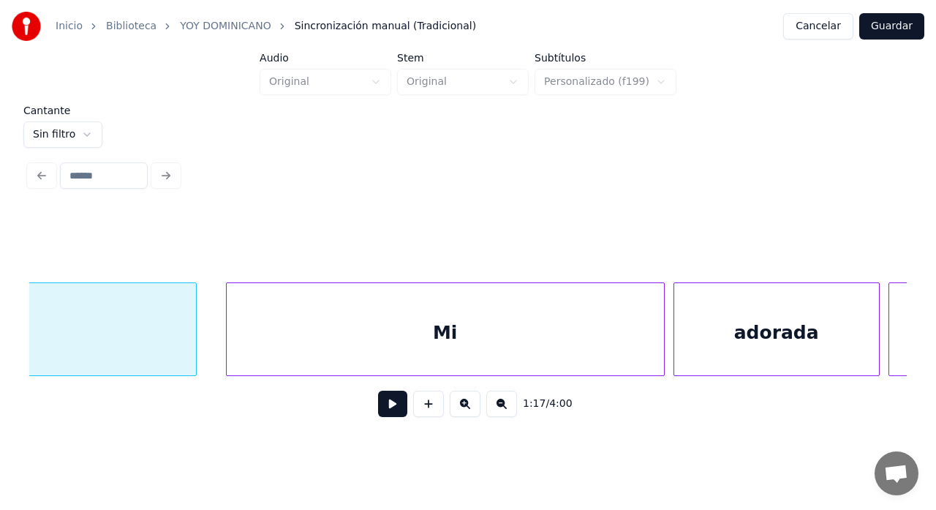
scroll to position [0, 17273]
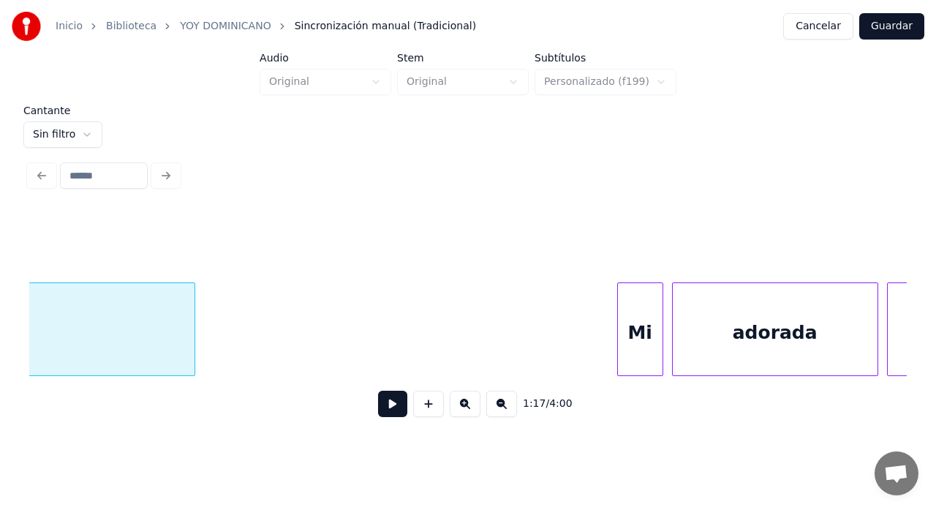
click at [620, 344] on div at bounding box center [620, 329] width 4 height 92
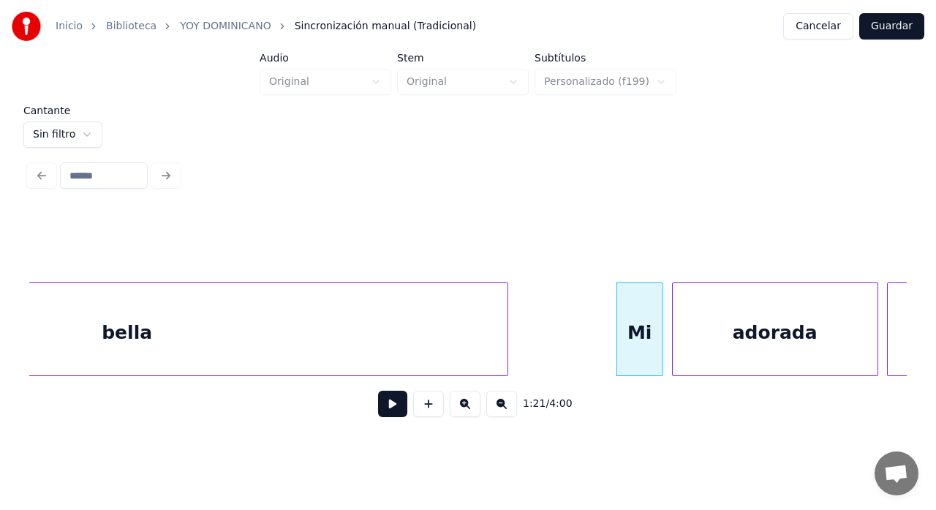
click at [504, 336] on div at bounding box center [505, 329] width 4 height 92
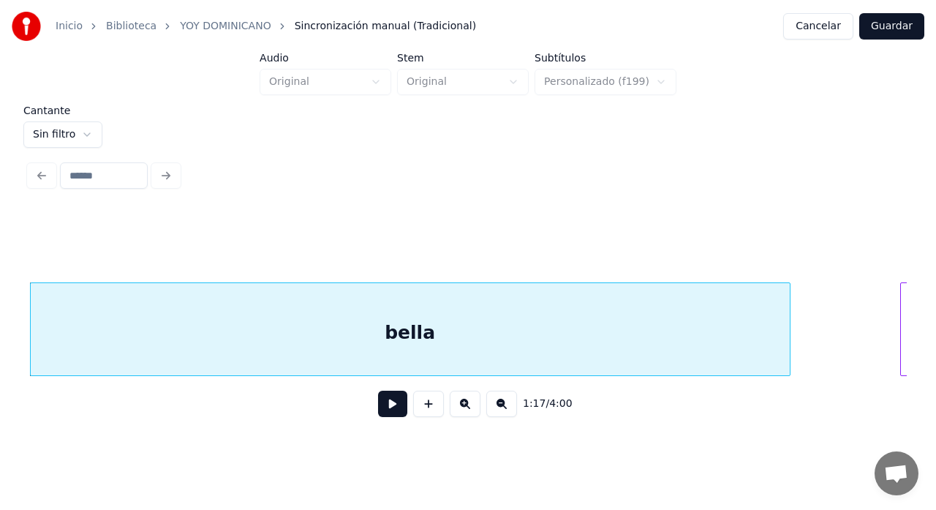
drag, startPoint x: 396, startPoint y: 409, endPoint x: 450, endPoint y: 415, distance: 54.3
click at [399, 413] on button at bounding box center [392, 403] width 29 height 26
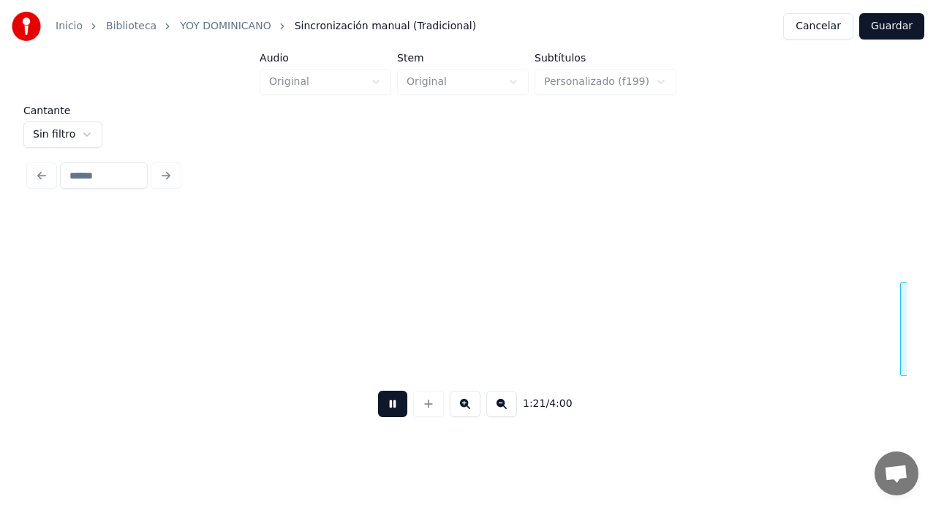
click at [412, 396] on div "1:21 / 4:00" at bounding box center [468, 403] width 854 height 32
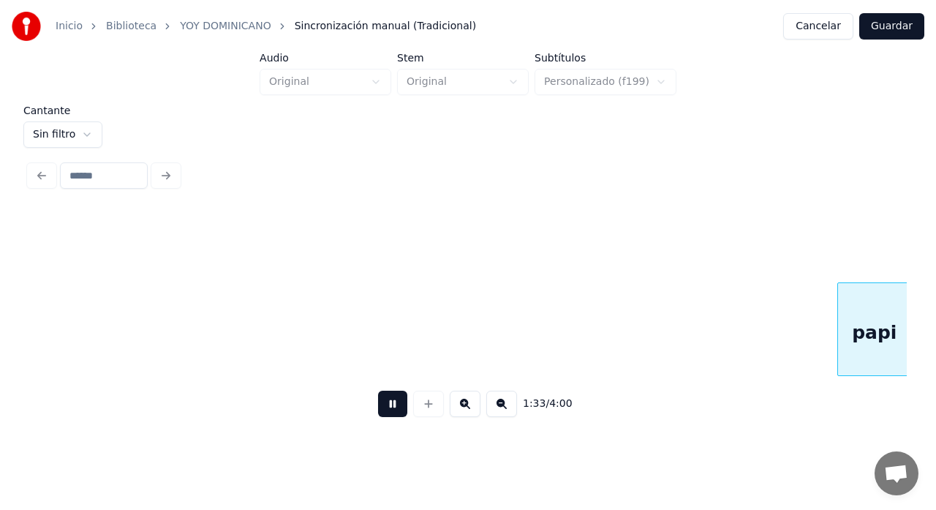
scroll to position [0, 20498]
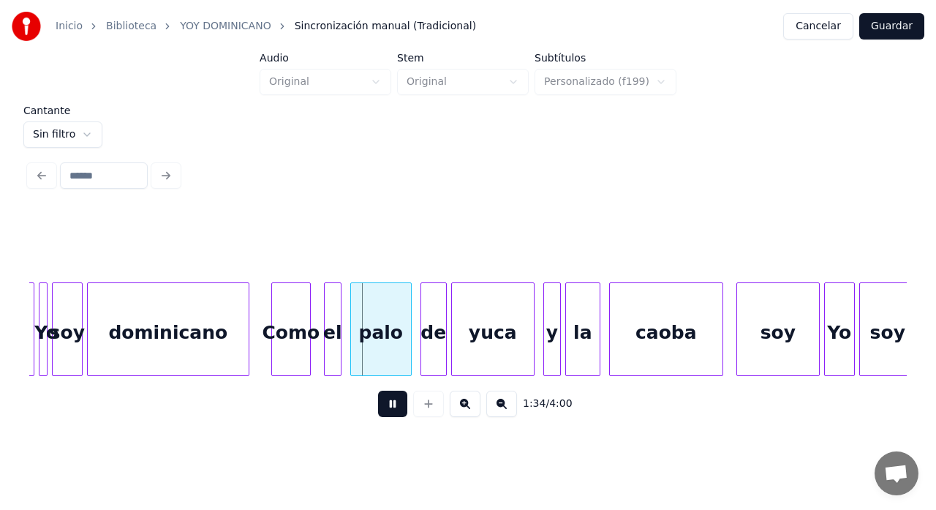
click at [409, 389] on div "1:34 / 4:00" at bounding box center [467, 404] width 877 height 56
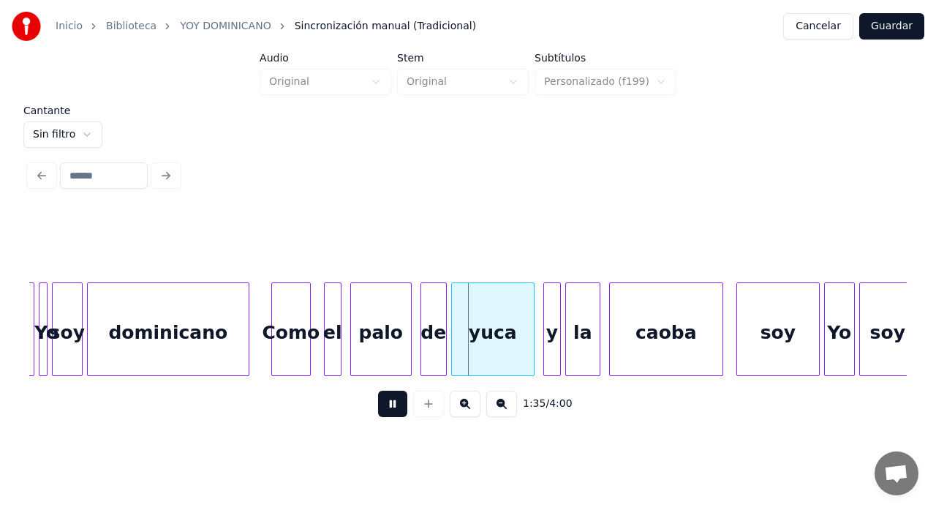
click at [392, 407] on button at bounding box center [392, 403] width 29 height 26
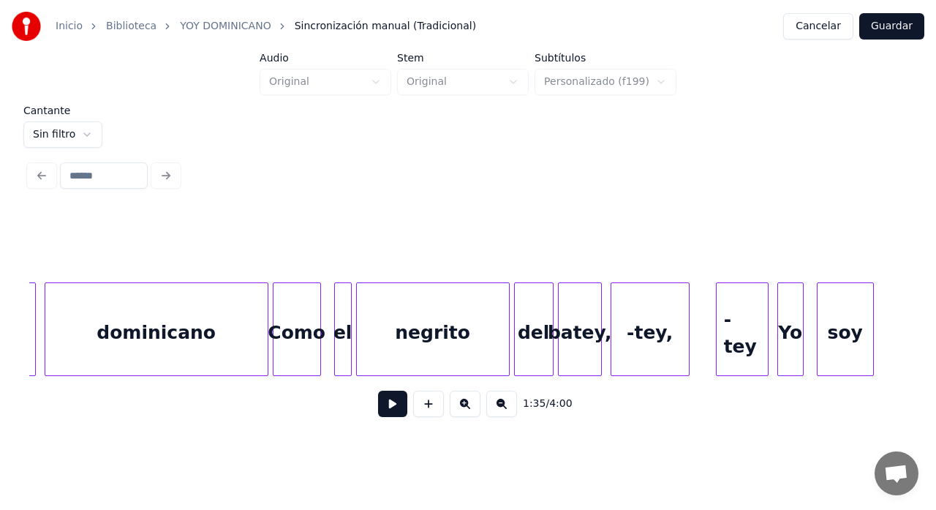
scroll to position [0, 43104]
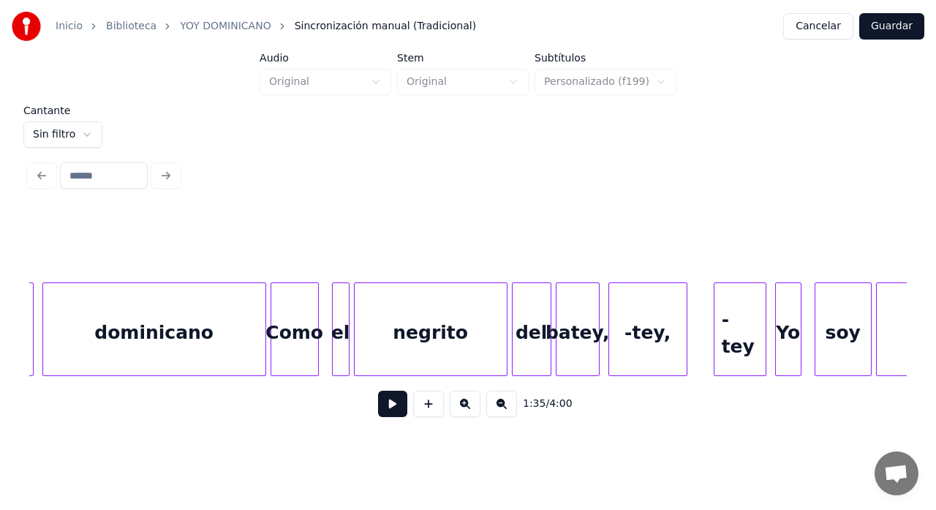
click at [167, 349] on div "dominicano" at bounding box center [154, 332] width 222 height 99
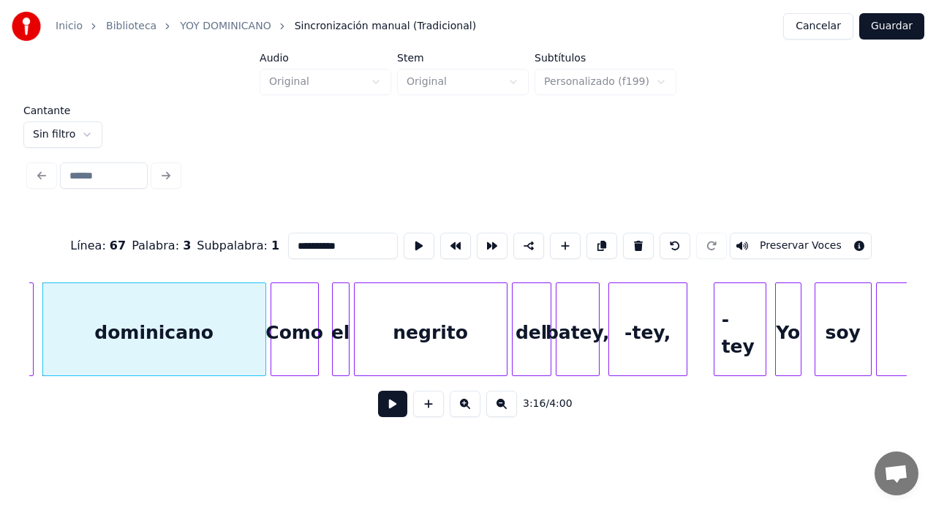
click at [393, 414] on button at bounding box center [392, 403] width 29 height 26
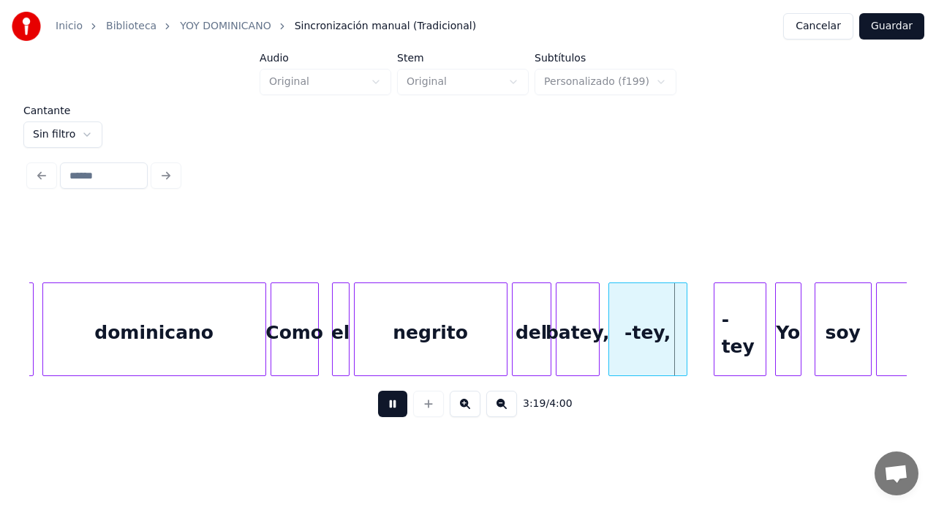
drag, startPoint x: 398, startPoint y: 406, endPoint x: 403, endPoint y: 417, distance: 12.1
click at [398, 408] on button at bounding box center [392, 403] width 29 height 26
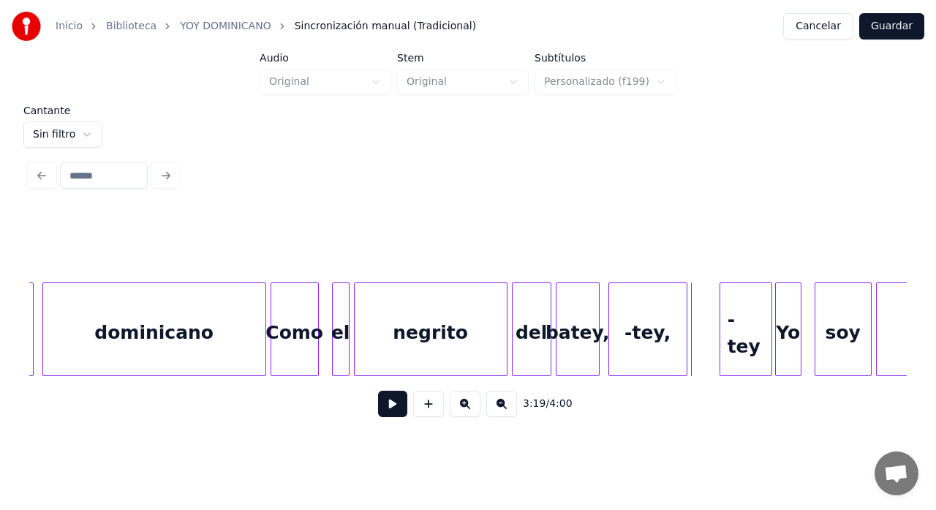
click at [719, 339] on div "-tey" at bounding box center [745, 329] width 53 height 94
click at [752, 330] on div at bounding box center [752, 329] width 4 height 92
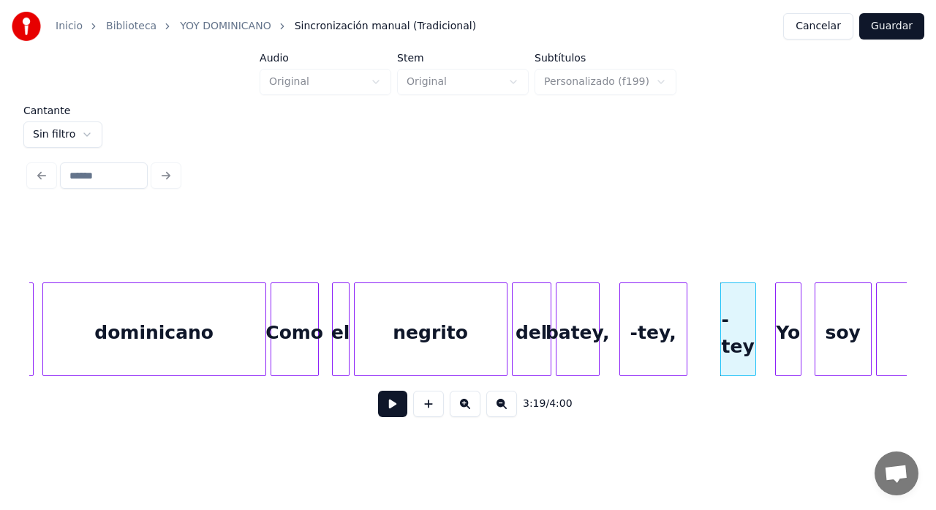
click at [624, 348] on div at bounding box center [622, 329] width 4 height 92
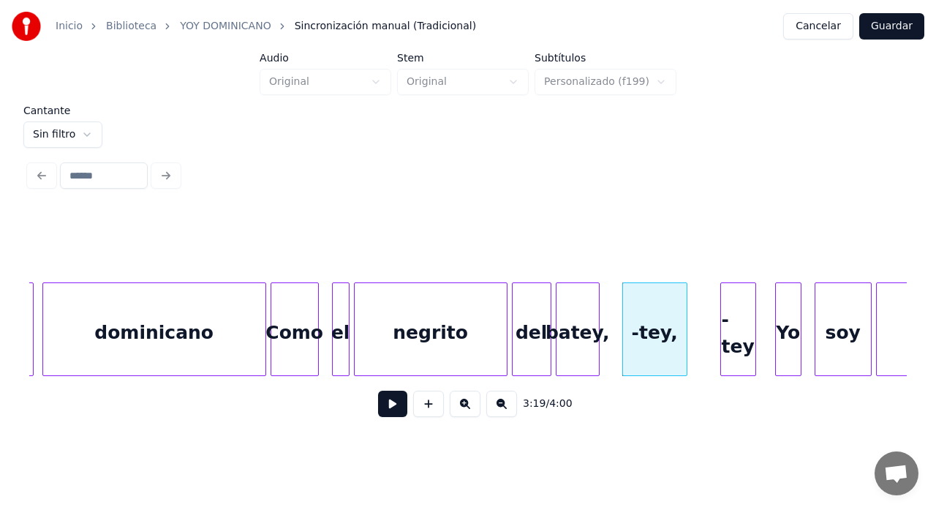
click at [652, 333] on div "-tey," at bounding box center [655, 332] width 64 height 99
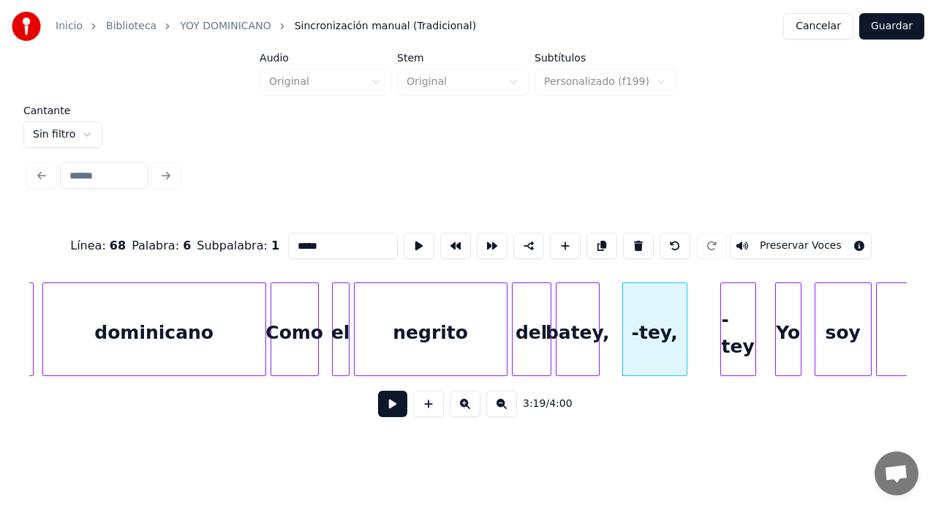
click at [652, 333] on div "-tey," at bounding box center [655, 332] width 64 height 99
click at [291, 240] on input "*****" at bounding box center [343, 245] width 110 height 26
click at [736, 320] on div "-tey" at bounding box center [738, 332] width 34 height 99
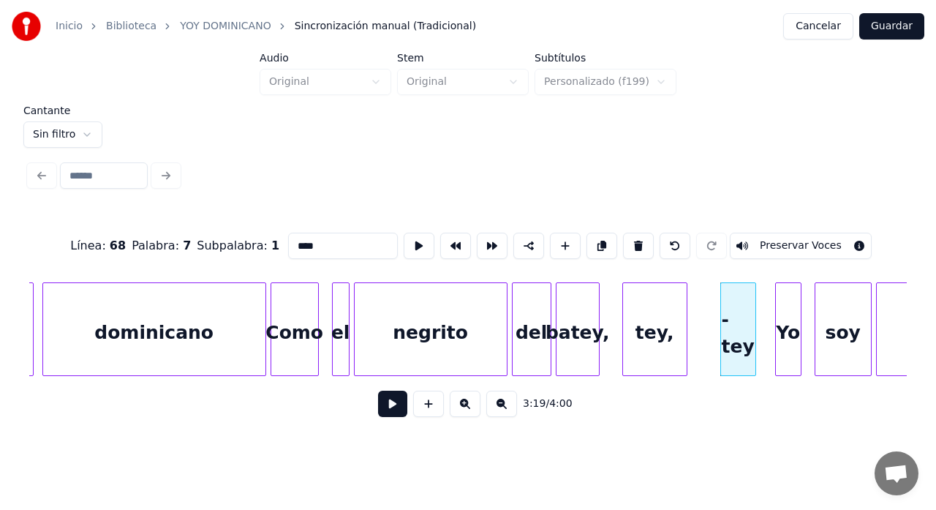
click at [291, 238] on input "****" at bounding box center [343, 245] width 110 height 26
click at [663, 332] on div at bounding box center [664, 329] width 4 height 92
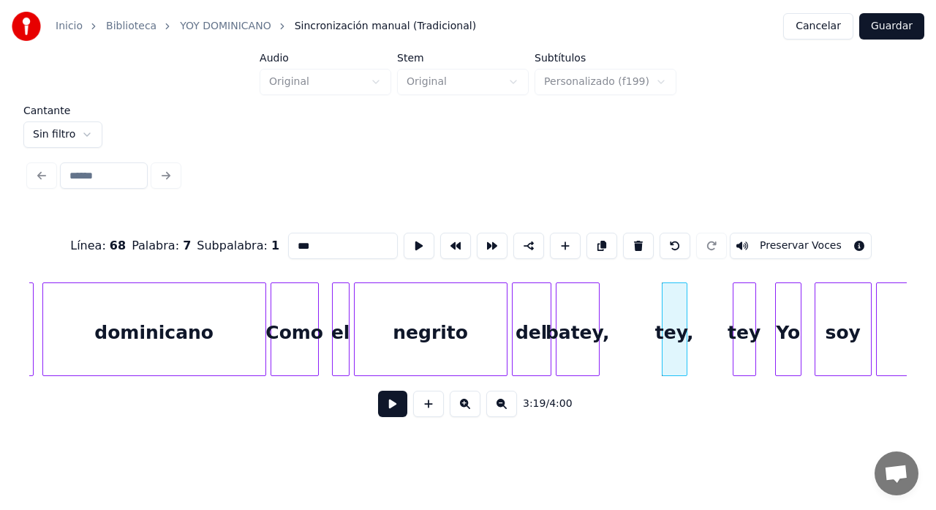
click at [736, 314] on div at bounding box center [735, 329] width 4 height 92
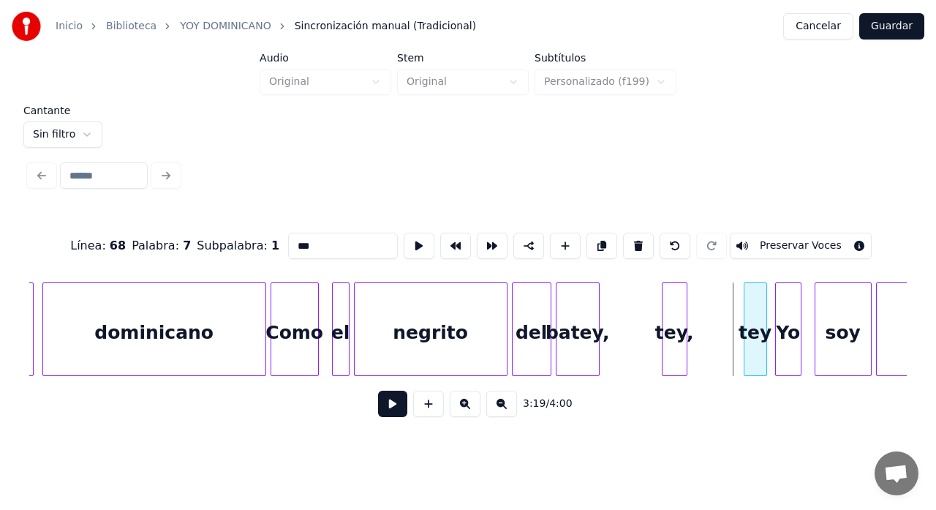
click at [748, 312] on div "tey" at bounding box center [755, 332] width 22 height 99
click at [699, 312] on div "tey," at bounding box center [704, 332] width 24 height 99
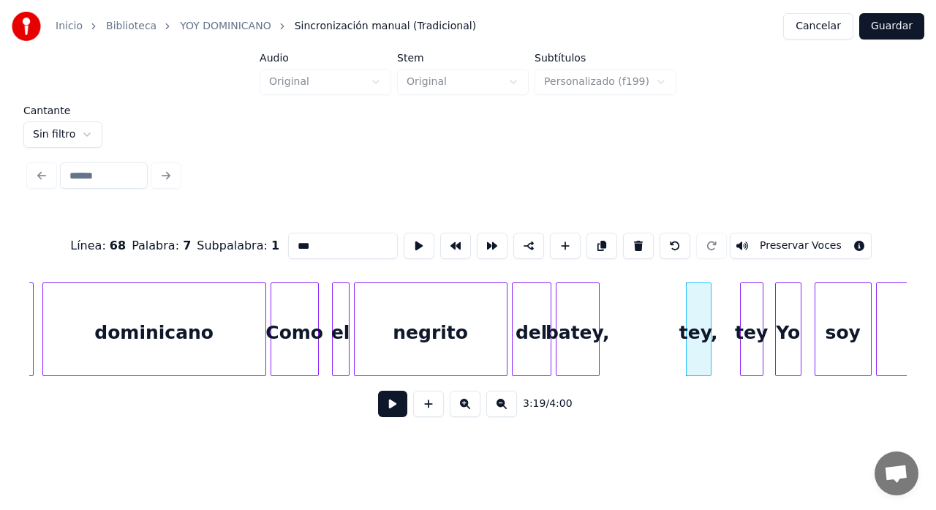
click at [382, 336] on div "negrito" at bounding box center [431, 332] width 152 height 99
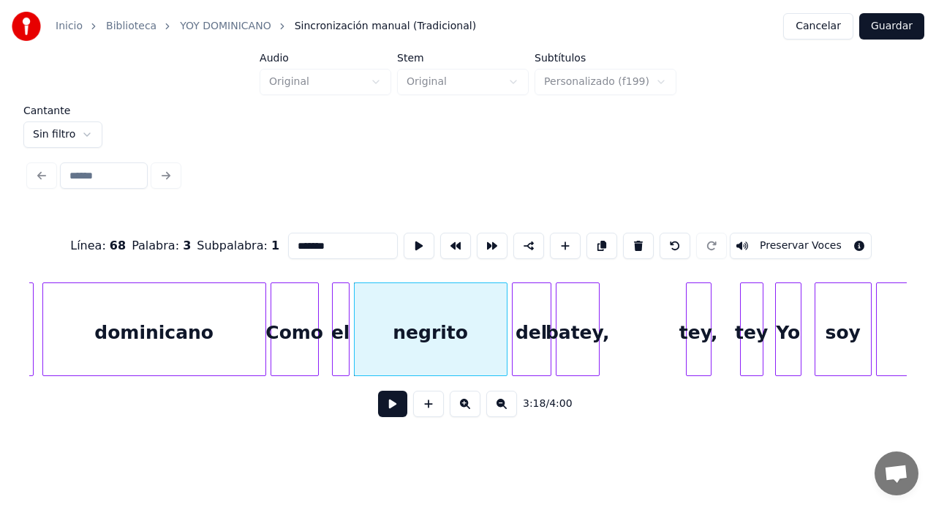
type input "*******"
click at [396, 414] on button at bounding box center [392, 403] width 29 height 26
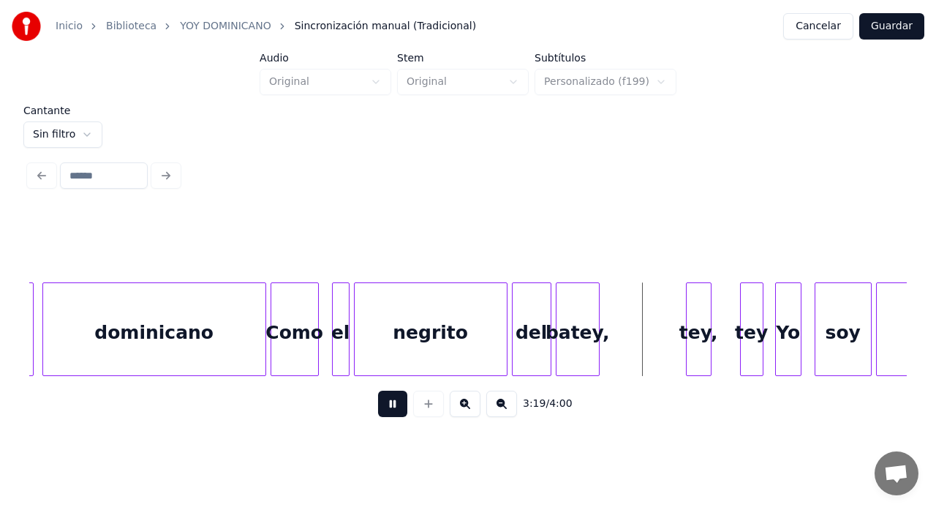
drag, startPoint x: 393, startPoint y: 406, endPoint x: 425, endPoint y: 408, distance: 31.5
click at [405, 409] on button at bounding box center [392, 403] width 29 height 26
click at [659, 341] on div at bounding box center [659, 329] width 4 height 92
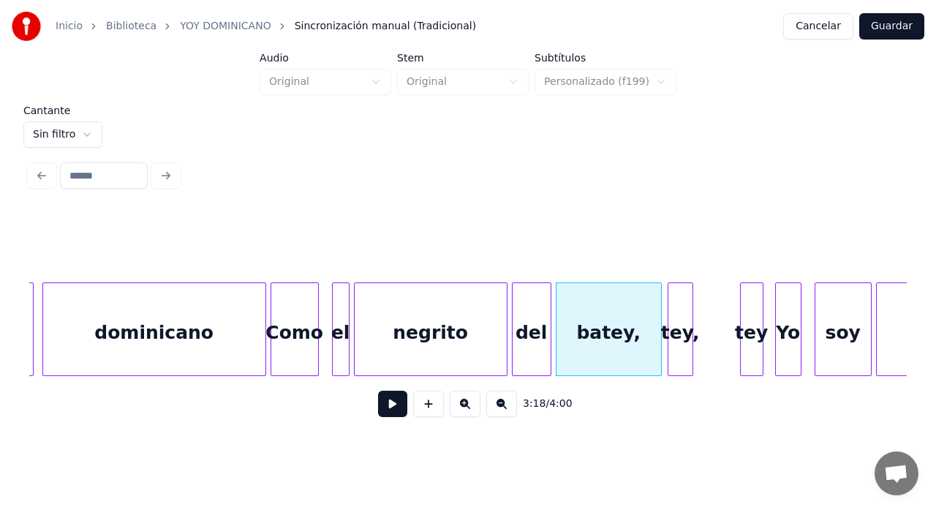
click at [668, 328] on div "tey," at bounding box center [680, 332] width 24 height 99
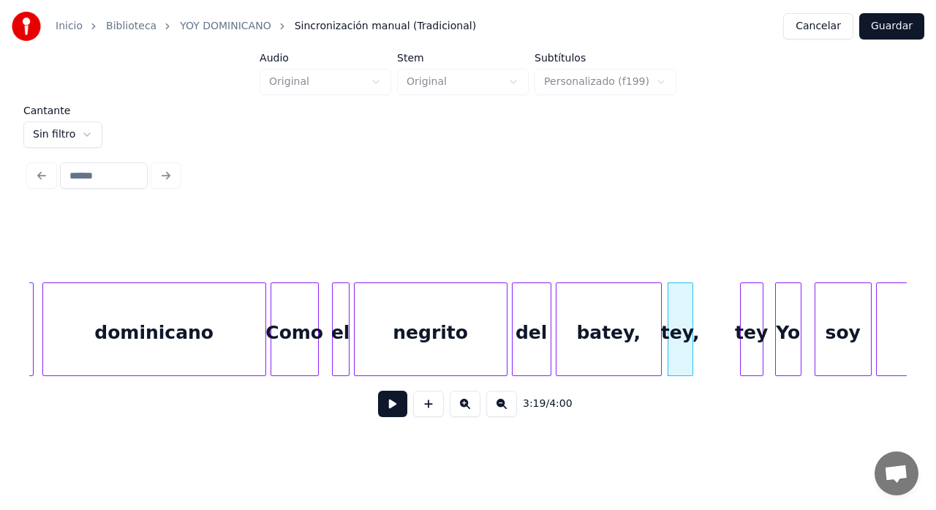
click at [378, 341] on div "negrito" at bounding box center [431, 332] width 152 height 99
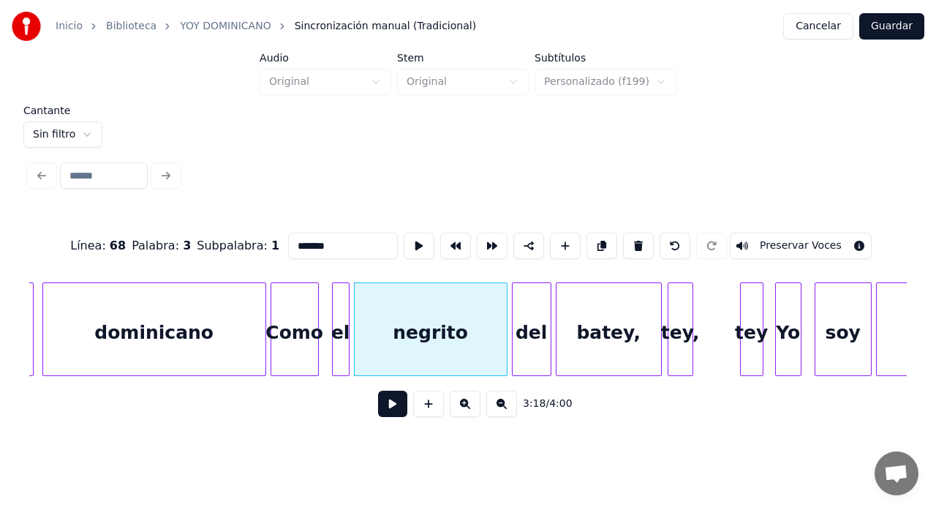
click at [396, 404] on button at bounding box center [392, 403] width 29 height 26
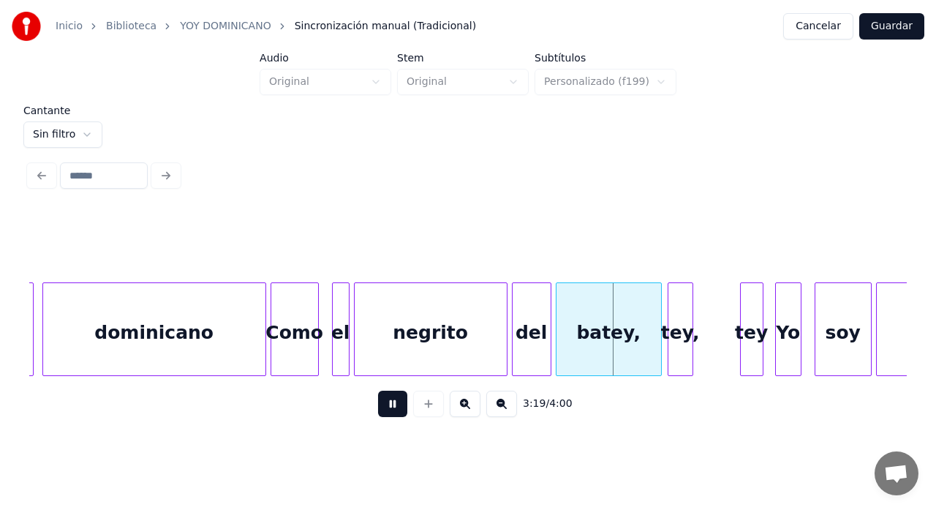
click at [404, 403] on button at bounding box center [392, 403] width 29 height 26
click at [381, 344] on div "negrito" at bounding box center [431, 332] width 152 height 99
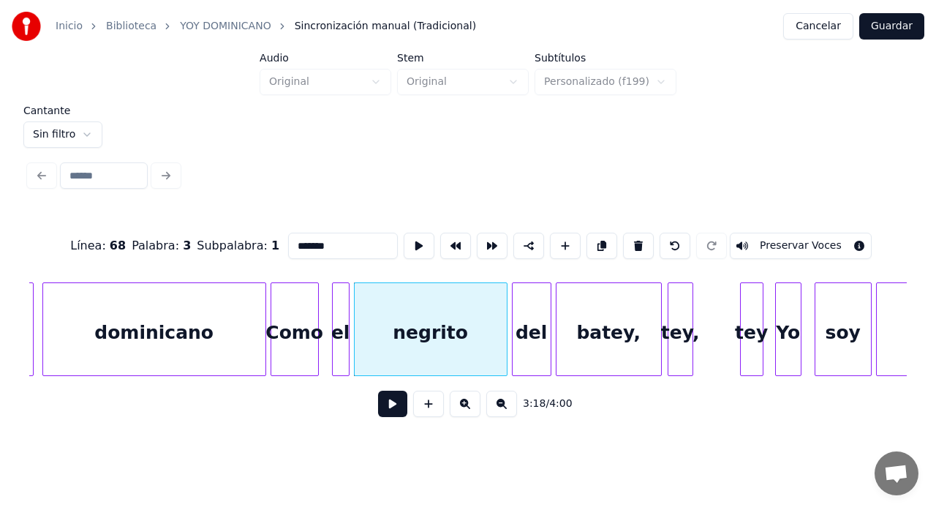
click at [393, 405] on button at bounding box center [392, 403] width 29 height 26
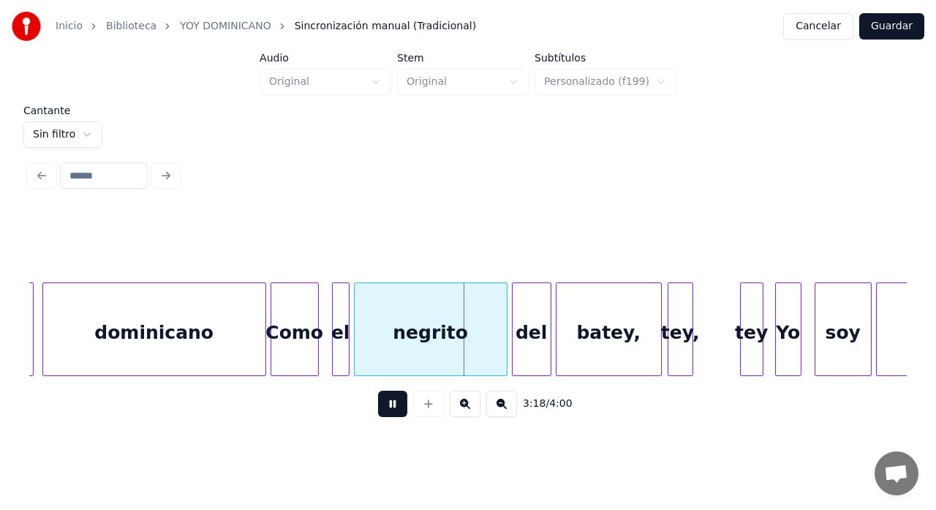
drag, startPoint x: 394, startPoint y: 402, endPoint x: 407, endPoint y: 400, distance: 13.3
click at [397, 401] on button at bounding box center [392, 403] width 29 height 26
click at [494, 349] on div at bounding box center [494, 329] width 4 height 92
click at [506, 336] on div "del" at bounding box center [525, 329] width 39 height 94
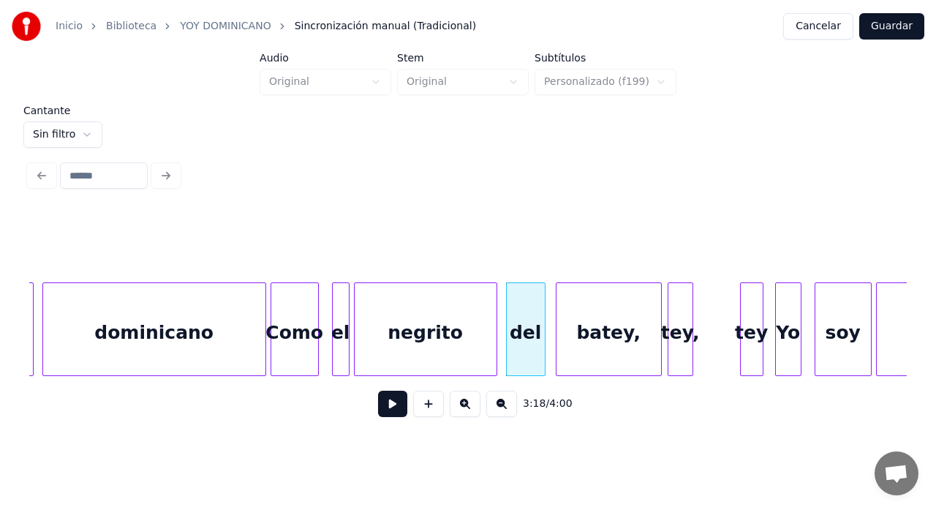
click at [298, 352] on div "Como" at bounding box center [294, 332] width 47 height 99
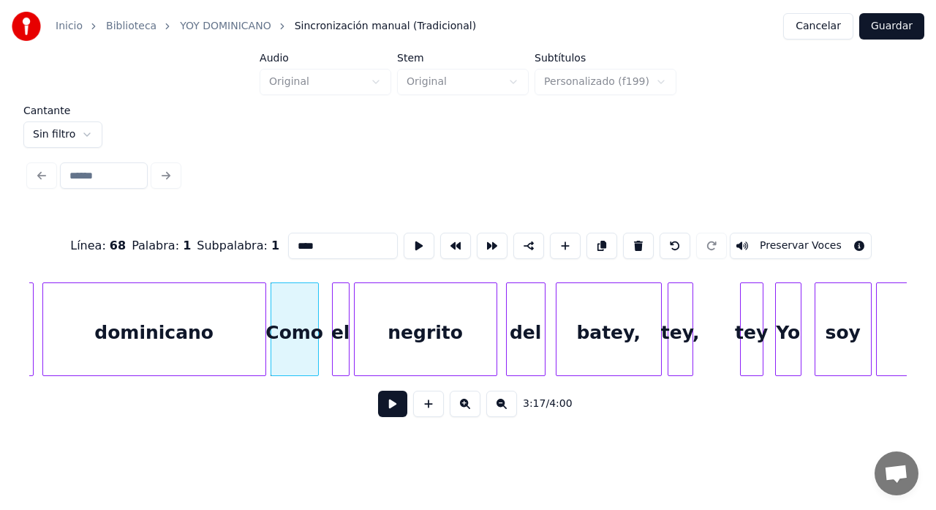
click at [393, 407] on button at bounding box center [392, 403] width 29 height 26
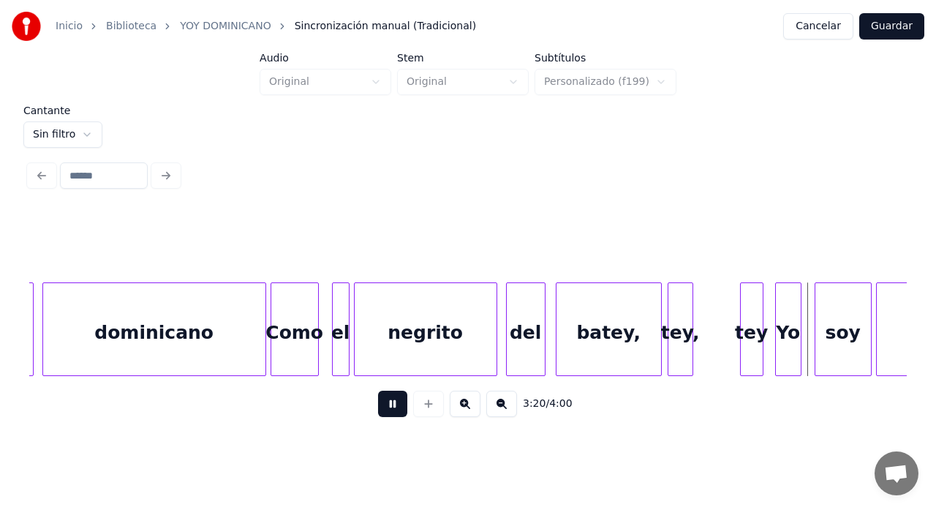
click at [393, 400] on button at bounding box center [392, 403] width 29 height 26
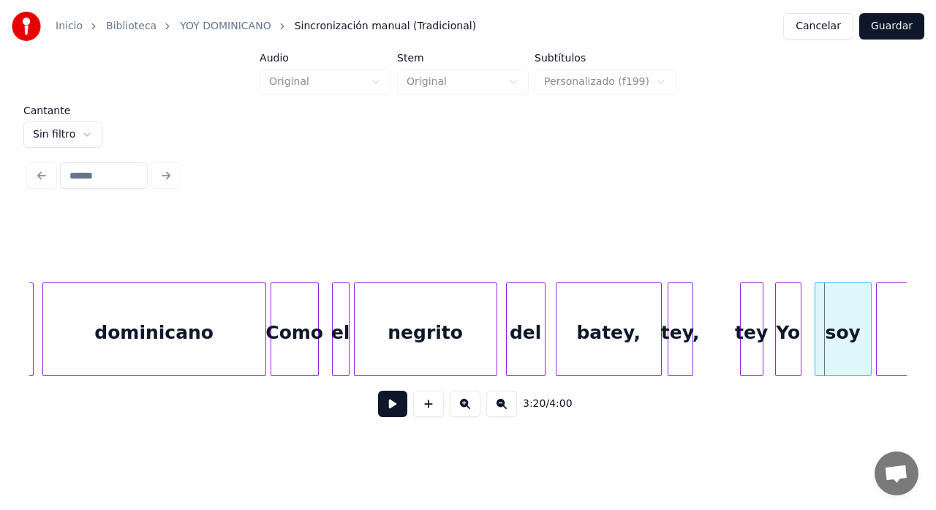
click at [438, 347] on div "negrito" at bounding box center [426, 332] width 142 height 99
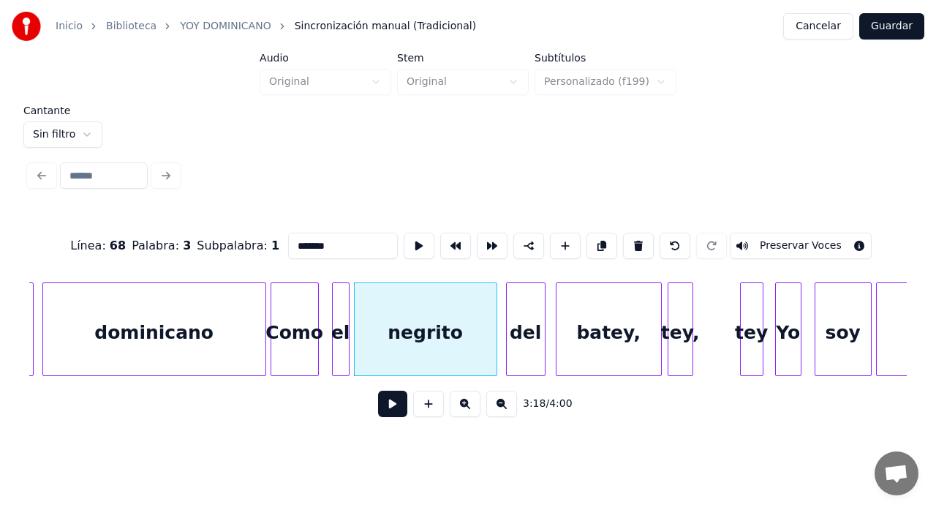
click at [388, 407] on button at bounding box center [392, 403] width 29 height 26
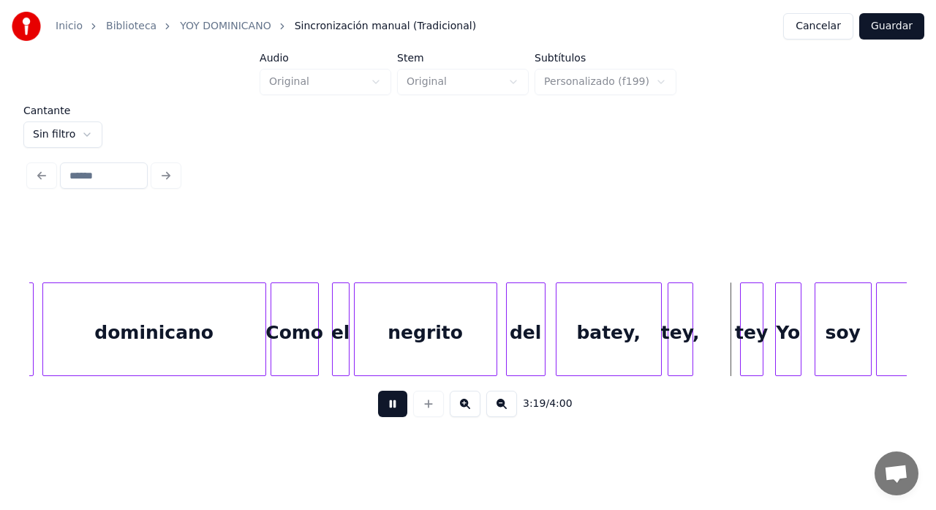
drag, startPoint x: 393, startPoint y: 405, endPoint x: 404, endPoint y: 408, distance: 12.1
click at [402, 408] on button at bounding box center [392, 403] width 29 height 26
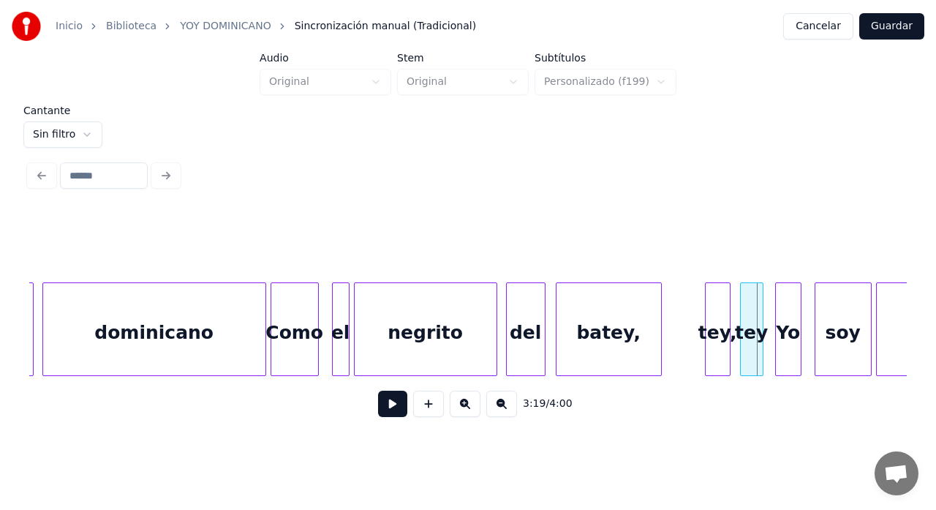
click at [717, 343] on div "tey," at bounding box center [718, 332] width 24 height 99
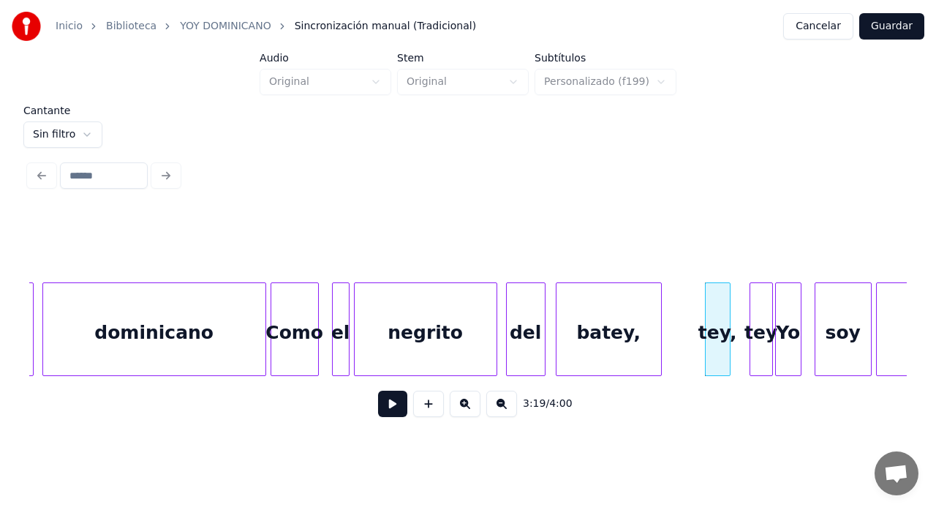
click at [760, 337] on div "tey" at bounding box center [761, 332] width 22 height 99
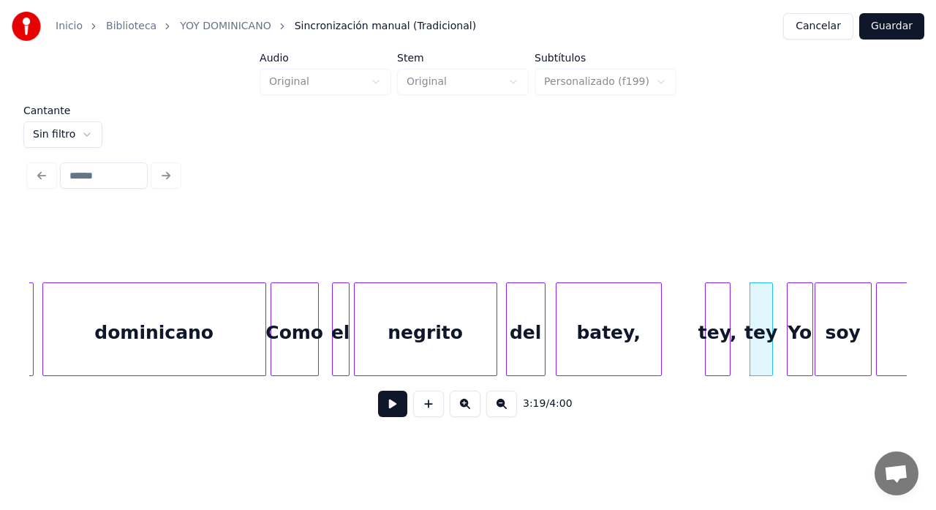
click at [800, 326] on div "Yo" at bounding box center [799, 332] width 25 height 99
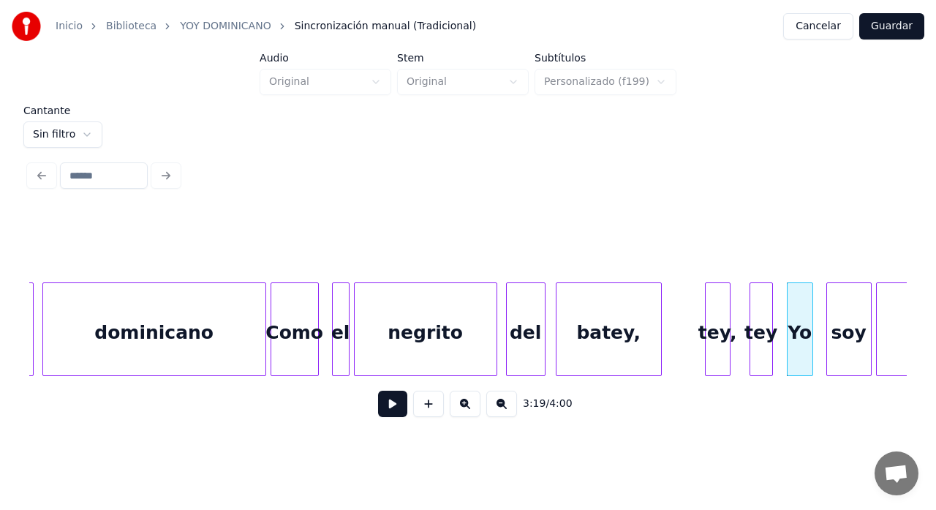
click at [827, 327] on div at bounding box center [829, 329] width 4 height 92
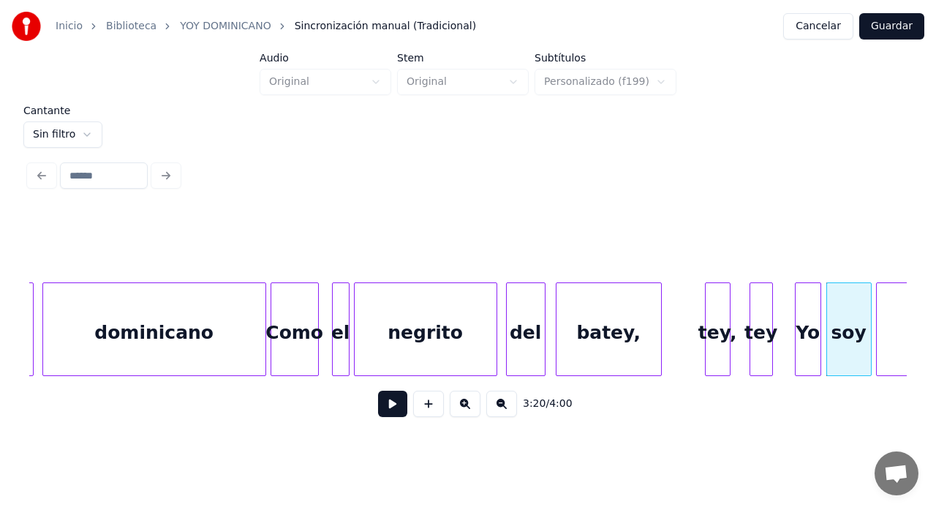
click at [809, 330] on div "Yo" at bounding box center [807, 332] width 25 height 99
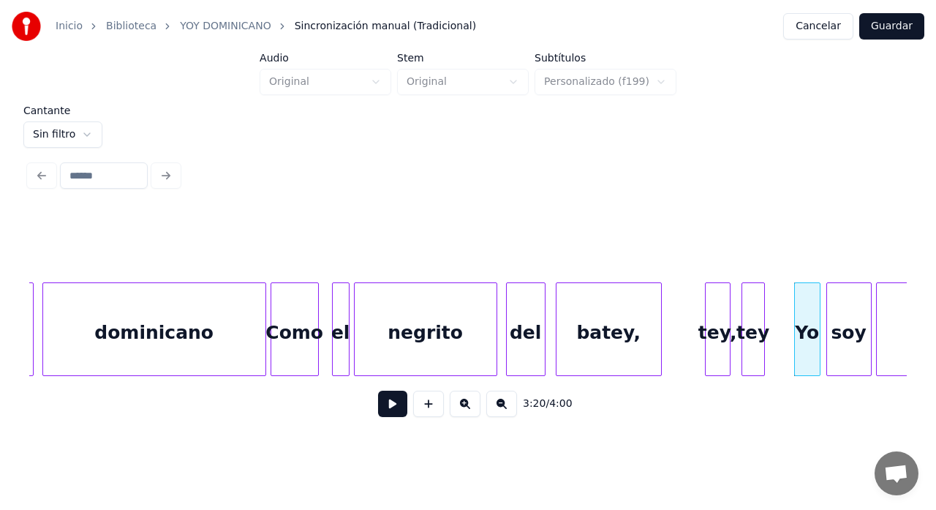
click at [752, 341] on div "tey" at bounding box center [753, 332] width 22 height 99
click at [433, 349] on div "negrito" at bounding box center [426, 332] width 142 height 99
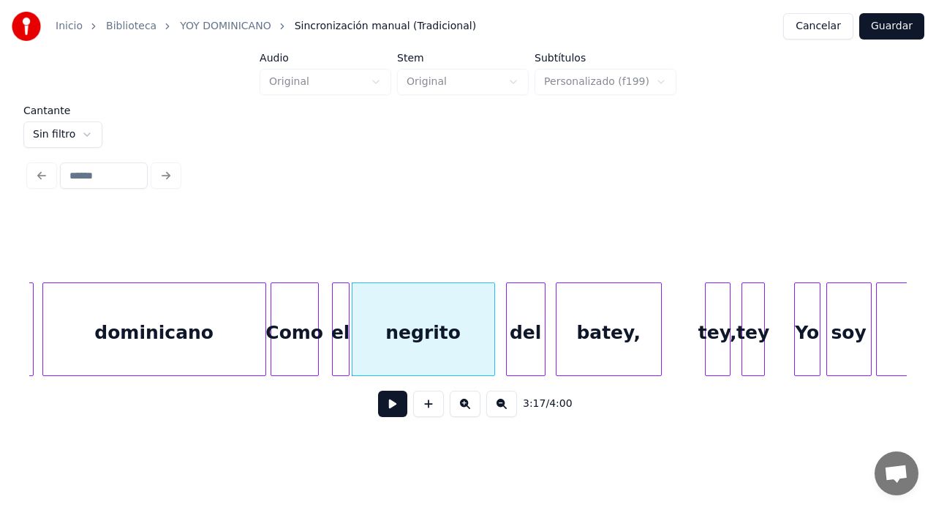
click at [392, 412] on button at bounding box center [392, 403] width 29 height 26
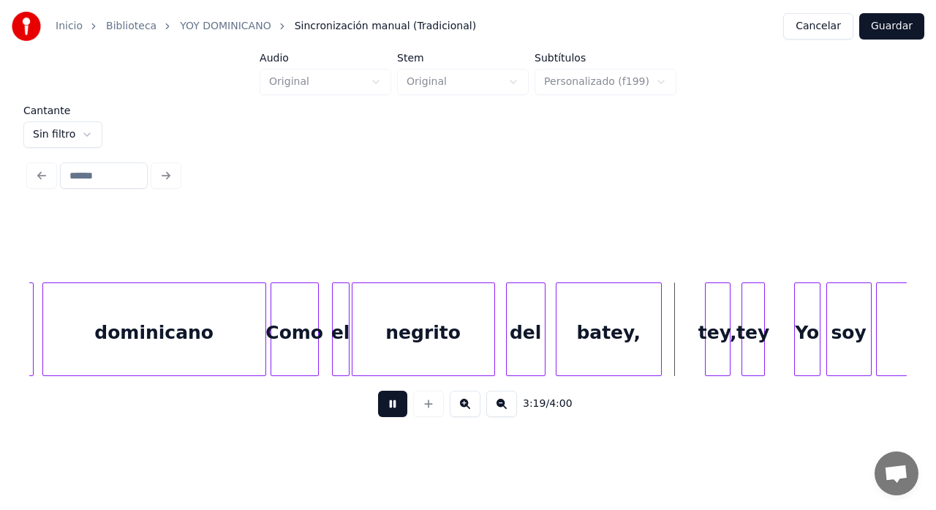
click at [394, 412] on button at bounding box center [392, 403] width 29 height 26
click at [417, 351] on div "negrito" at bounding box center [426, 332] width 142 height 99
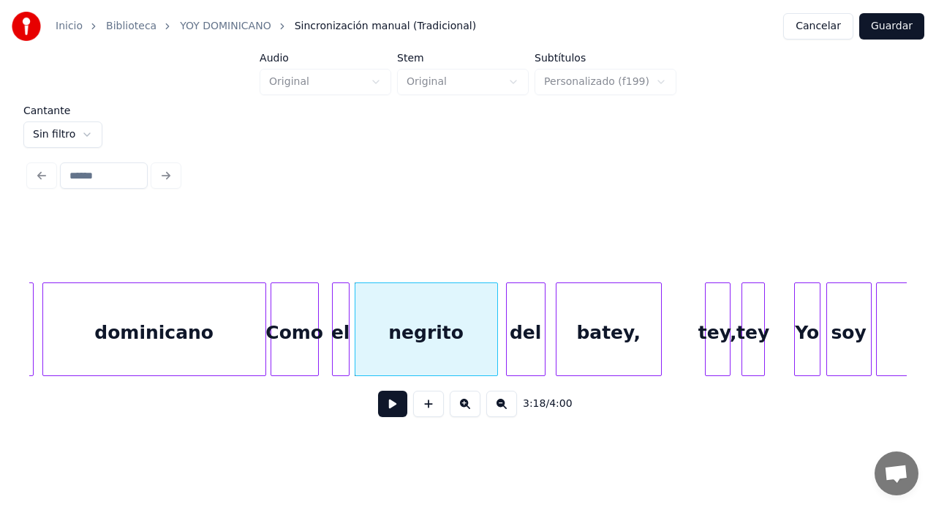
click at [386, 408] on button at bounding box center [392, 403] width 29 height 26
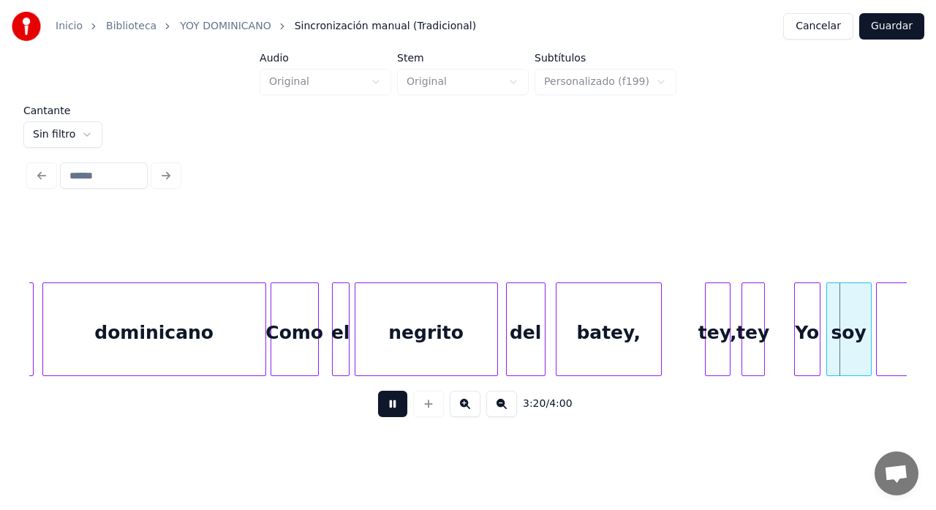
click at [378, 390] on button at bounding box center [392, 403] width 29 height 26
click at [775, 345] on div "tey" at bounding box center [776, 332] width 22 height 99
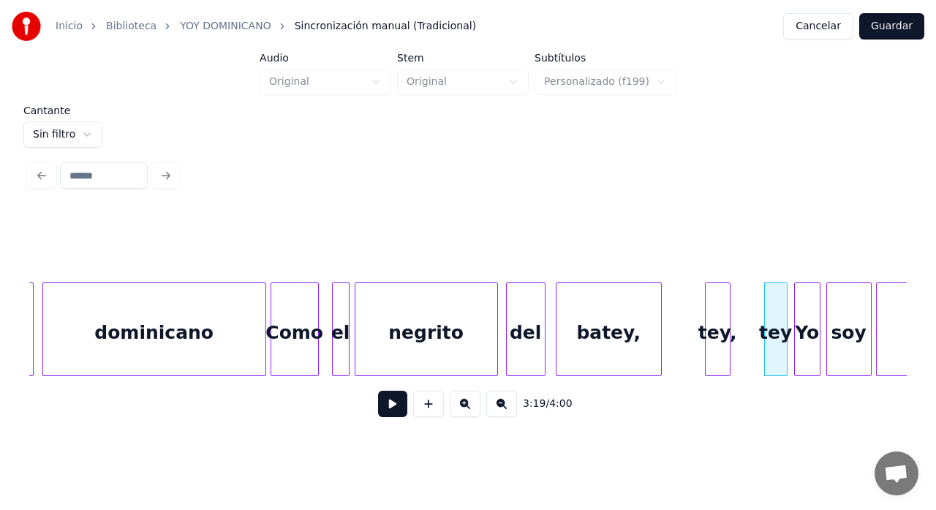
click at [599, 341] on div "batey," at bounding box center [608, 332] width 105 height 99
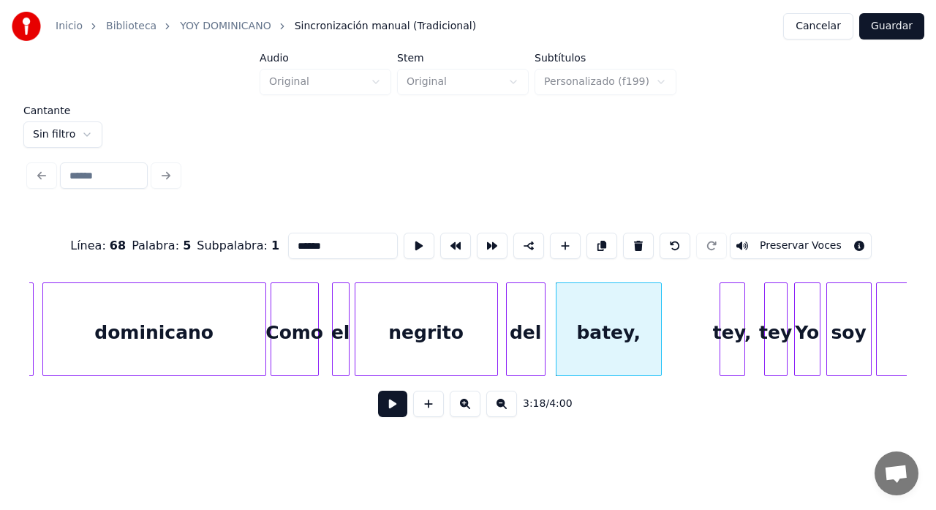
click at [727, 325] on div "tey," at bounding box center [732, 332] width 24 height 99
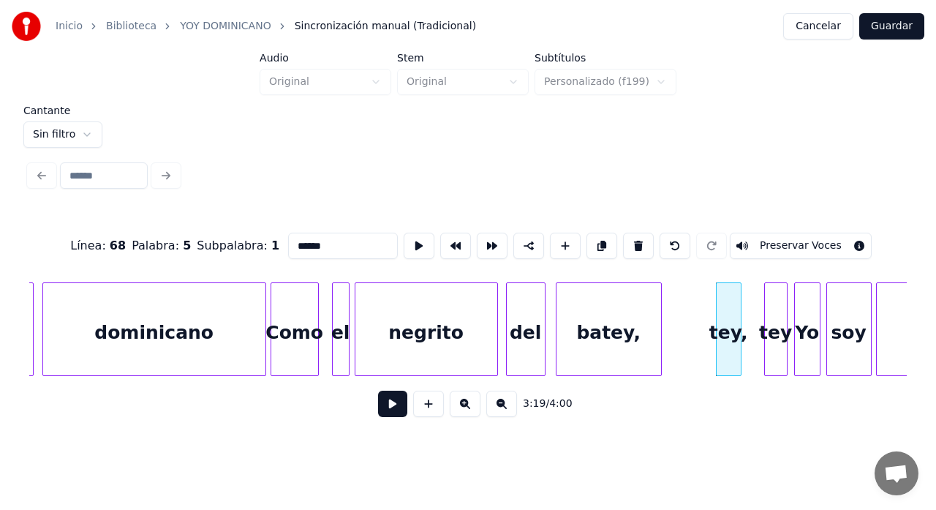
click at [394, 407] on button at bounding box center [392, 403] width 29 height 26
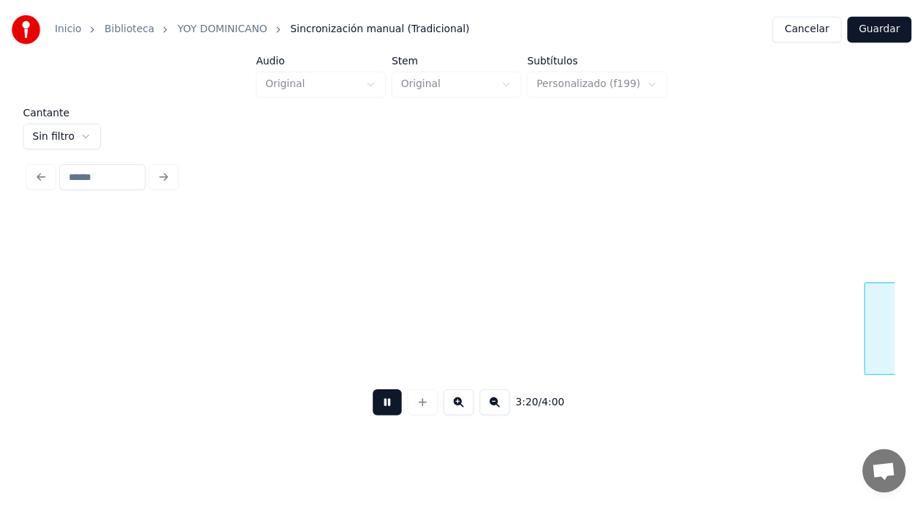
scroll to position [0, 43983]
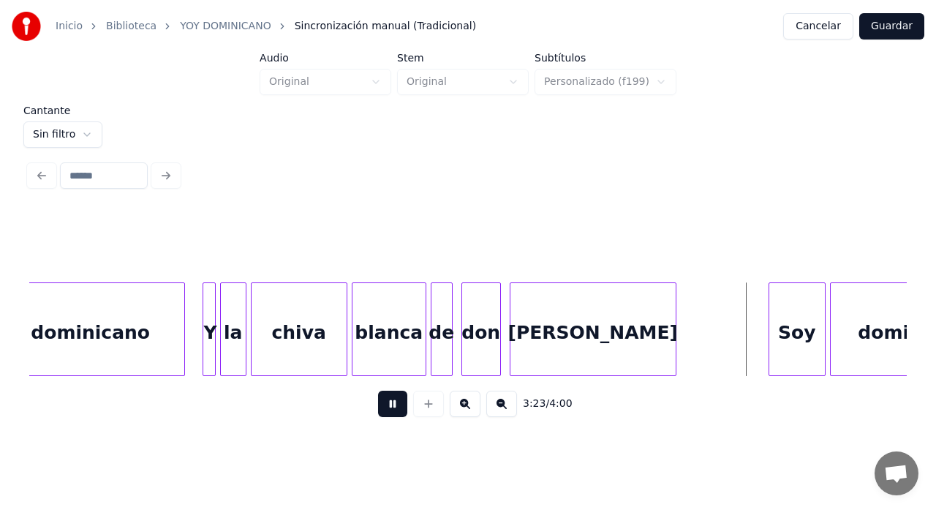
click at [898, 21] on button "Guardar" at bounding box center [891, 26] width 65 height 26
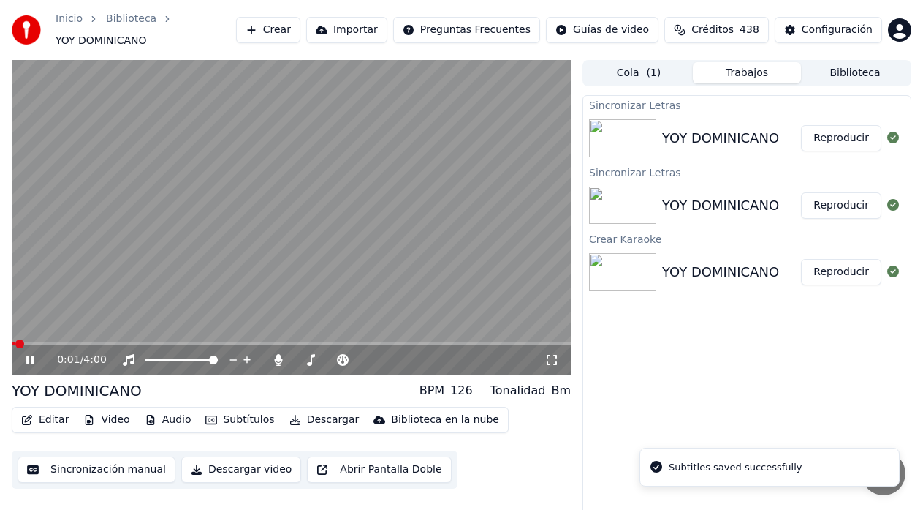
click at [285, 342] on span at bounding box center [291, 343] width 559 height 3
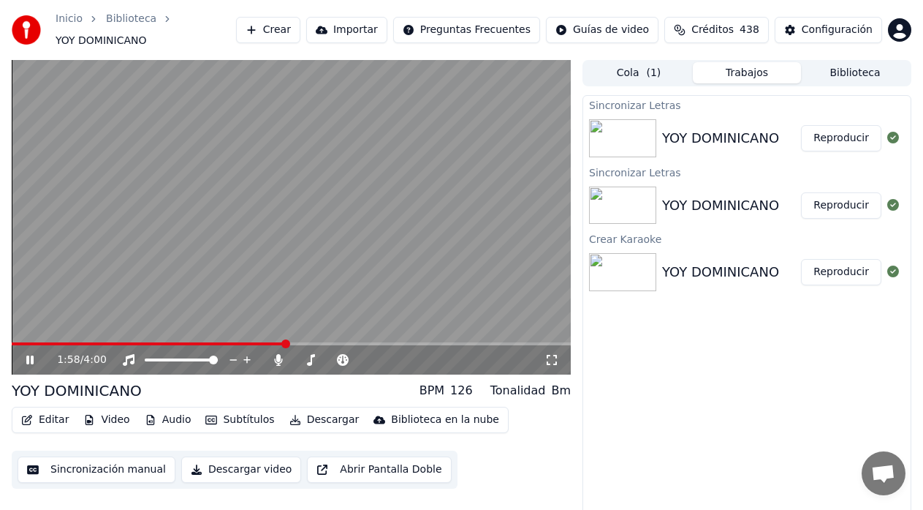
click at [849, 132] on button "Reproducir" at bounding box center [841, 138] width 80 height 26
click at [331, 342] on span at bounding box center [291, 343] width 559 height 3
click at [112, 342] on span at bounding box center [178, 343] width 333 height 3
click at [94, 342] on span at bounding box center [62, 343] width 100 height 3
click at [441, 342] on span at bounding box center [291, 343] width 559 height 3
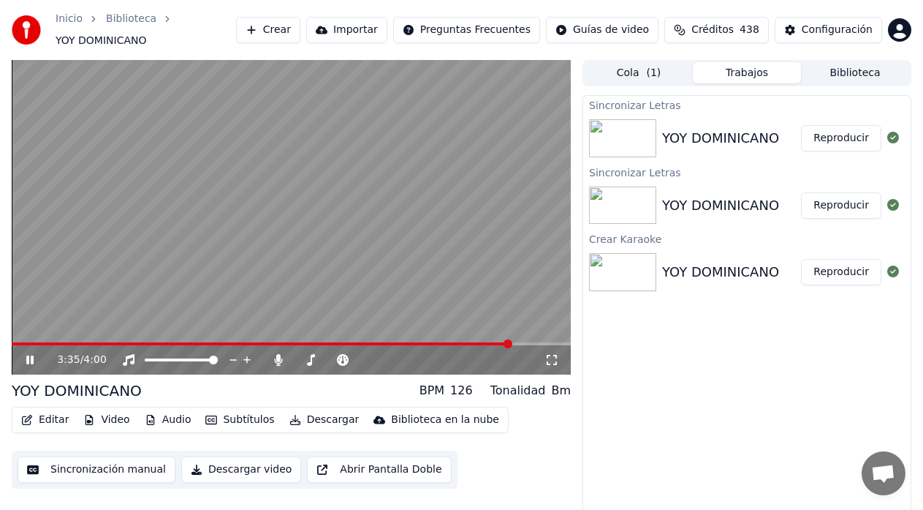
click at [32, 355] on icon at bounding box center [29, 359] width 7 height 9
click at [322, 415] on button "Descargar" at bounding box center [325, 419] width 82 height 20
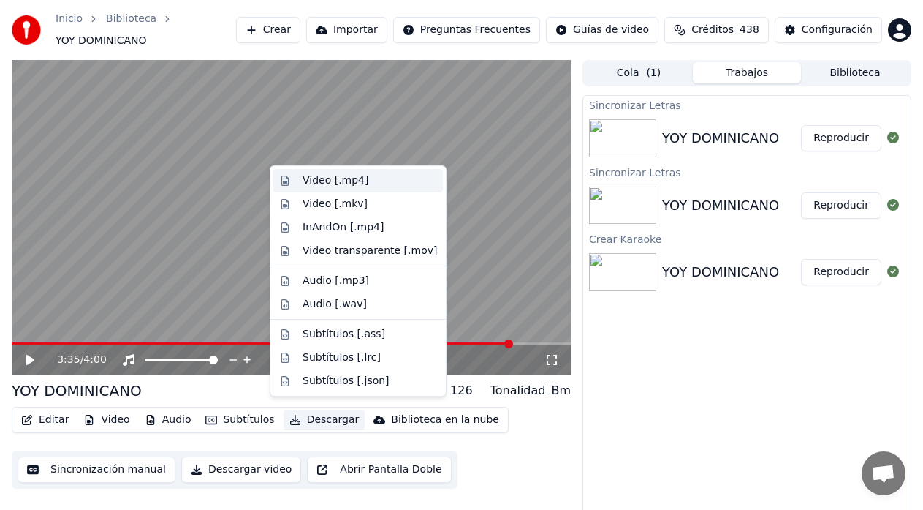
click at [330, 184] on div "Video [.mp4]" at bounding box center [336, 180] width 66 height 15
